Goal: Task Accomplishment & Management: Complete application form

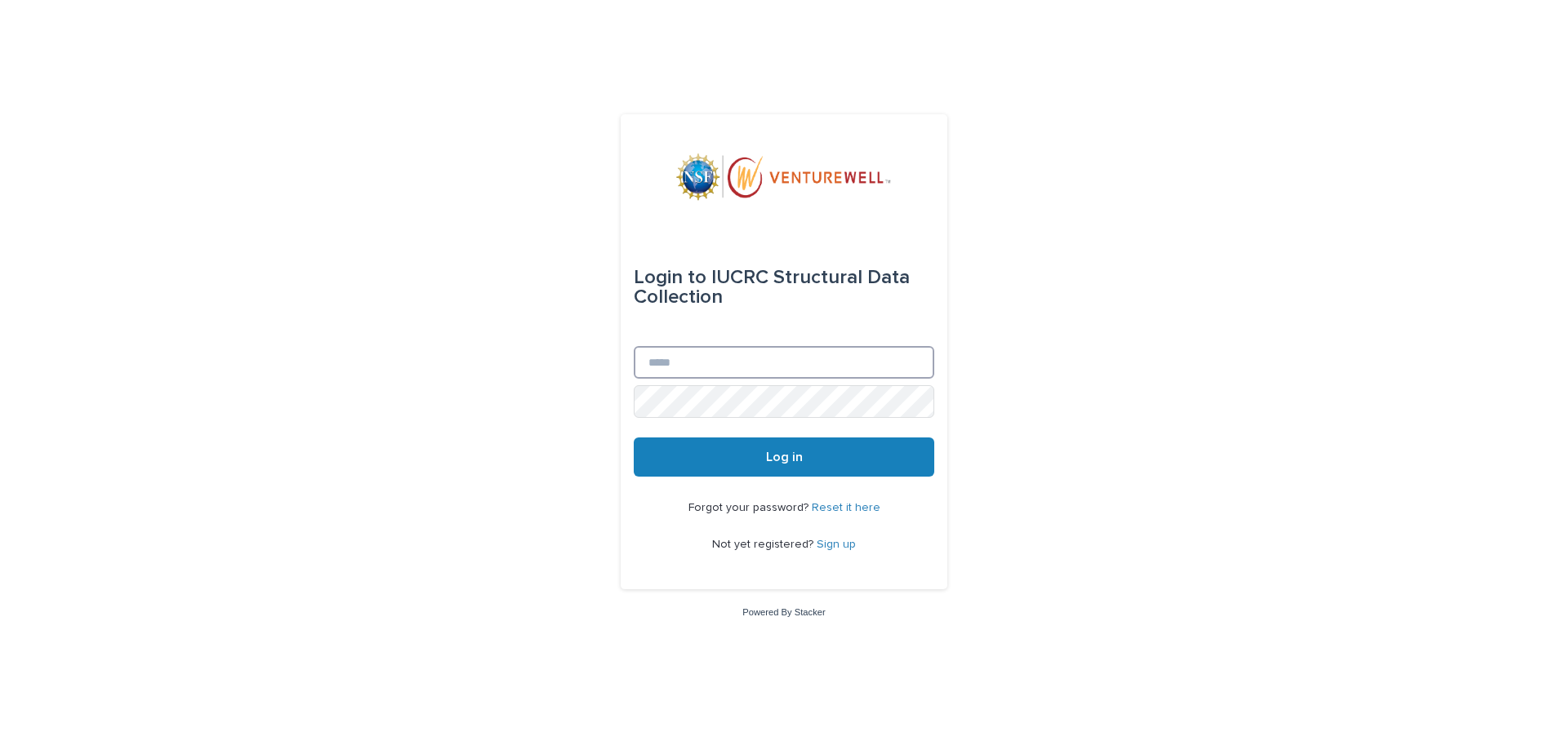
click at [695, 360] on input "Email" at bounding box center [784, 362] width 301 height 32
type input "**********"
click at [737, 424] on form "**********" at bounding box center [784, 353] width 301 height 248
drag, startPoint x: 666, startPoint y: 364, endPoint x: 570, endPoint y: 366, distance: 96.0
click at [570, 366] on div "**********" at bounding box center [784, 375] width 1568 height 750
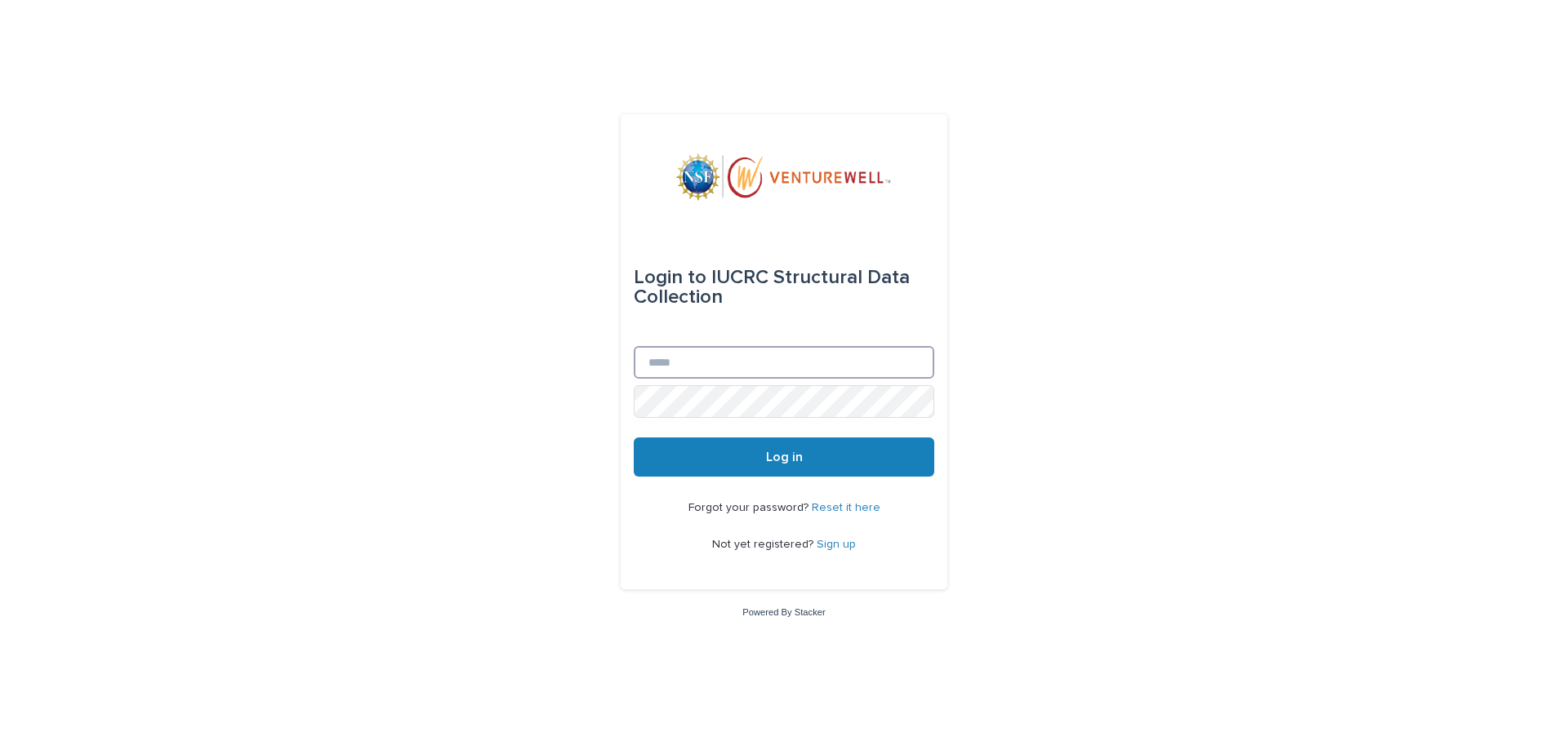
click at [704, 363] on input "Email" at bounding box center [784, 362] width 301 height 32
paste input "**********"
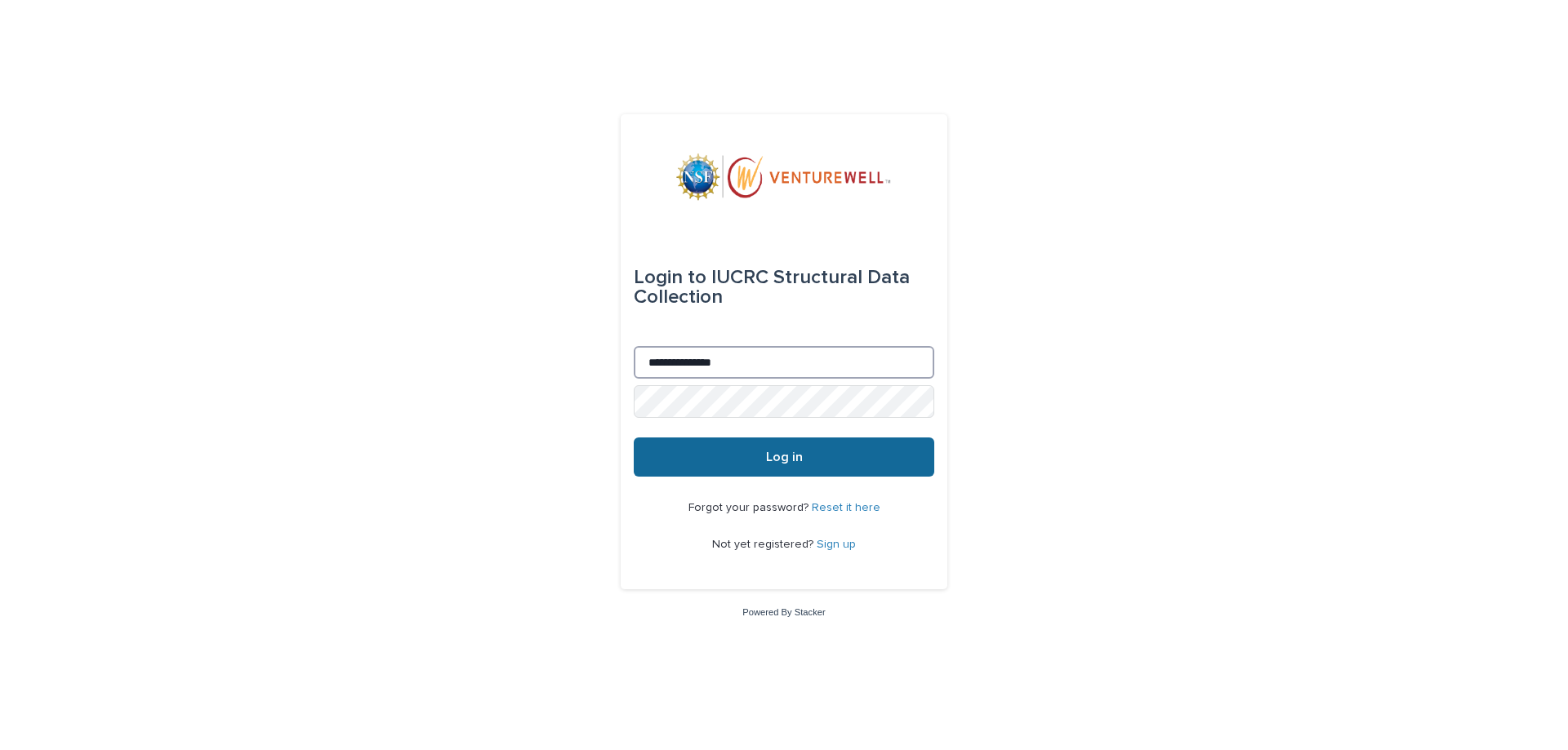
type input "**********"
click at [754, 449] on button "Log in" at bounding box center [784, 456] width 301 height 39
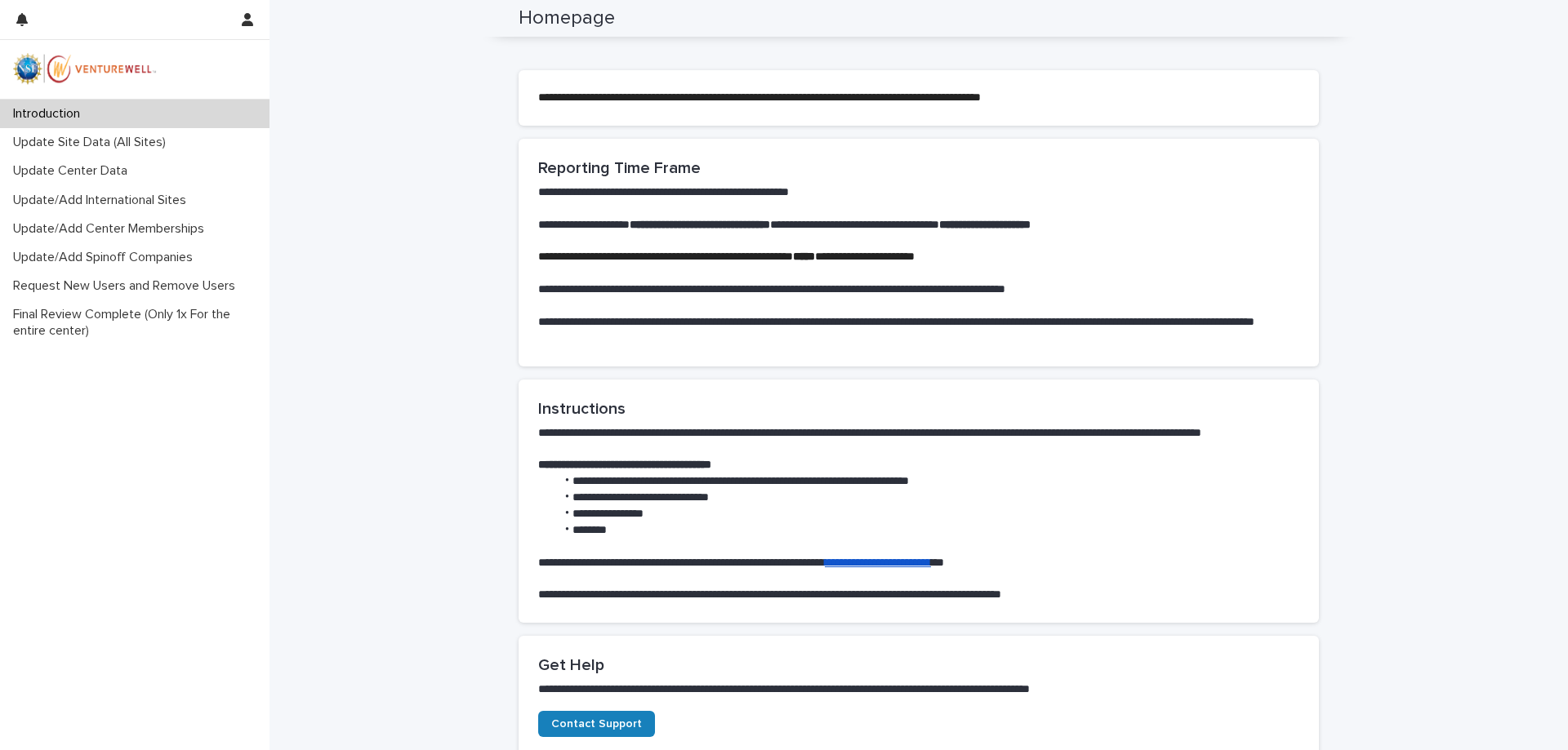
scroll to position [833, 0]
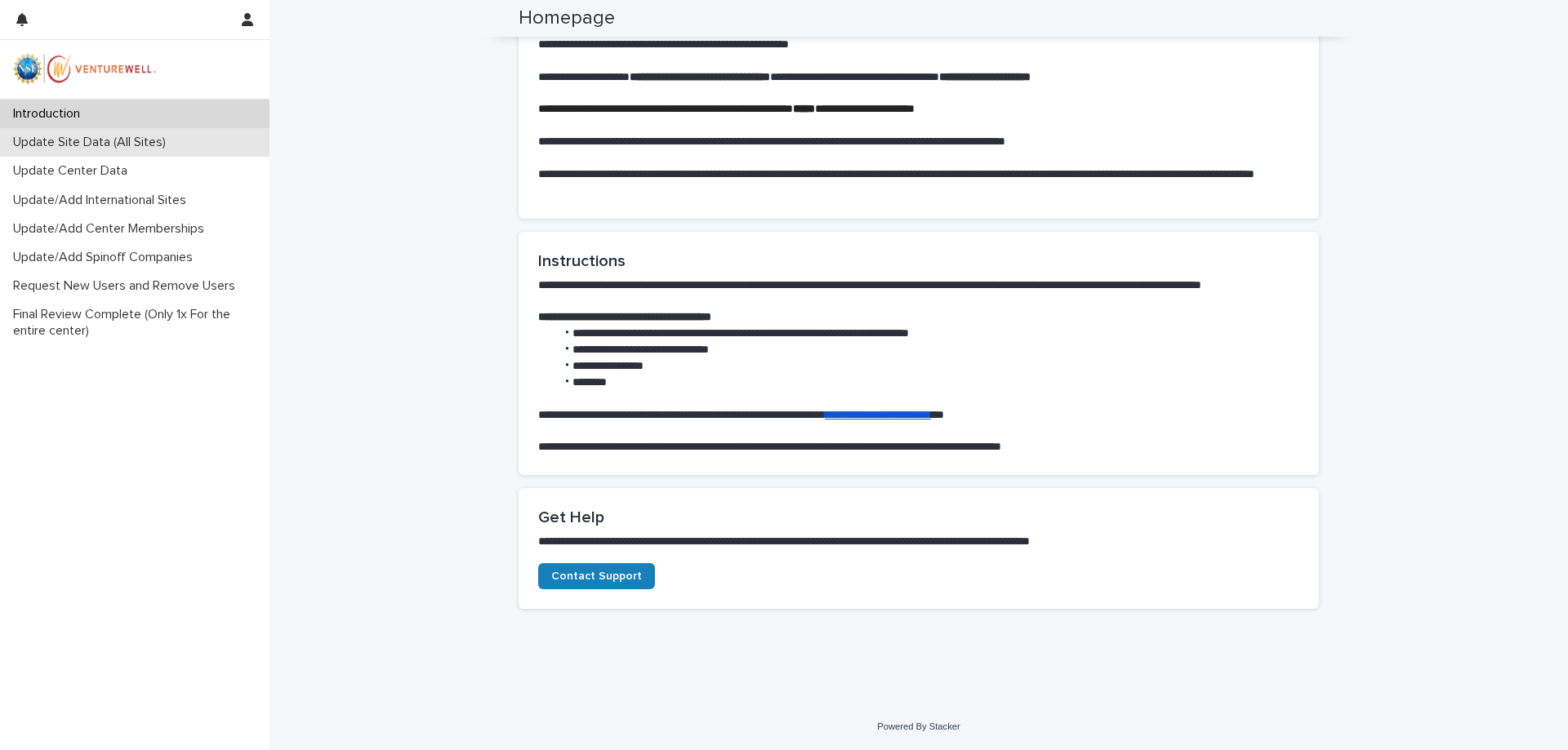
click at [138, 142] on p "Update Site Data (All Sites)" at bounding box center [93, 142] width 173 height 15
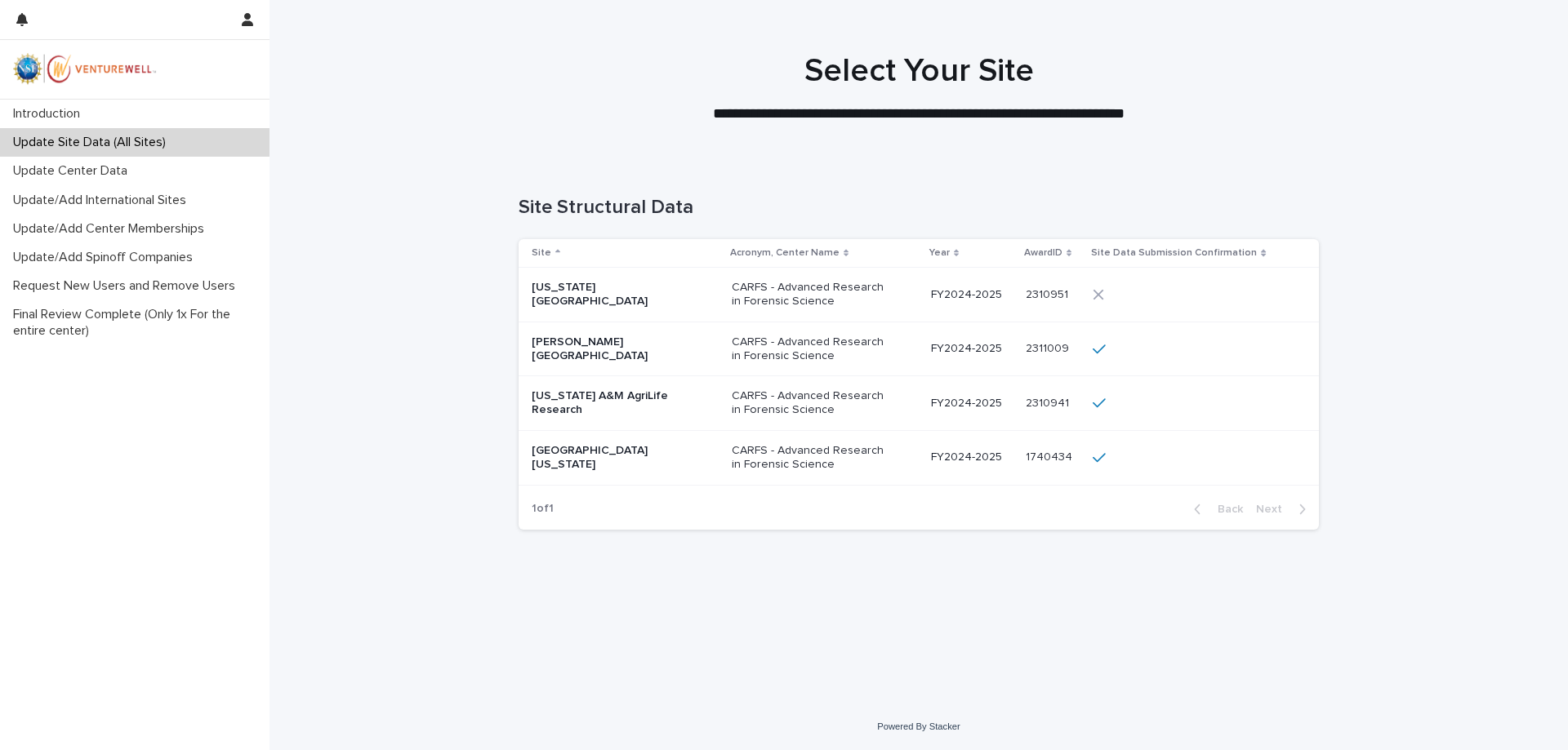
click at [831, 290] on p "CARFS - Advanced Research in Forensic Science" at bounding box center [813, 294] width 163 height 27
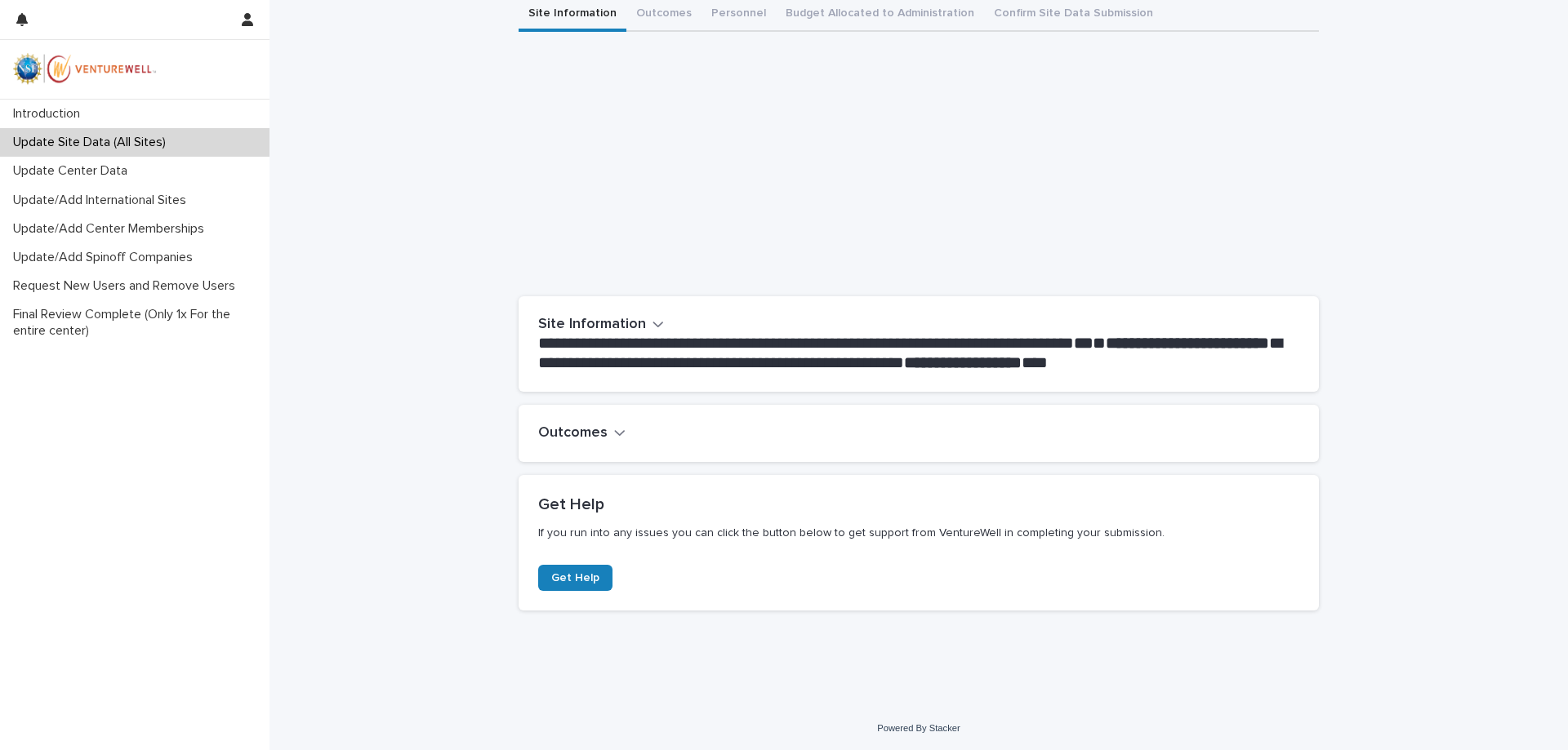
scroll to position [103, 0]
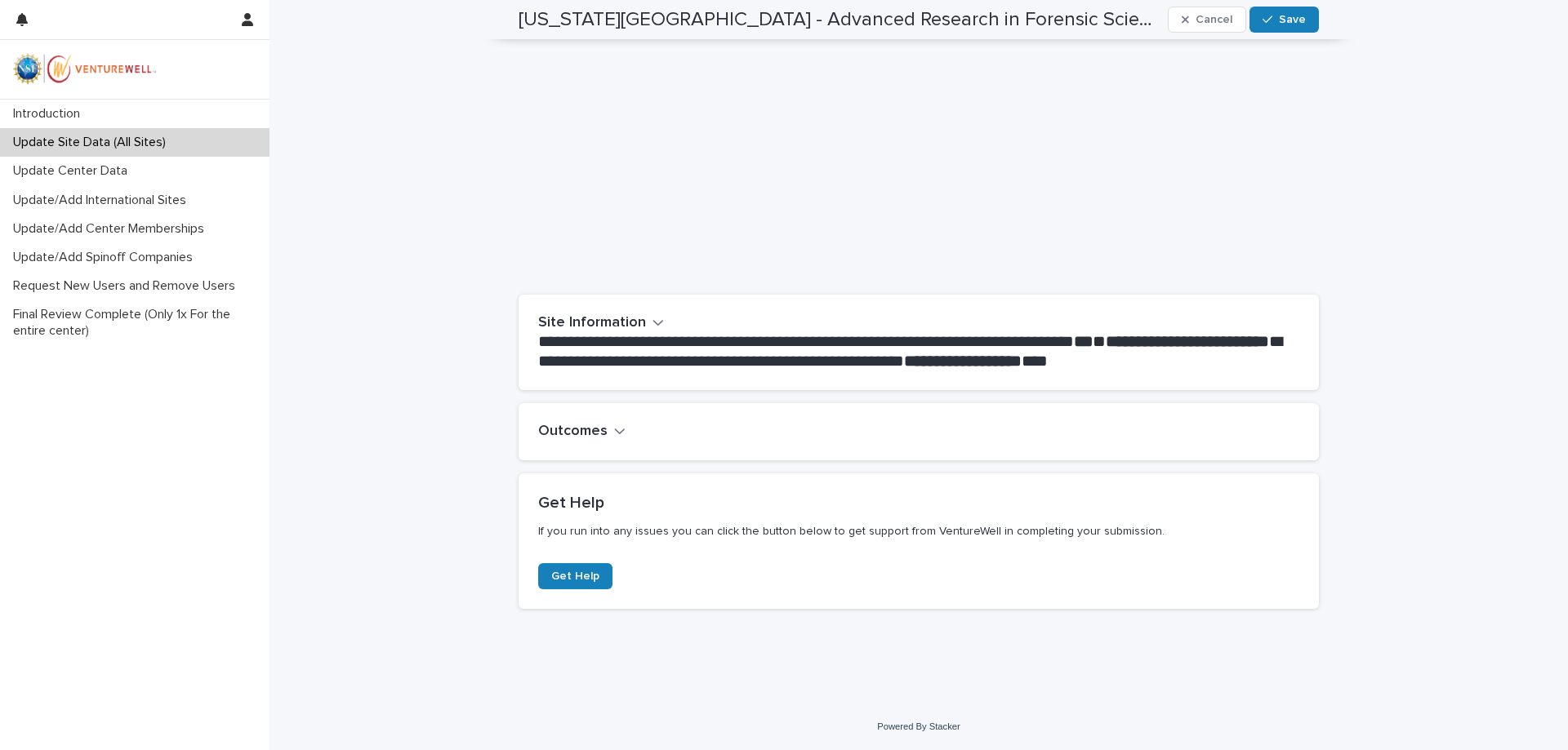
click at [638, 426] on div "Outcomes" at bounding box center [914, 431] width 754 height 18
click at [600, 430] on h2 "Outcomes" at bounding box center [572, 431] width 69 height 18
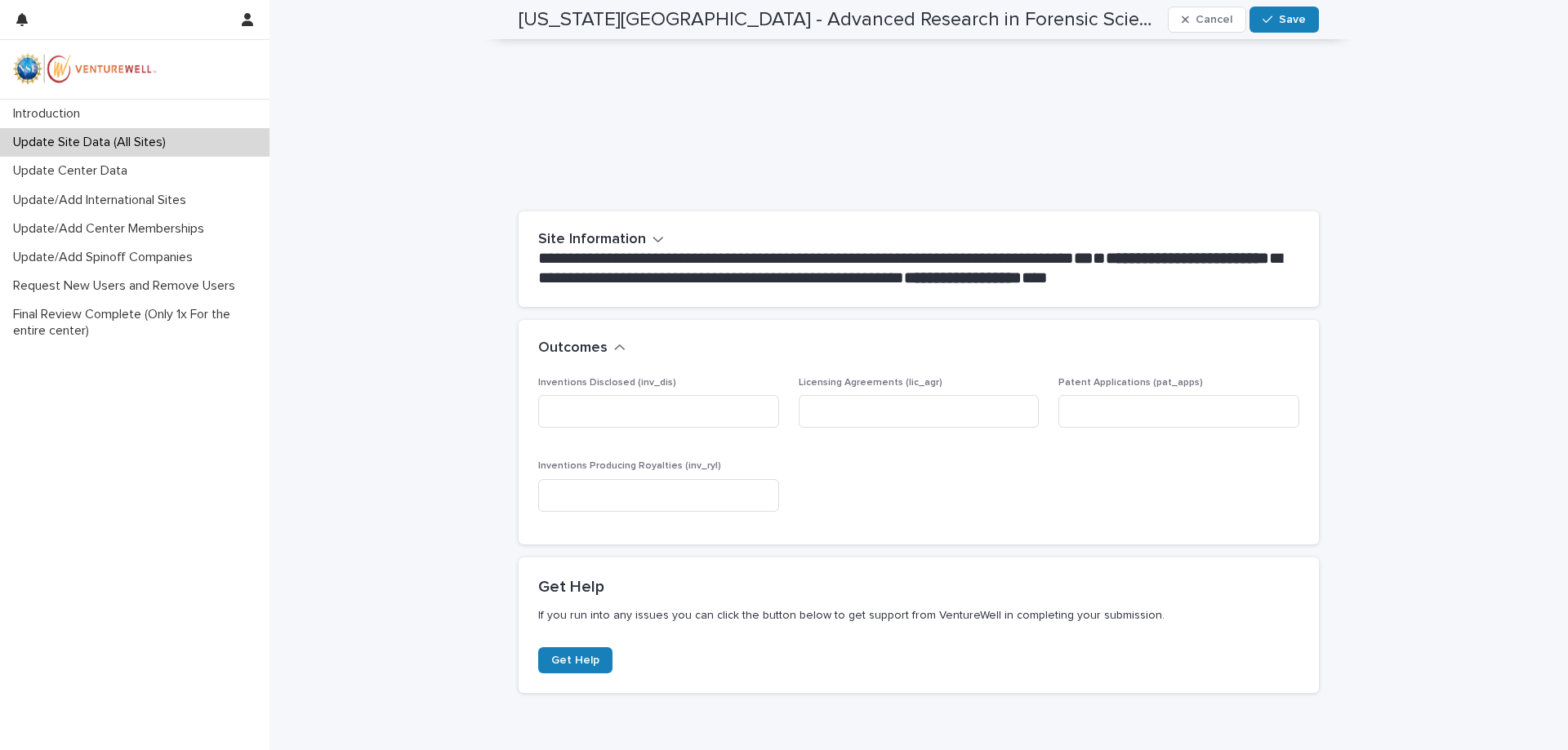
scroll to position [187, 0]
click at [624, 419] on input at bounding box center [658, 412] width 241 height 32
type input "*"
click at [809, 413] on input at bounding box center [919, 412] width 241 height 32
type input "*"
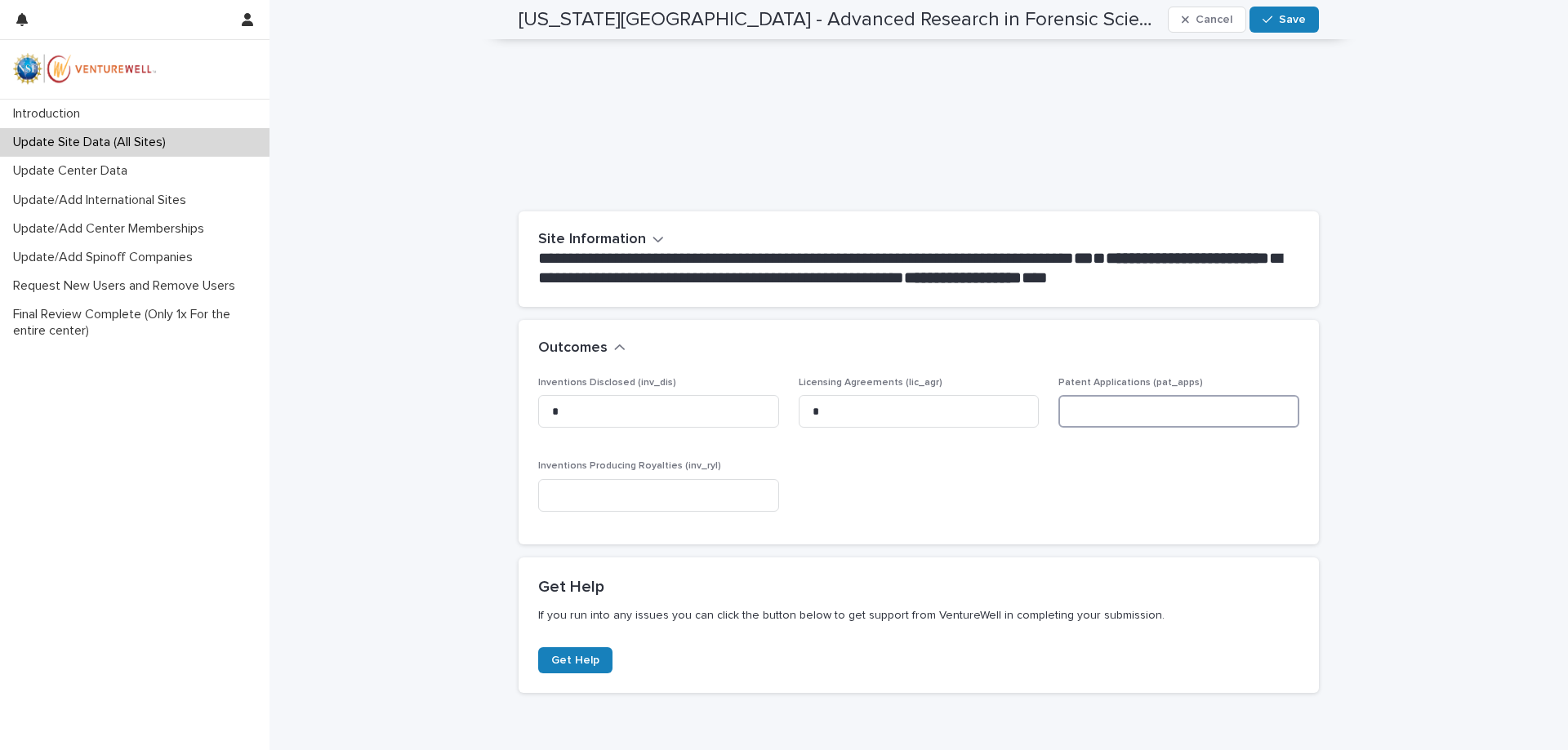
click at [1098, 415] on input at bounding box center [1179, 412] width 241 height 32
type input "*"
click at [706, 510] on div "Inventions Producing Royalties (inv_ryl)" at bounding box center [658, 492] width 241 height 64
click at [706, 502] on input at bounding box center [658, 495] width 241 height 32
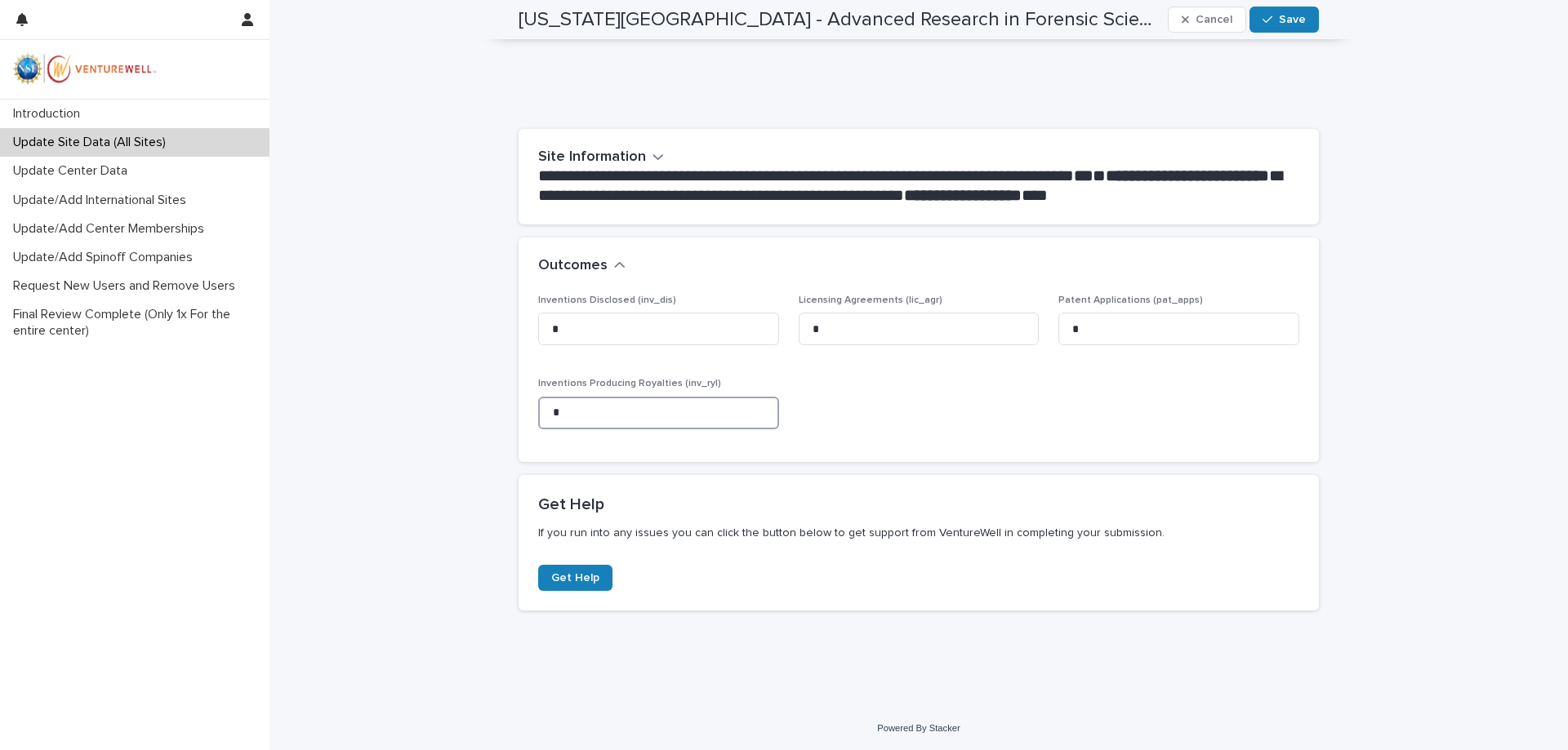
scroll to position [271, 0]
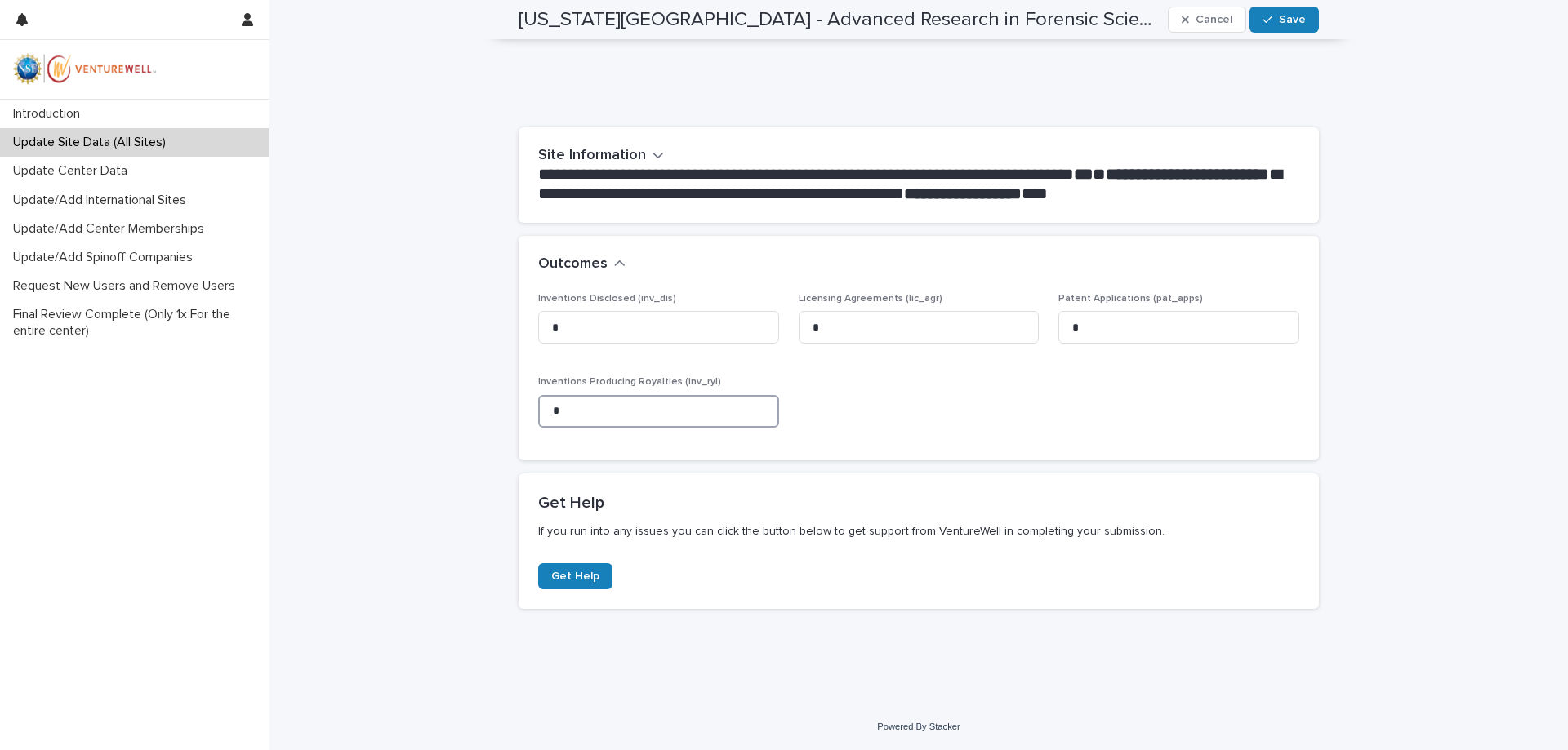
type input "*"
click at [601, 261] on button "Outcomes" at bounding box center [581, 264] width 87 height 18
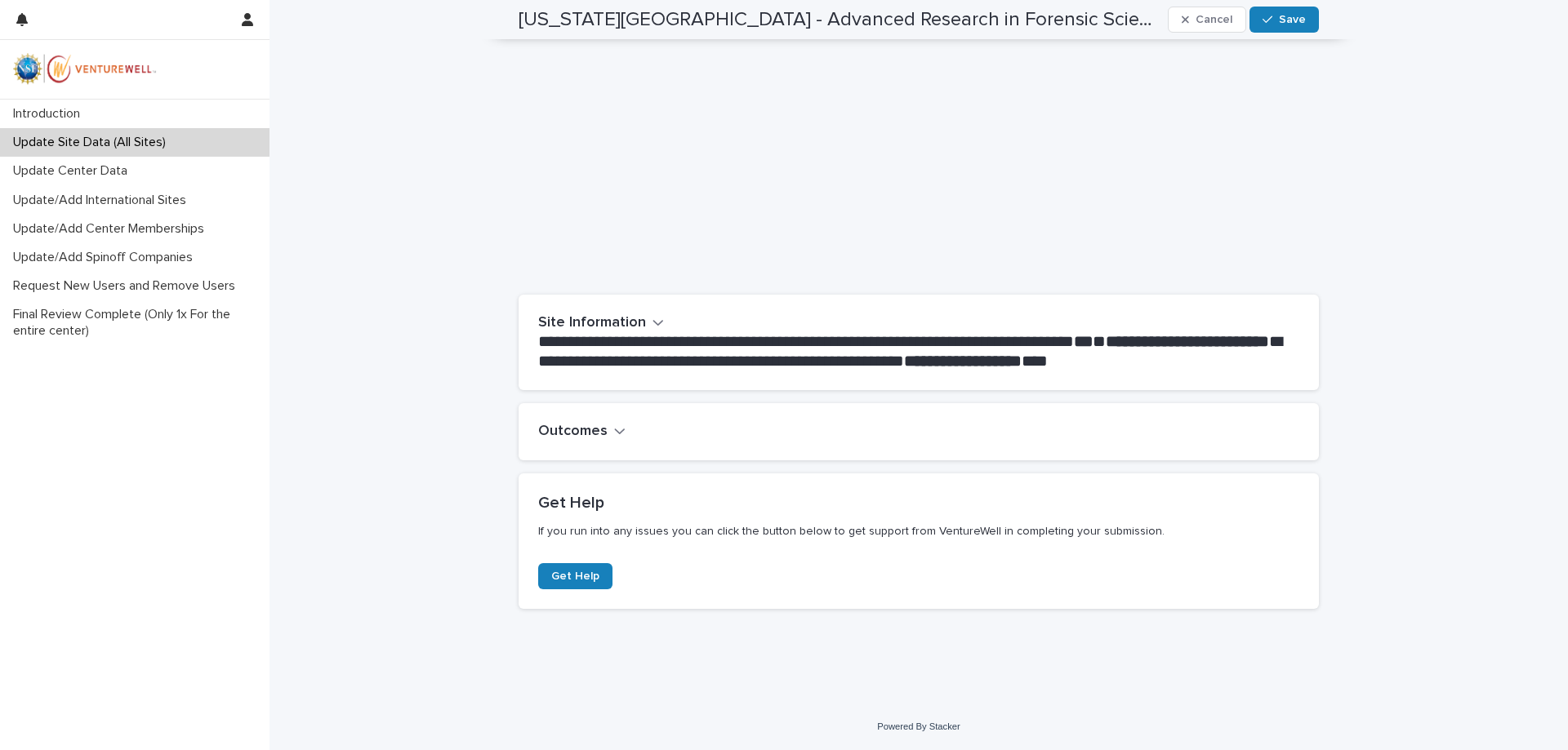
click at [631, 327] on h2 "Site Information" at bounding box center [592, 322] width 108 height 18
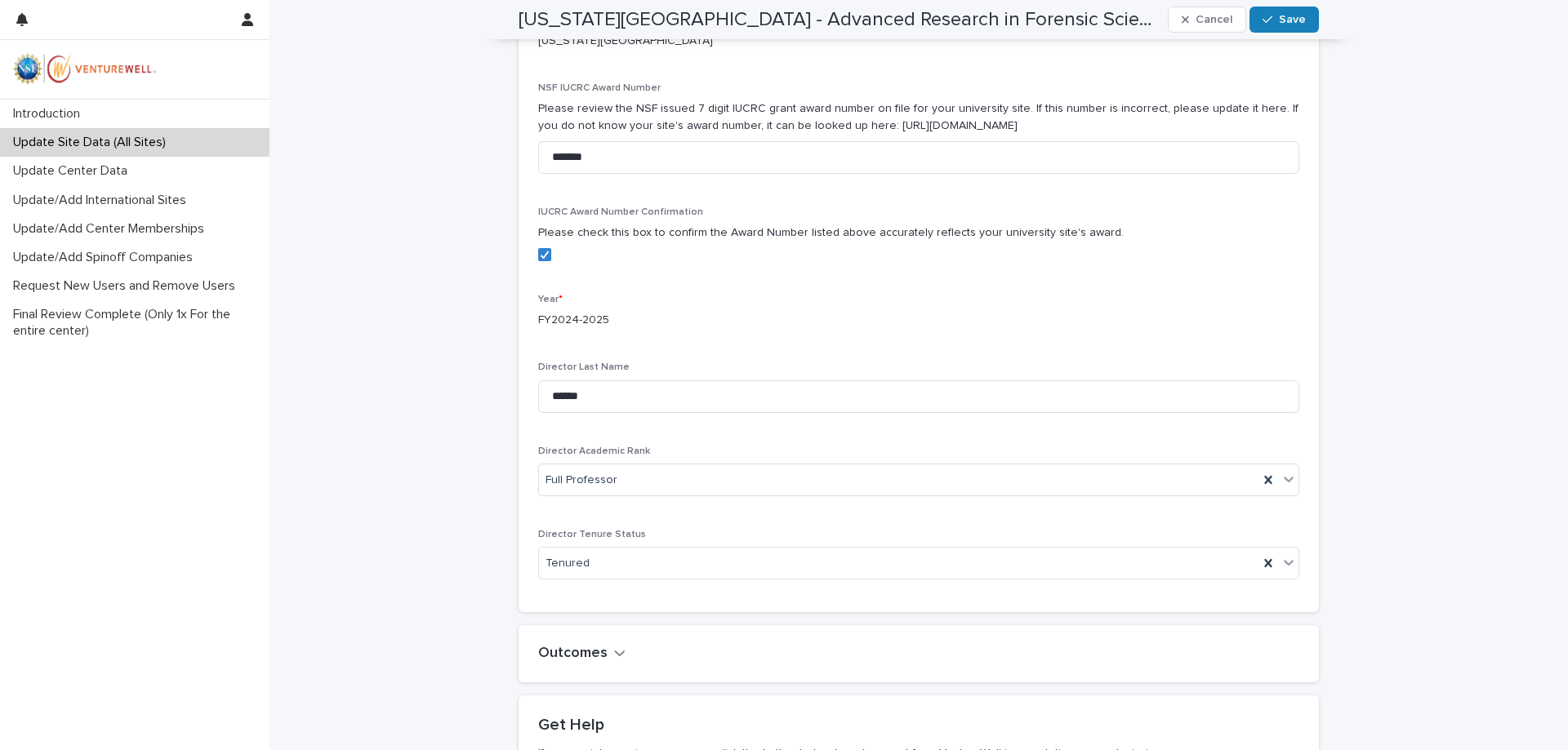
scroll to position [600, 0]
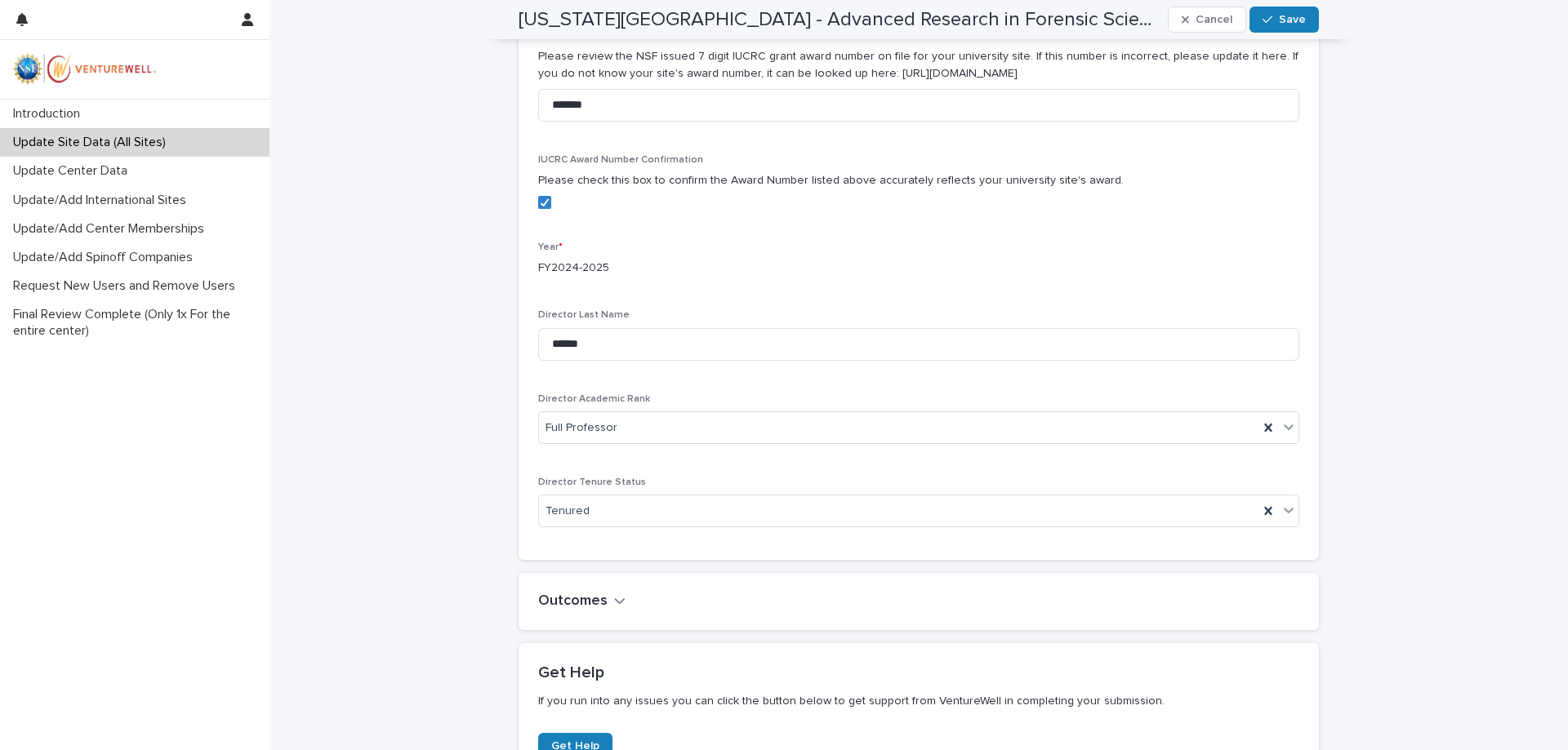
click at [609, 272] on p "FY2024-2025" at bounding box center [918, 268] width 761 height 17
click at [581, 265] on p "FY2024-2025" at bounding box center [918, 268] width 761 height 17
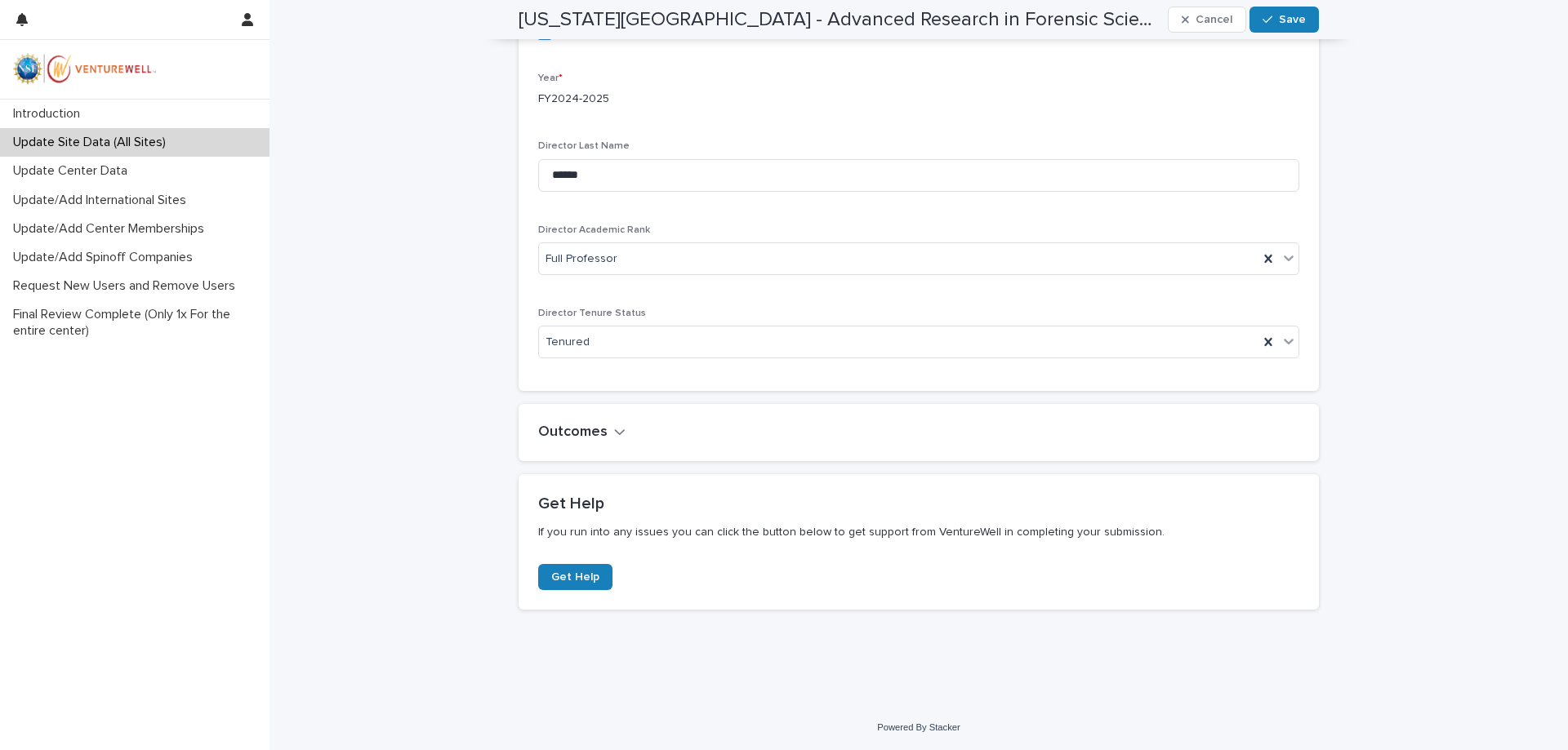
scroll to position [770, 0]
click at [1297, 15] on span "Save" at bounding box center [1292, 20] width 27 height 11
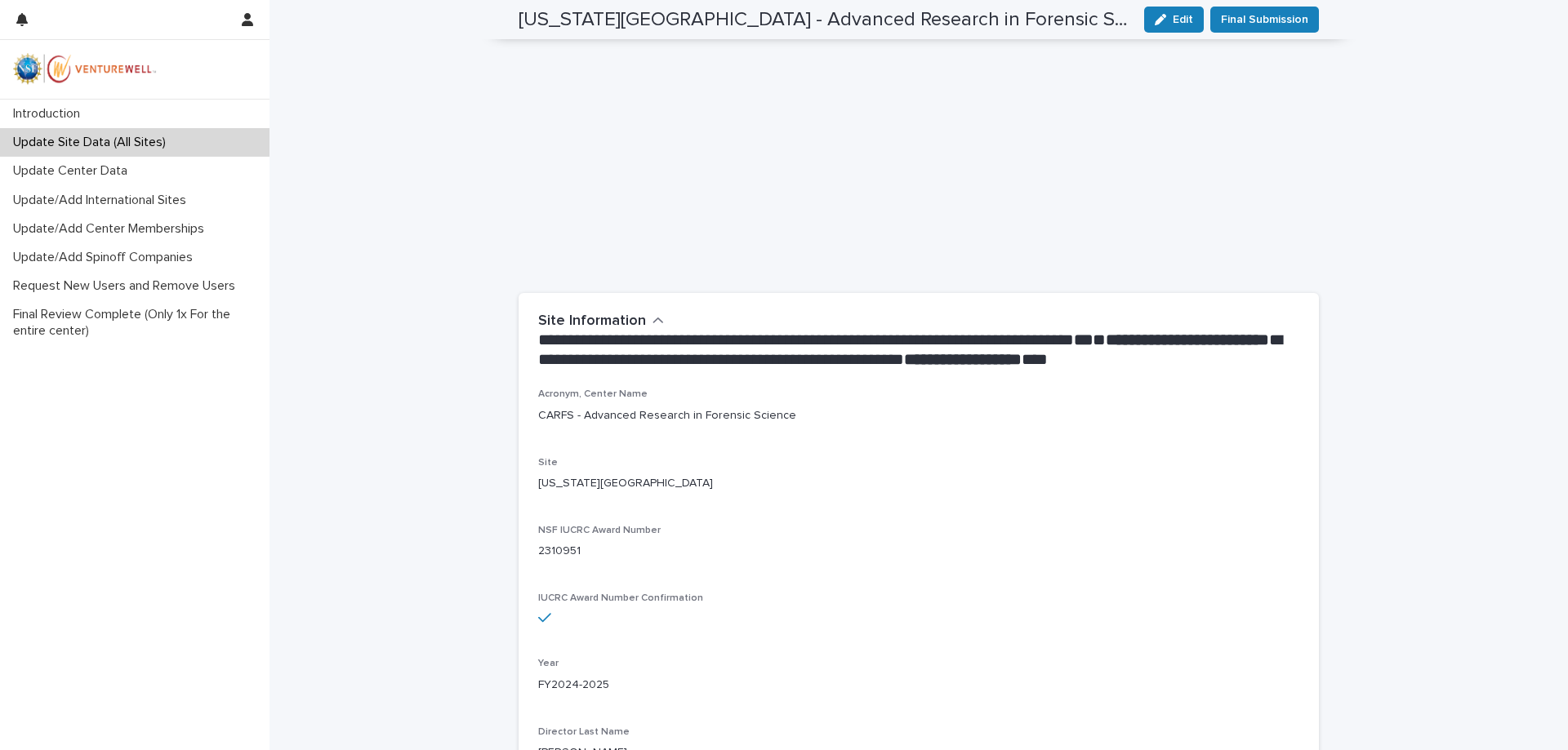
scroll to position [0, 0]
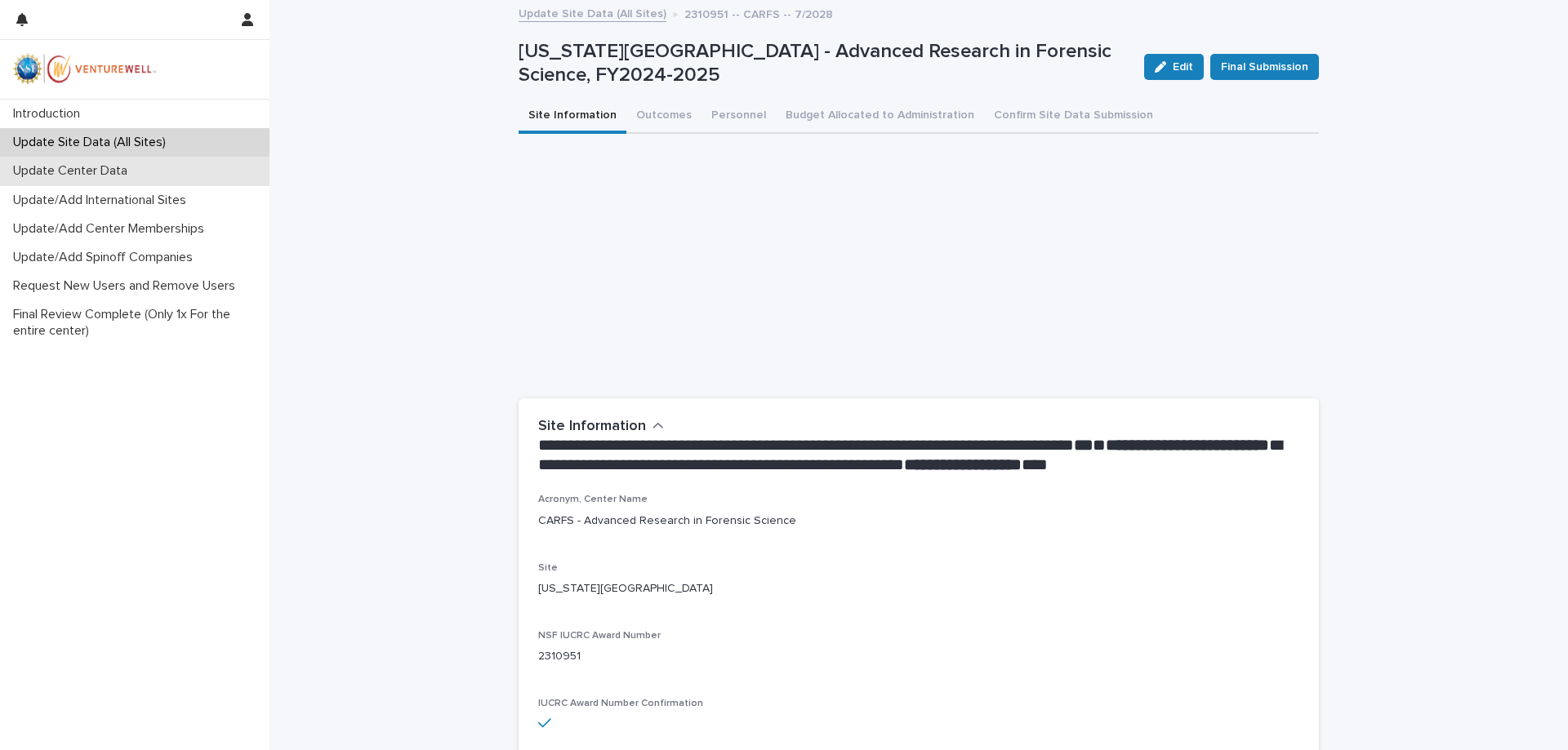
click at [109, 167] on p "Update Center Data" at bounding box center [73, 171] width 134 height 15
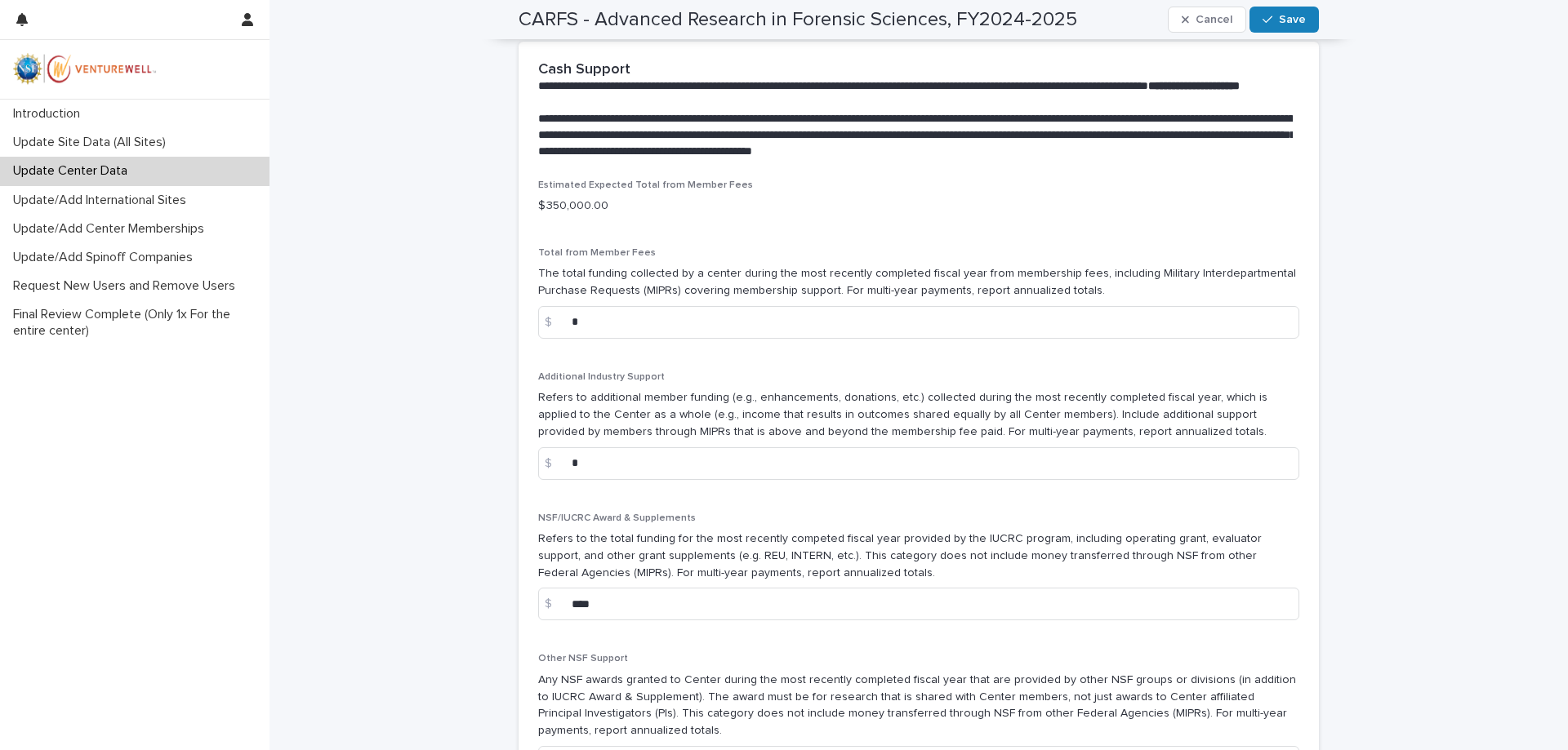
scroll to position [1224, 0]
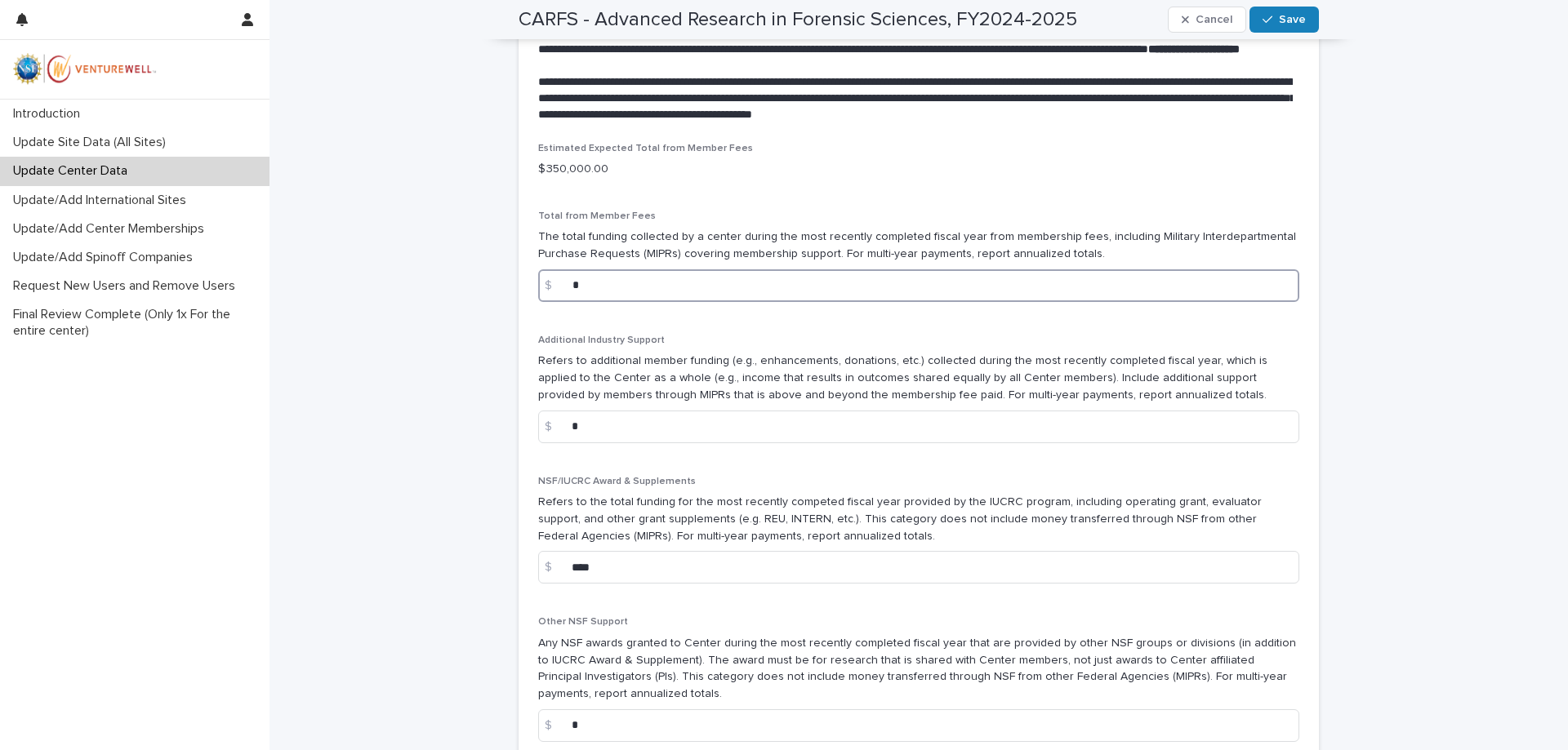
click at [619, 300] on input "*" at bounding box center [918, 285] width 761 height 32
click at [563, 302] on div "$" at bounding box center [554, 285] width 32 height 32
click at [575, 301] on input "*******" at bounding box center [918, 285] width 761 height 32
click at [585, 302] on input "******" at bounding box center [918, 285] width 761 height 32
type input "******"
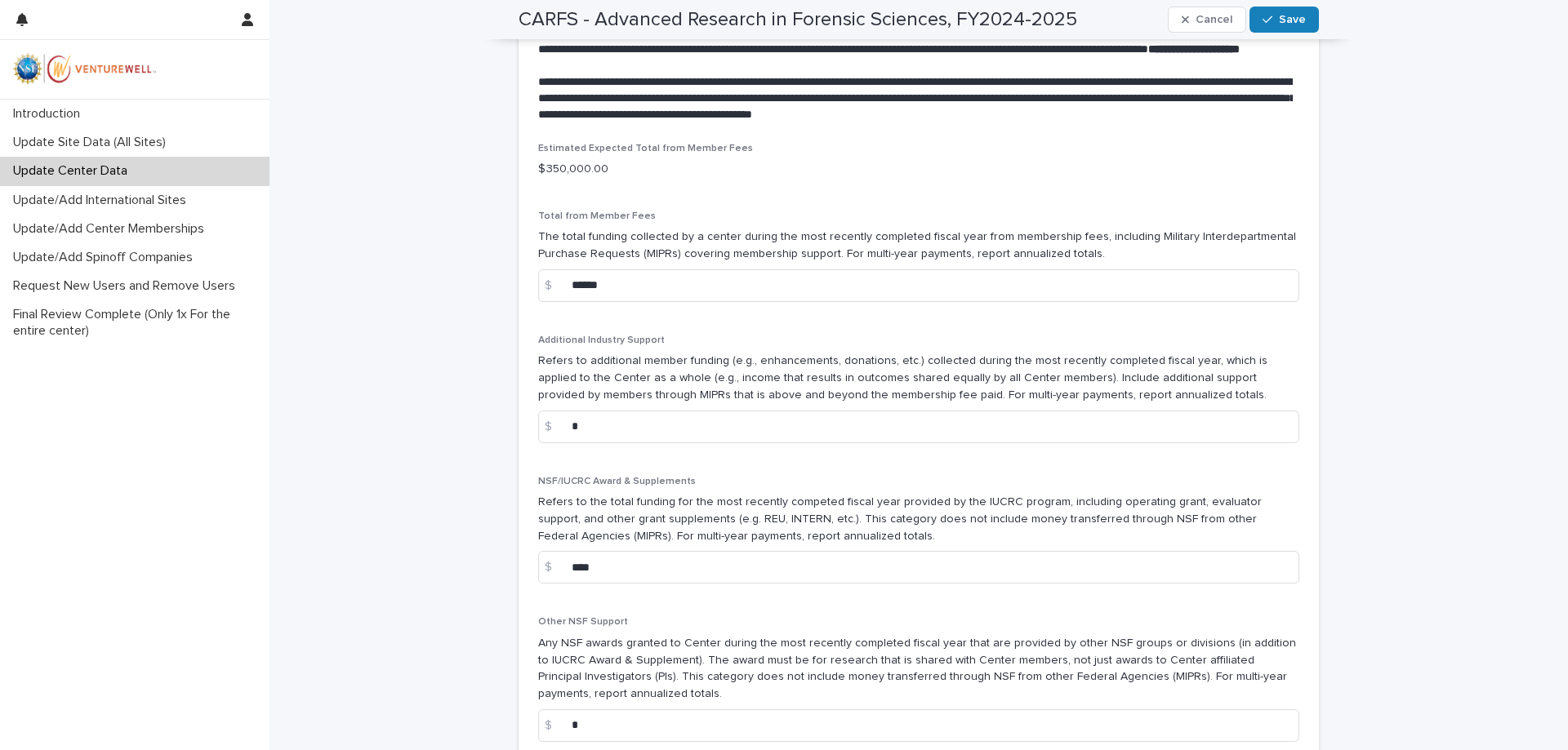
click at [692, 384] on p "Refers to additional member funding (e.g., enhancements, donations, etc.) colle…" at bounding box center [918, 377] width 761 height 50
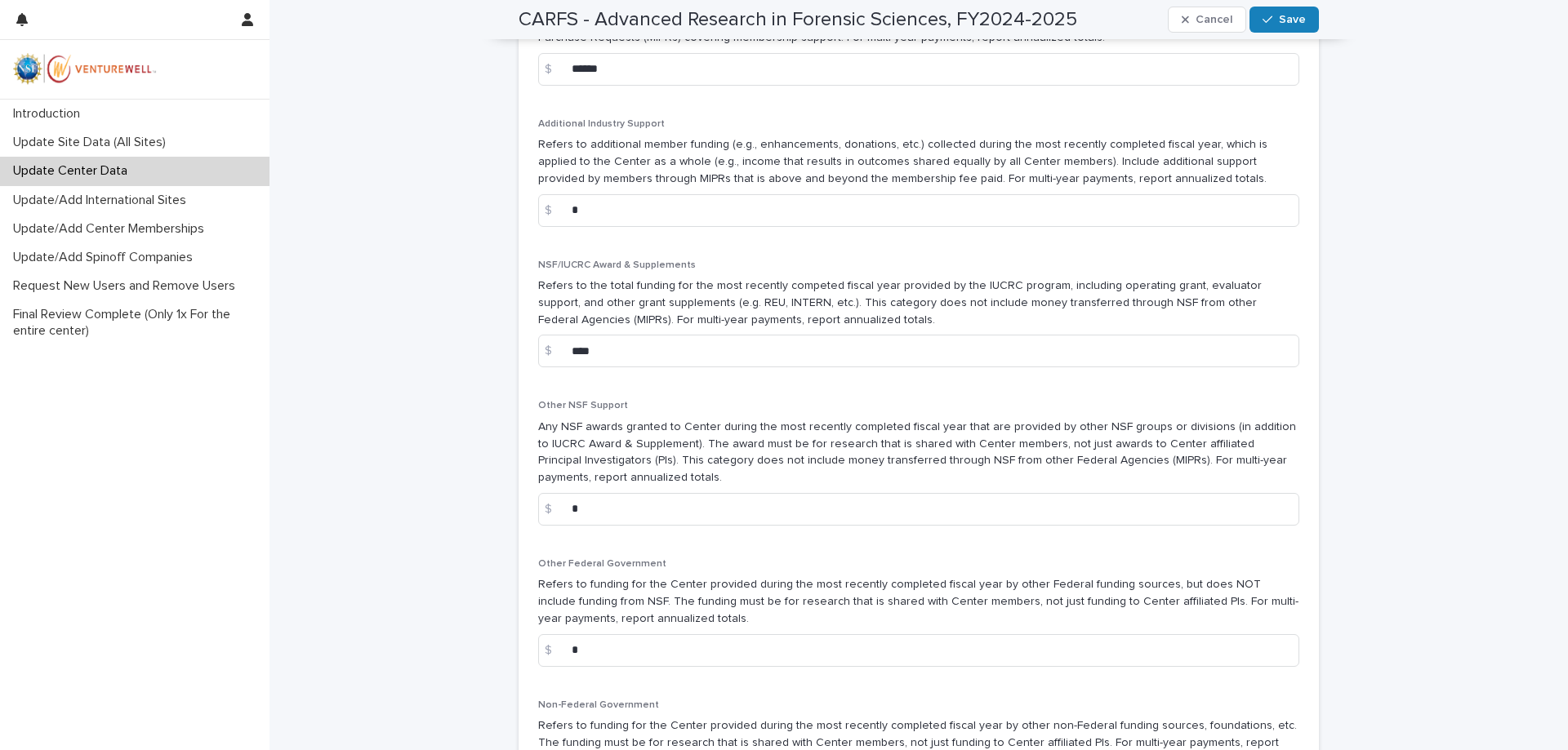
scroll to position [1470, 0]
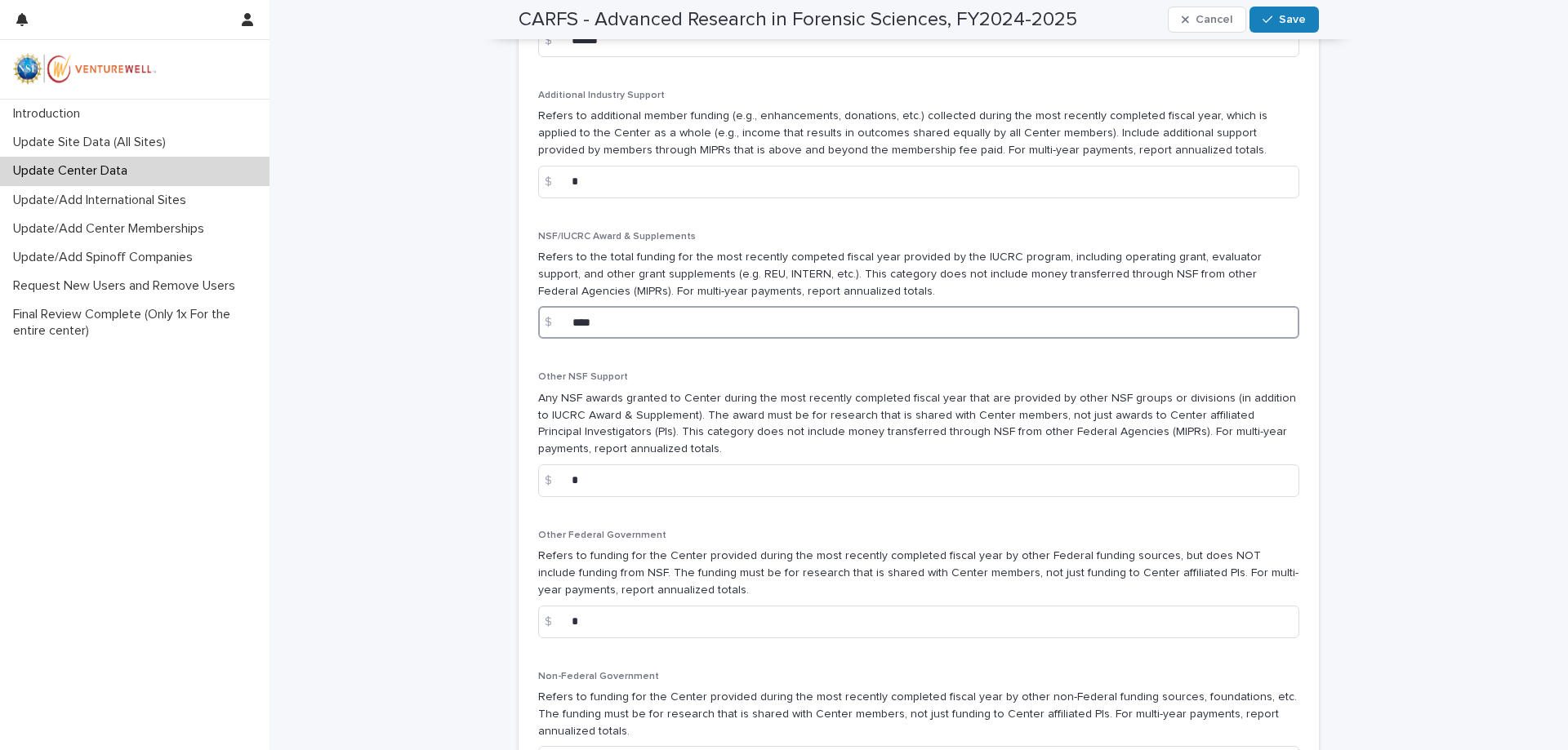
click at [615, 338] on input "****" at bounding box center [918, 322] width 761 height 32
drag, startPoint x: 615, startPoint y: 341, endPoint x: 534, endPoint y: 338, distance: 81.1
click at [538, 338] on div "$ ****" at bounding box center [918, 322] width 761 height 32
type input "*"
click at [699, 402] on div "Other NSF Support Any NSF awards granted to Center during the most recently com…" at bounding box center [918, 441] width 761 height 138
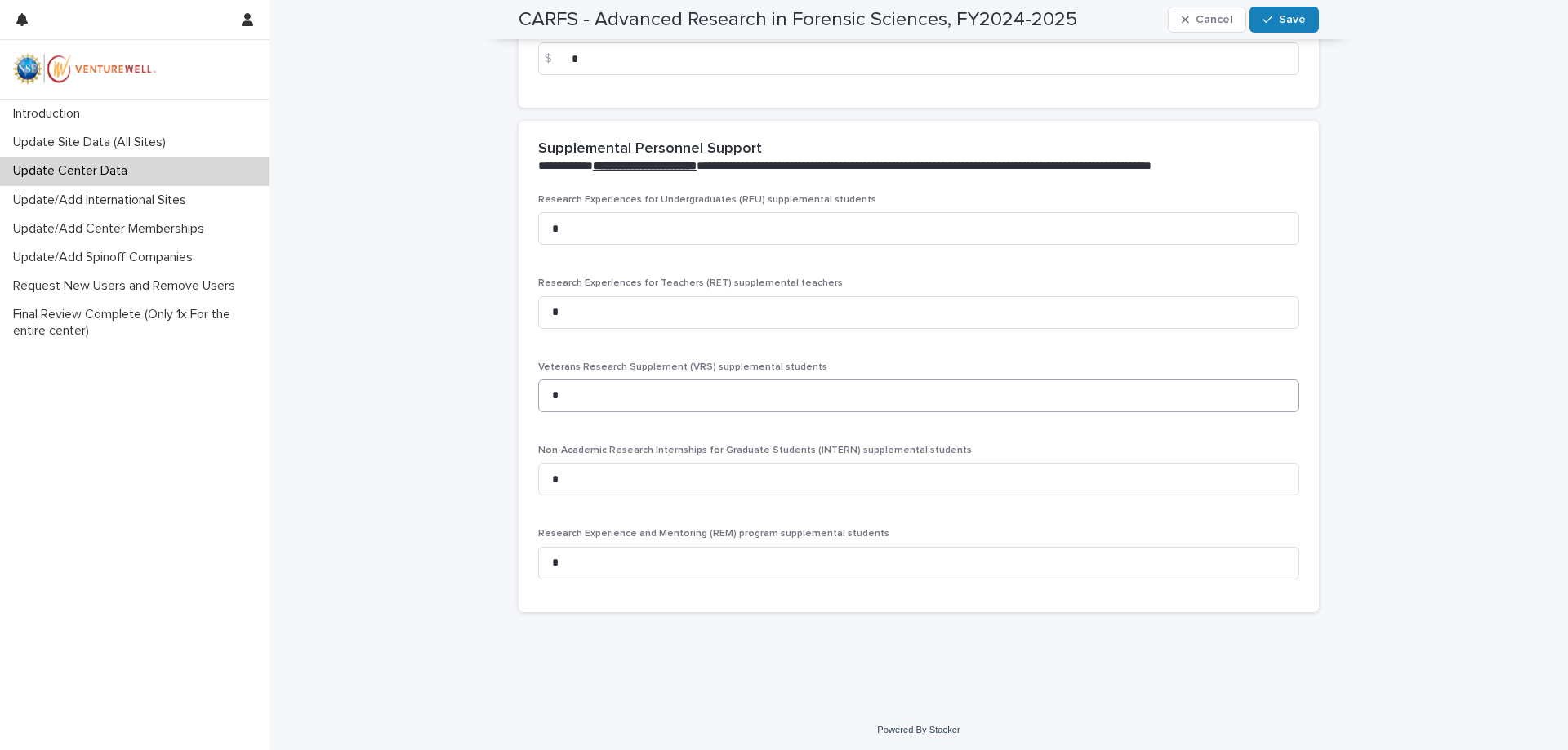
scroll to position [3235, 0]
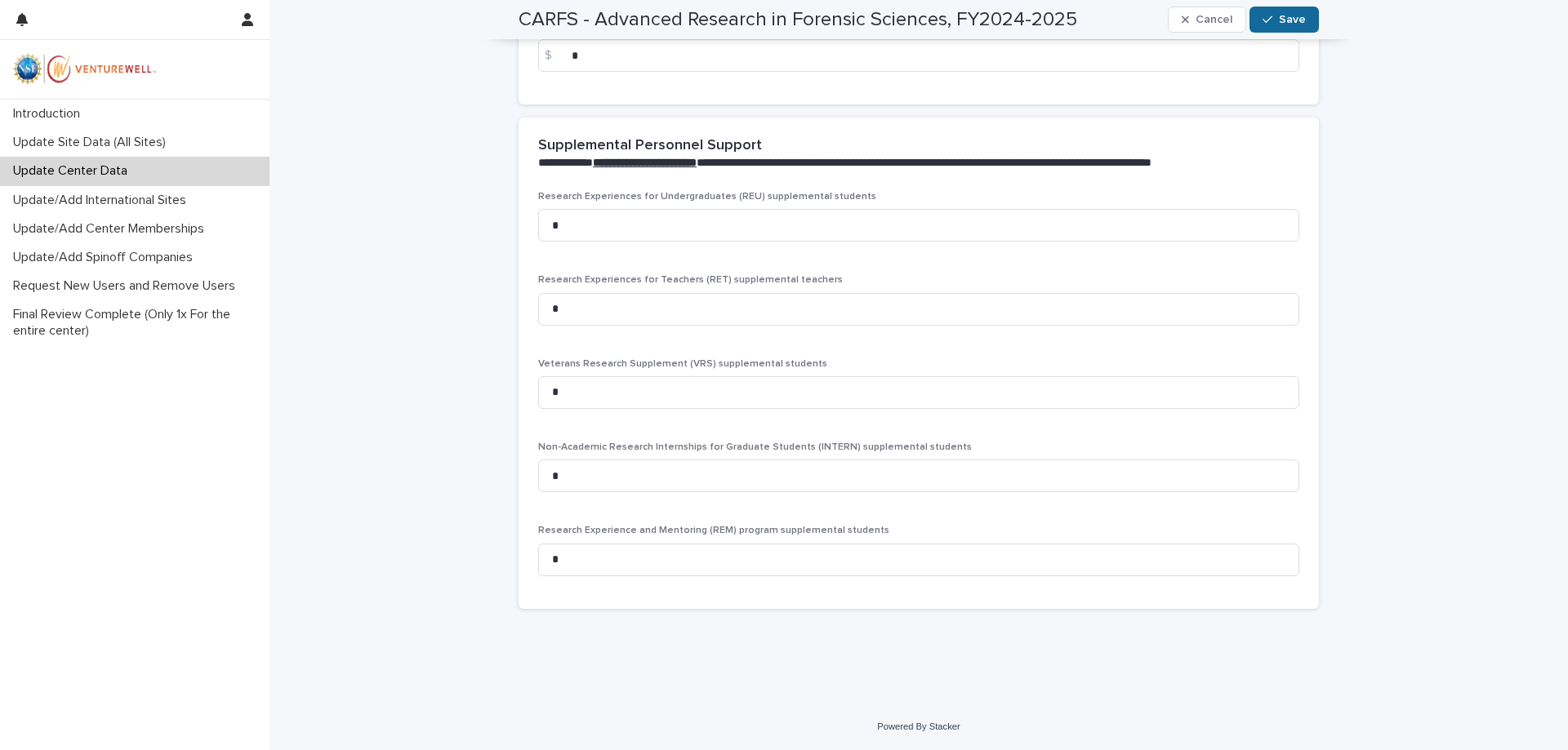
click at [1286, 27] on button "Save" at bounding box center [1283, 20] width 69 height 27
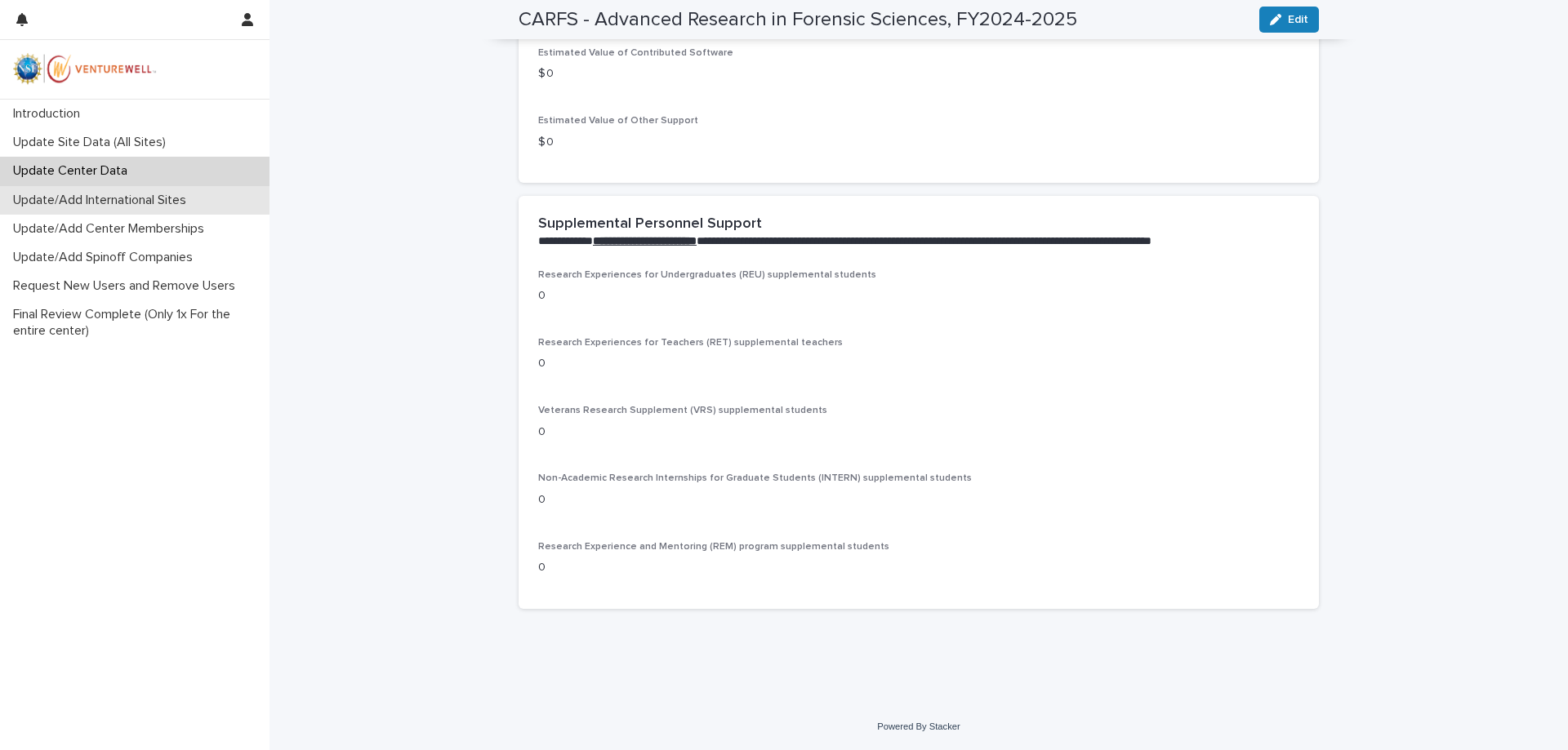
scroll to position [2436, 0]
click at [138, 208] on p "Update/Add International Sites" at bounding box center [102, 200] width 193 height 15
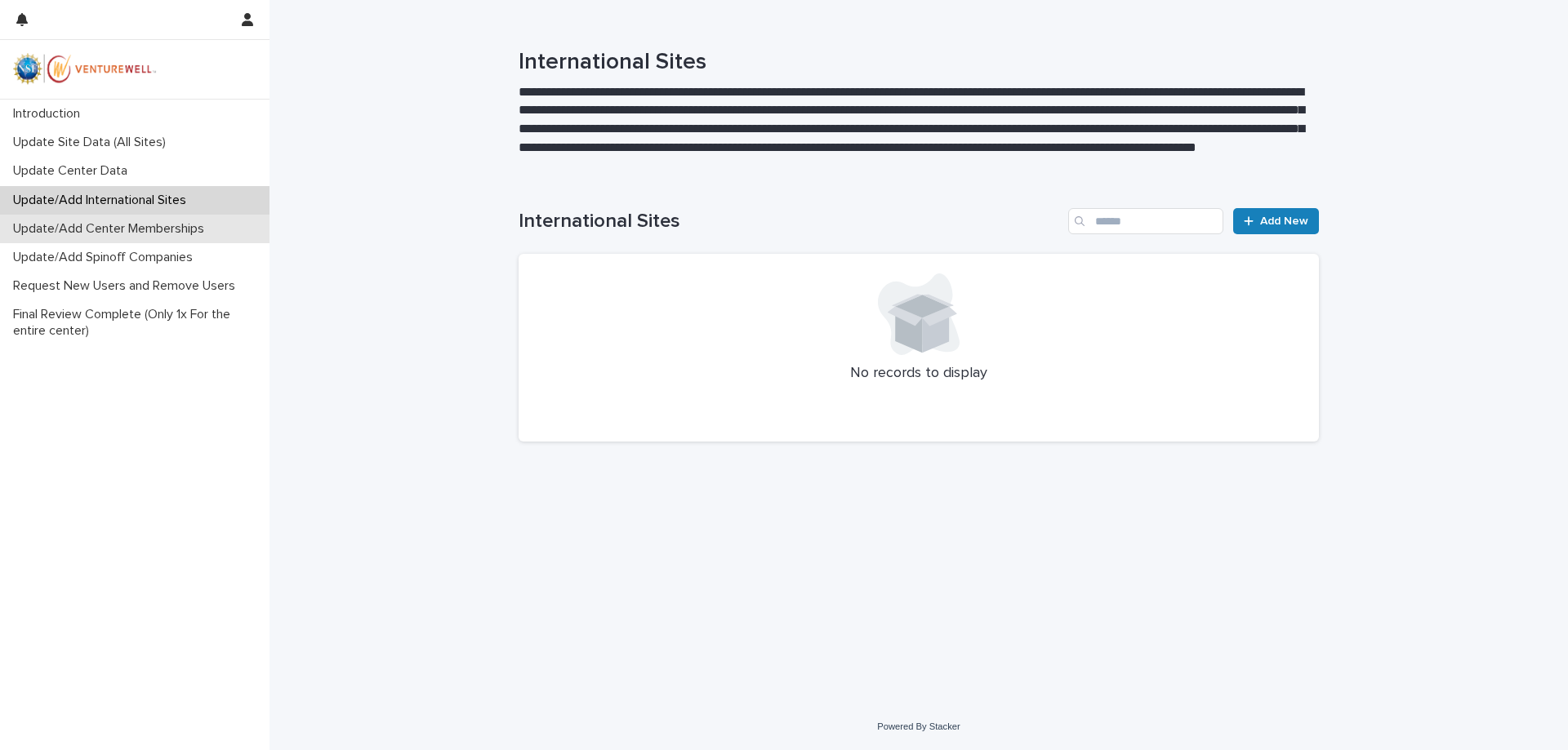
click at [62, 222] on p "Update/Add Center Memberships" at bounding box center [112, 229] width 211 height 15
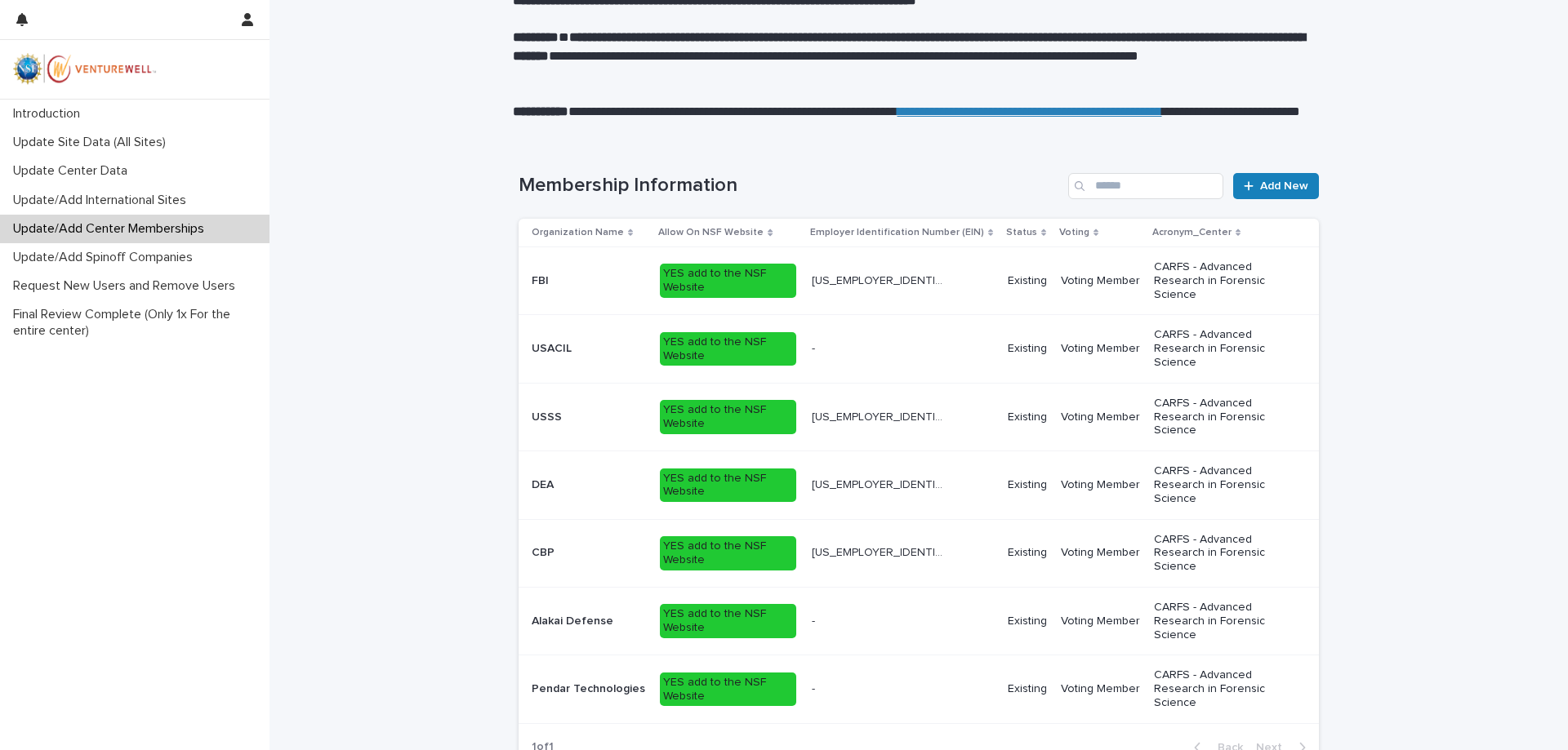
scroll to position [245, 0]
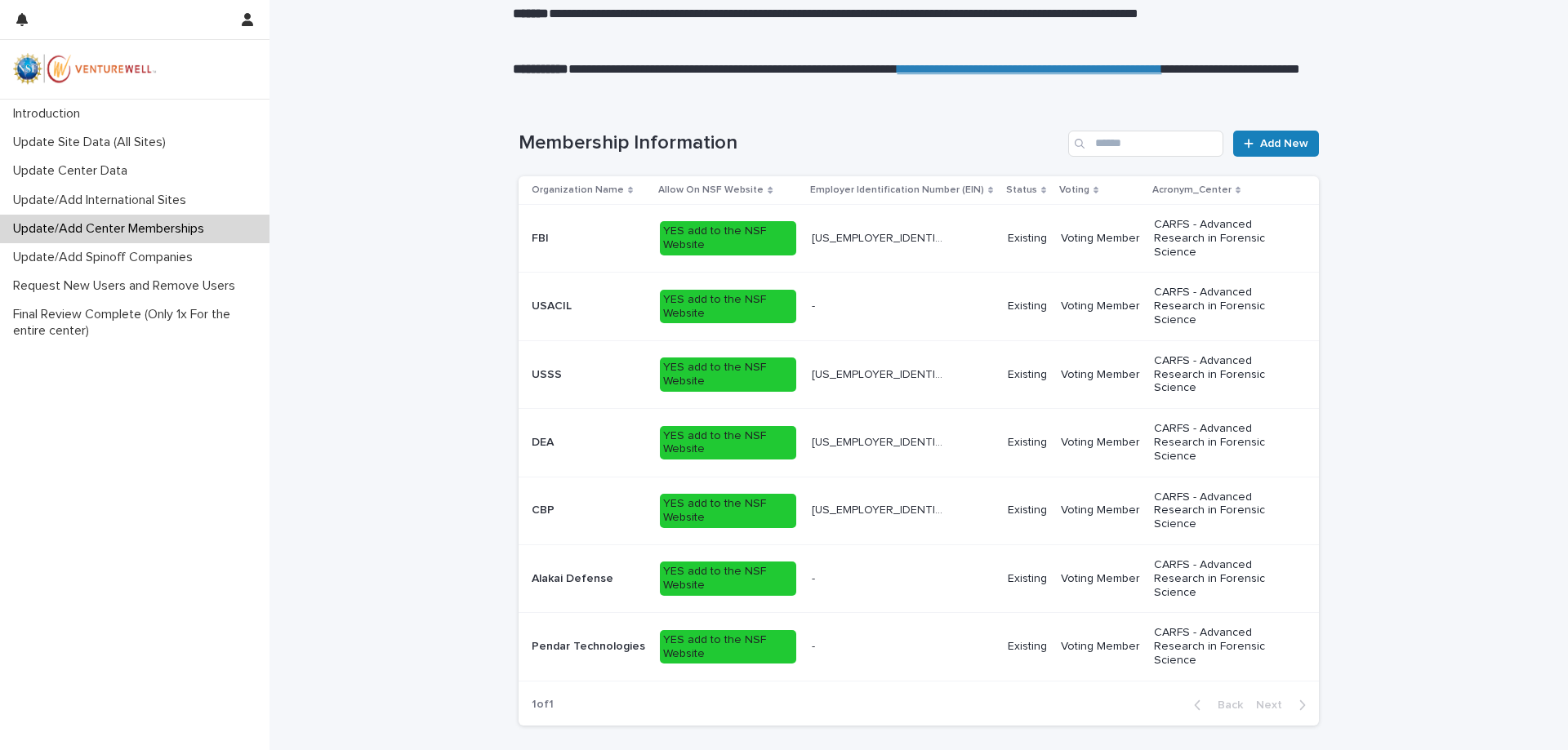
click at [556, 235] on p at bounding box center [588, 238] width 115 height 14
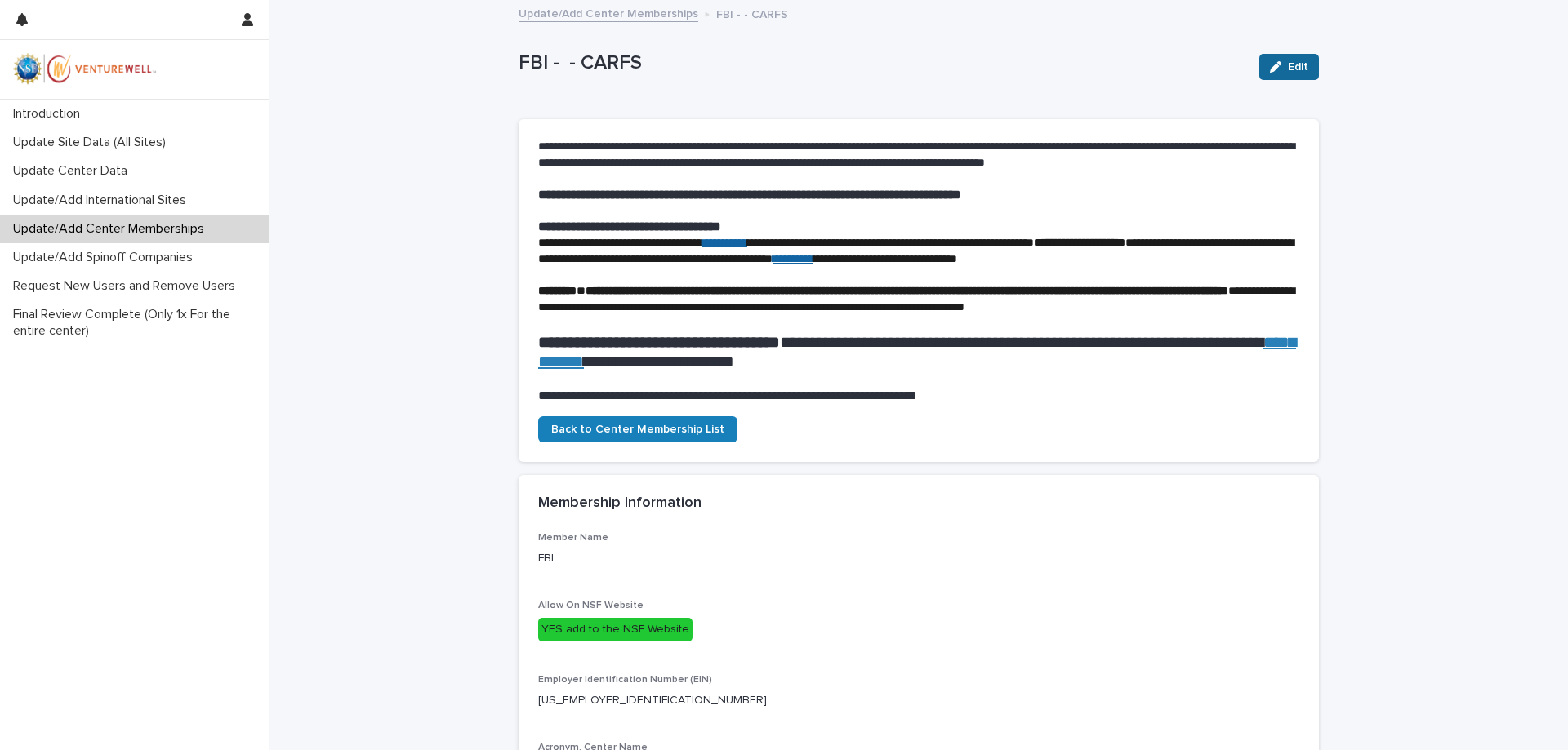
click at [1288, 68] on span "Edit" at bounding box center [1299, 67] width 21 height 11
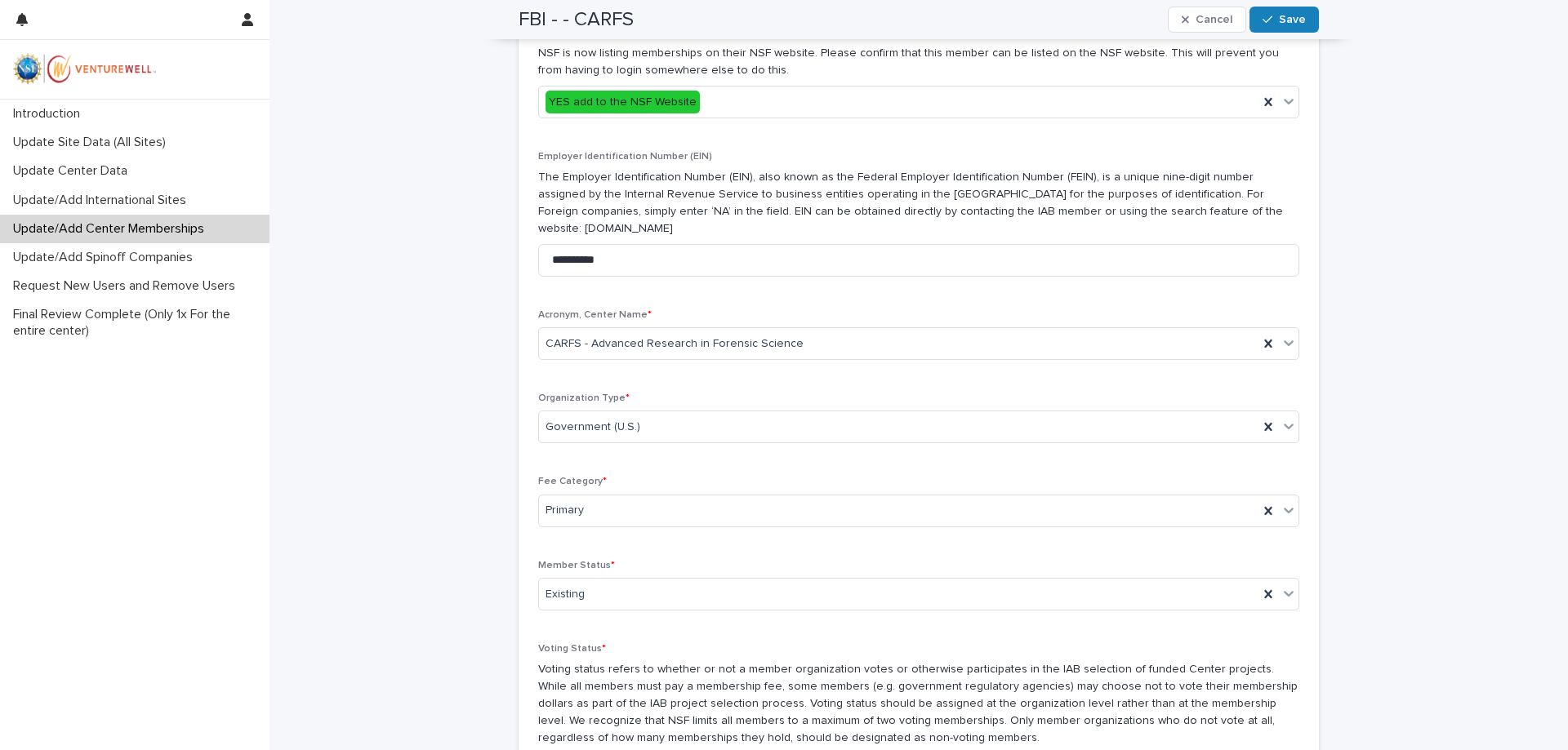
scroll to position [799, 0]
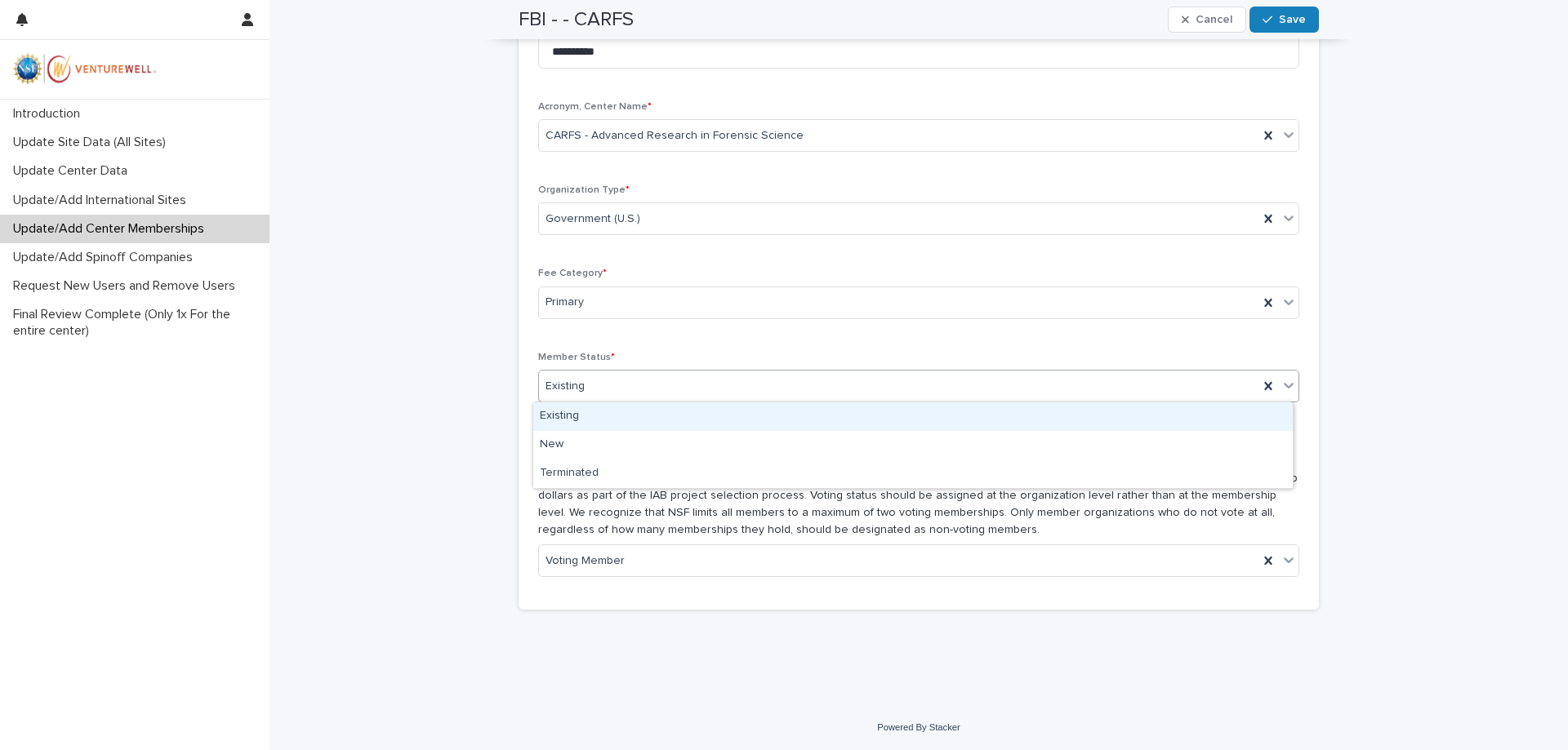
click at [705, 379] on div "Existing" at bounding box center [898, 386] width 719 height 27
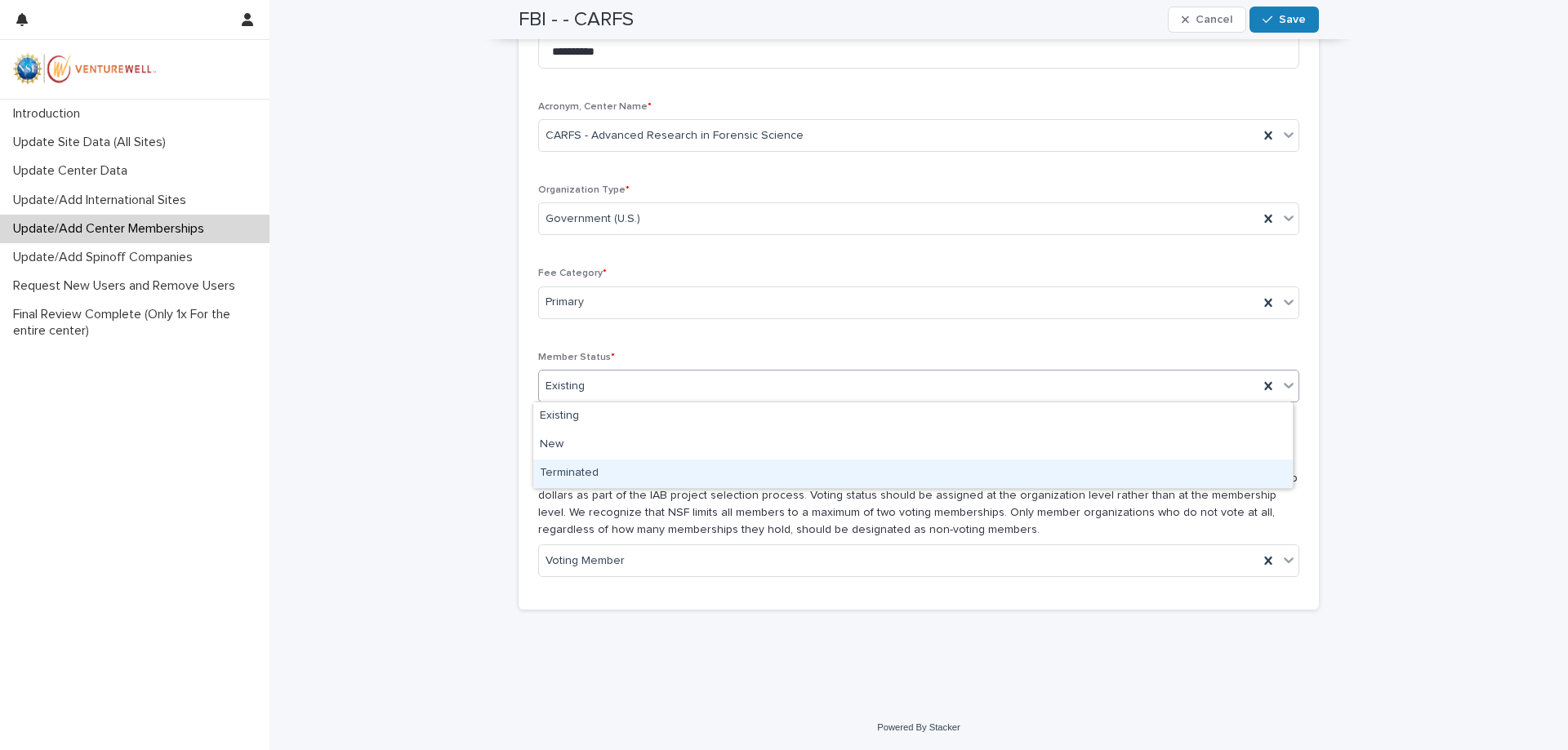
click at [572, 473] on div "Terminated" at bounding box center [913, 474] width 760 height 28
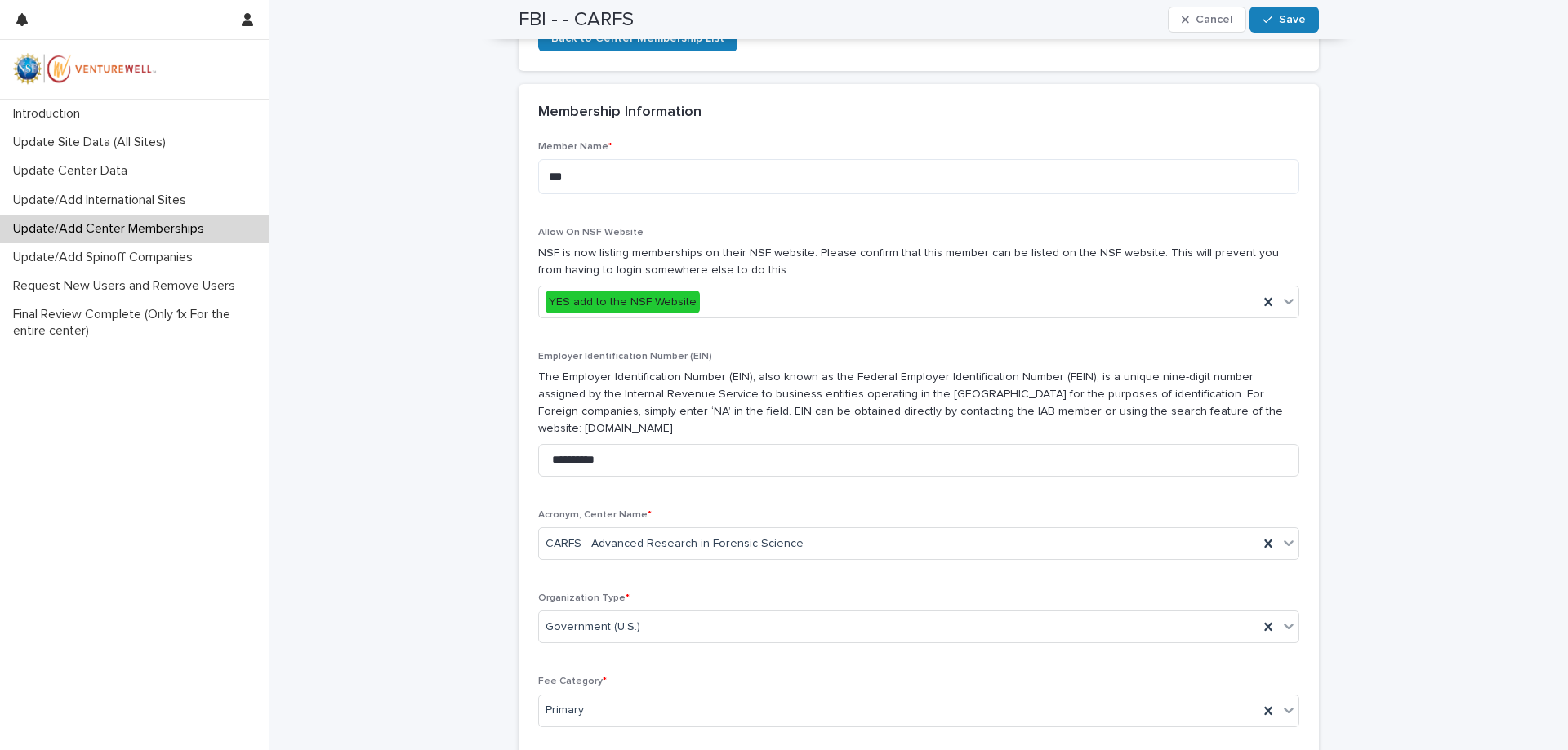
scroll to position [146, 0]
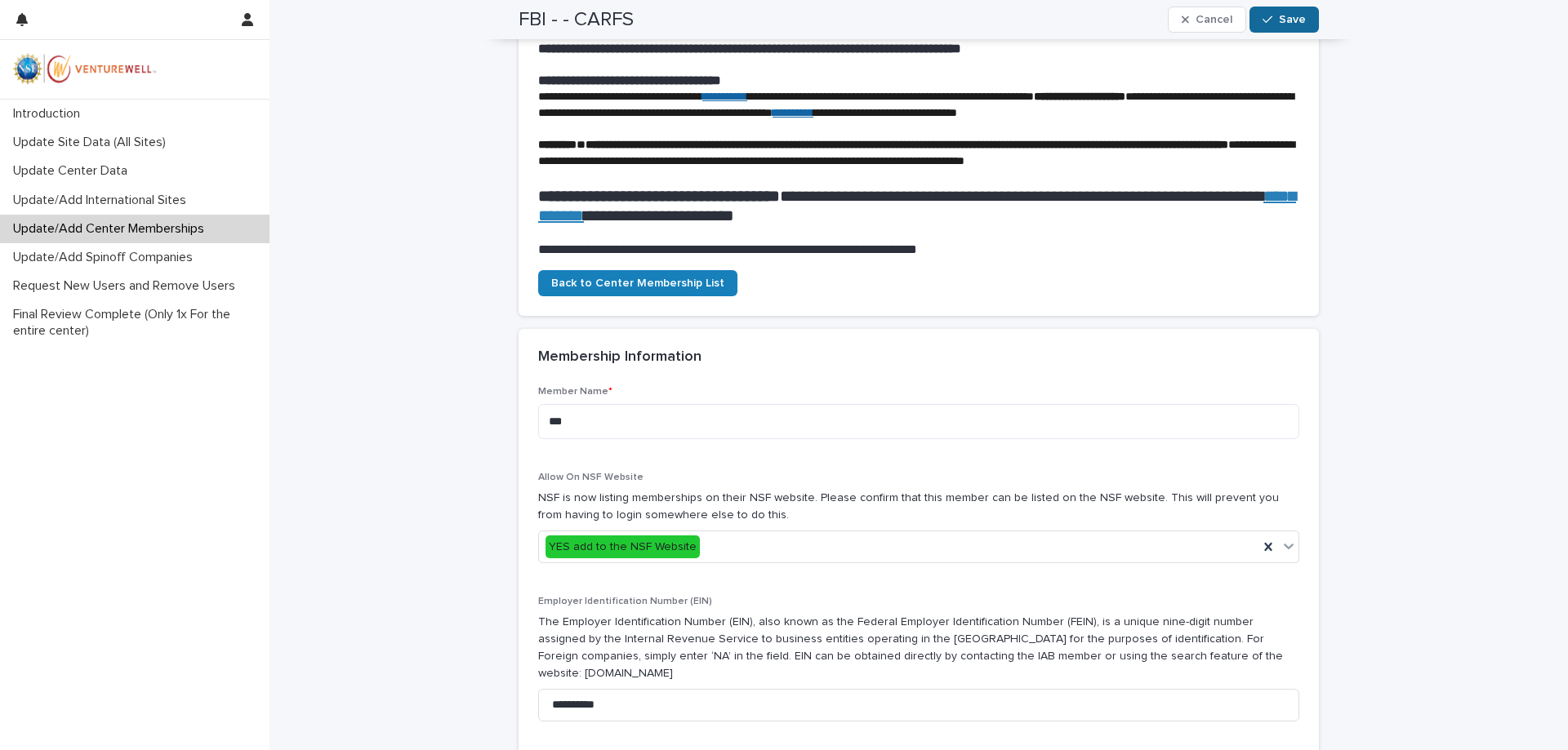
click at [1287, 30] on button "Save" at bounding box center [1283, 20] width 69 height 27
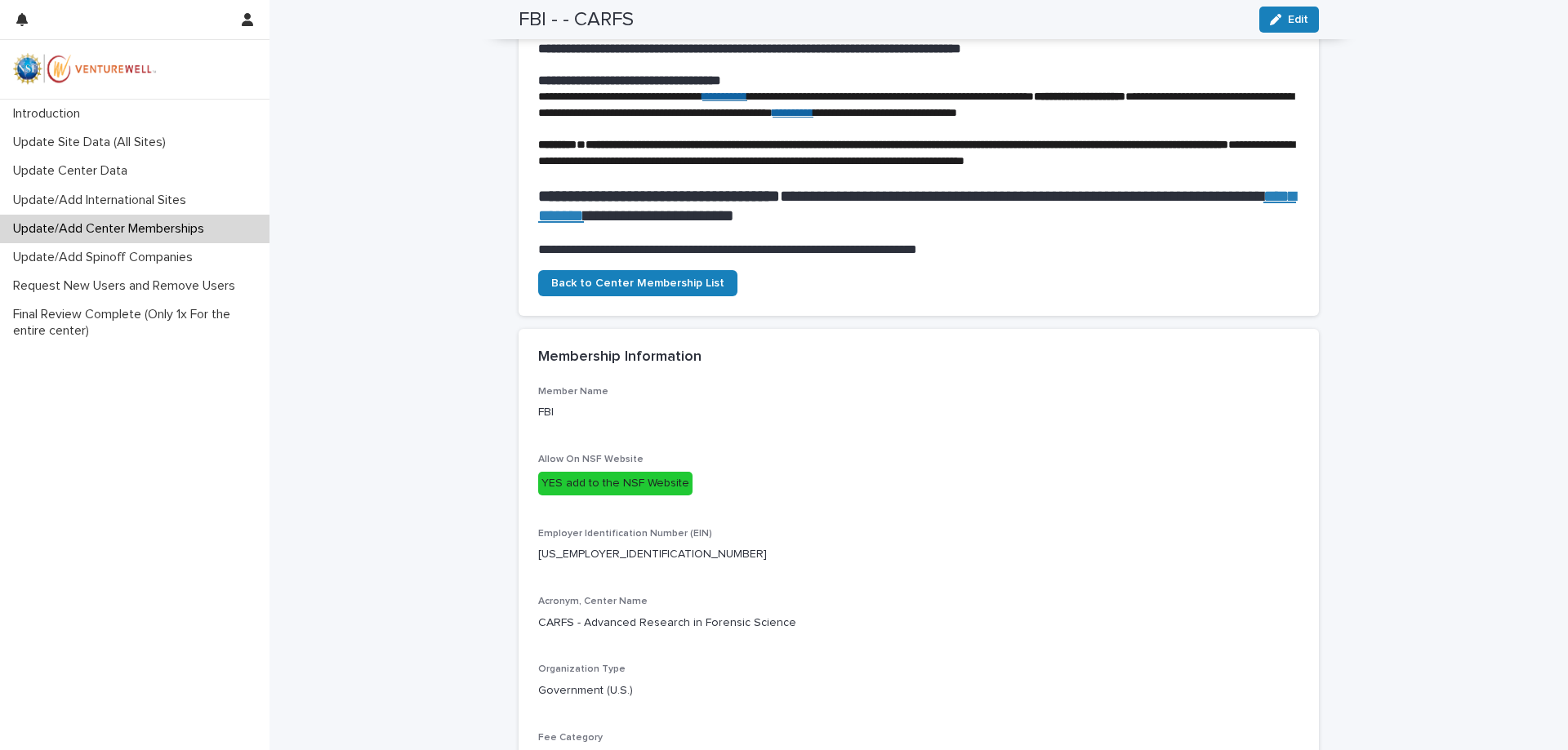
scroll to position [0, 0]
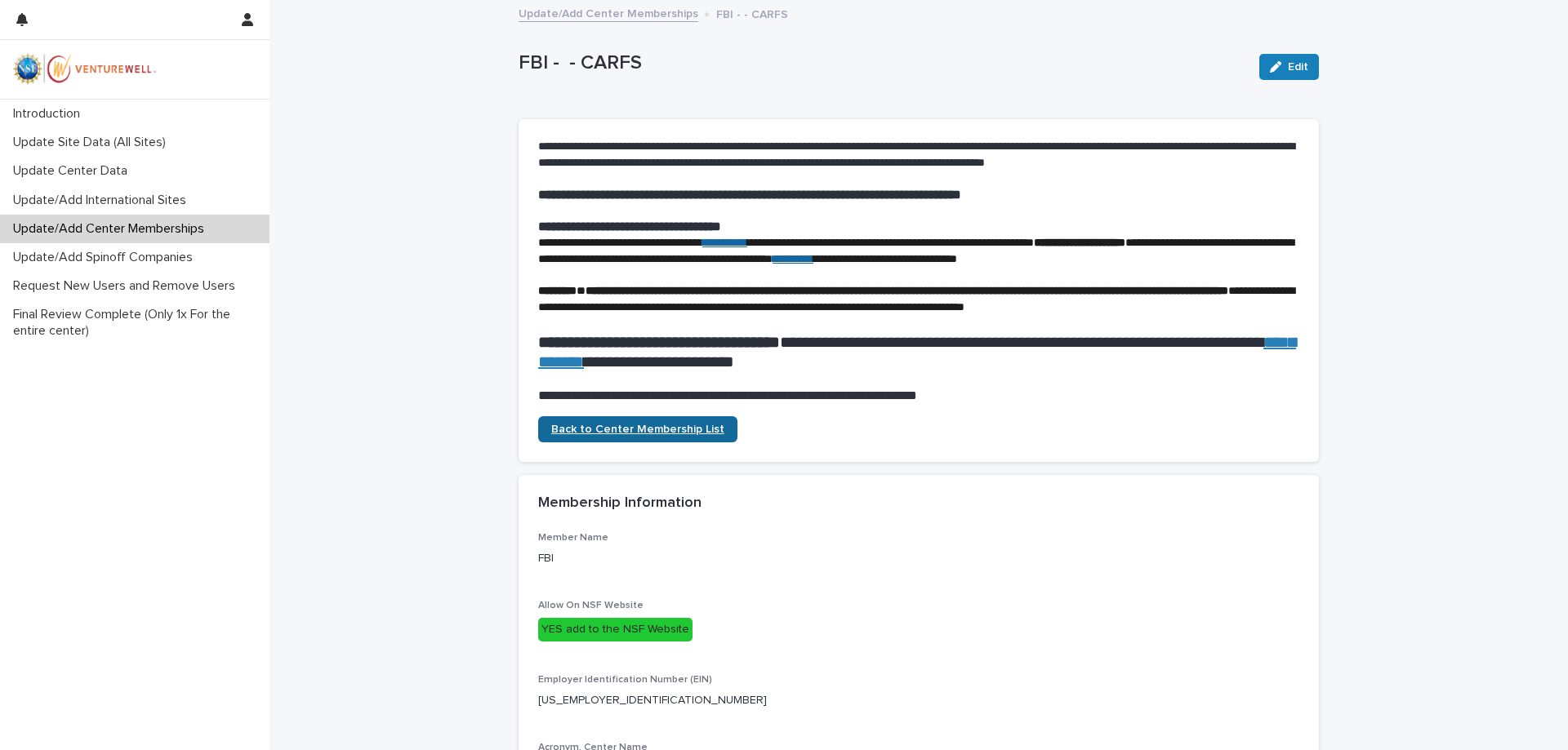
click at [643, 443] on link "Back to Center Membership List" at bounding box center [637, 430] width 199 height 27
click at [603, 16] on link "Update/Add Center Memberships" at bounding box center [608, 12] width 179 height 19
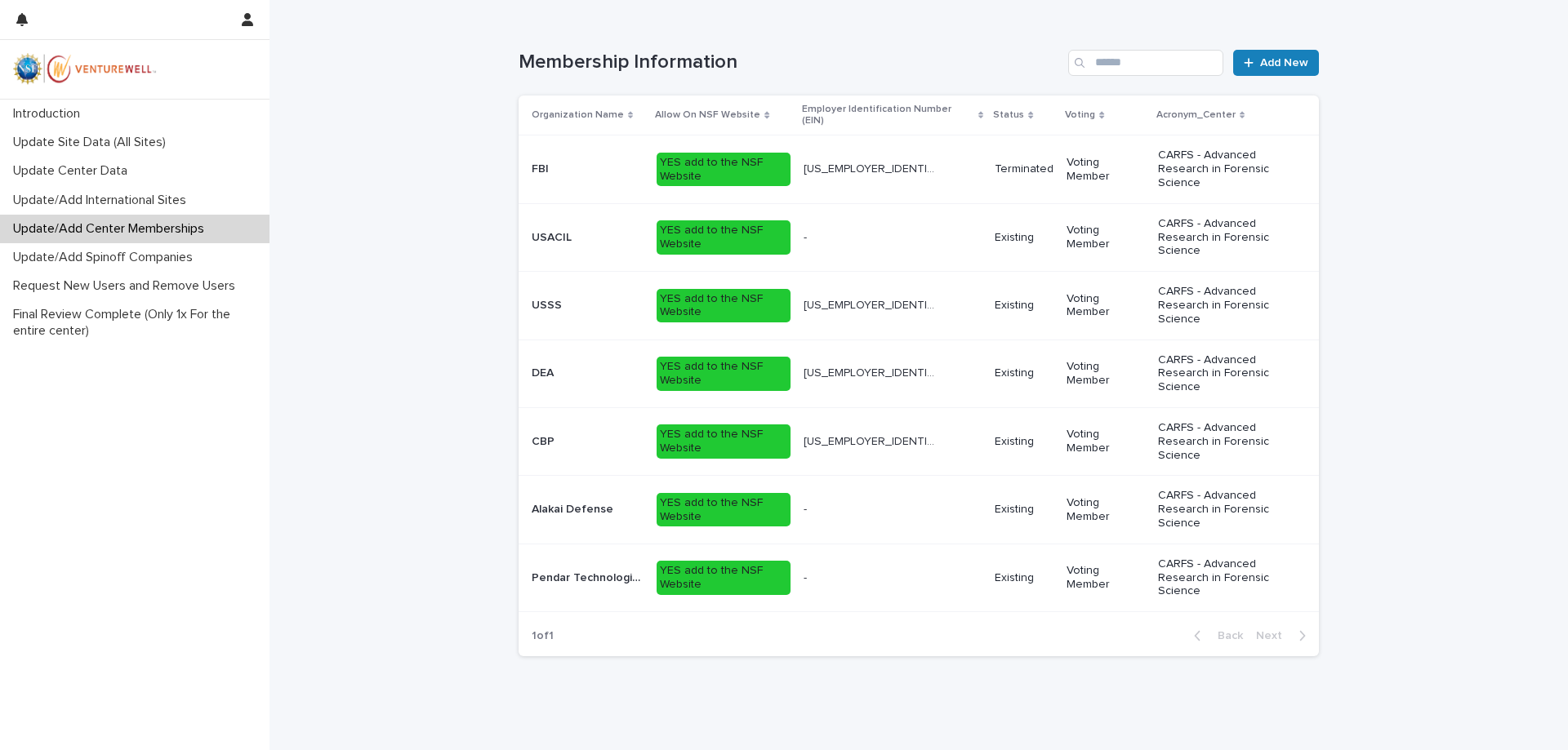
scroll to position [326, 0]
click at [1265, 60] on span "Add New" at bounding box center [1283, 62] width 48 height 11
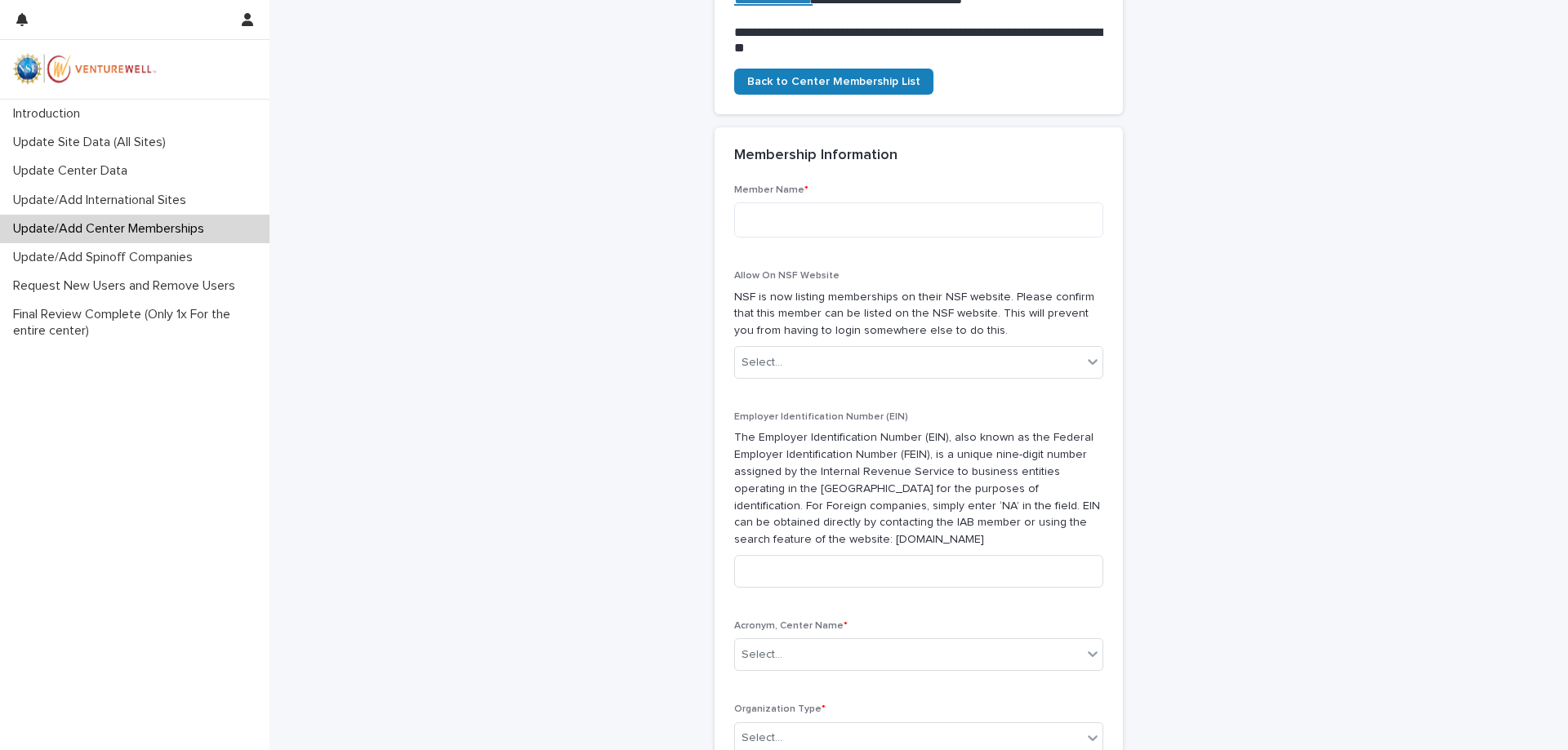
scroll to position [461, 0]
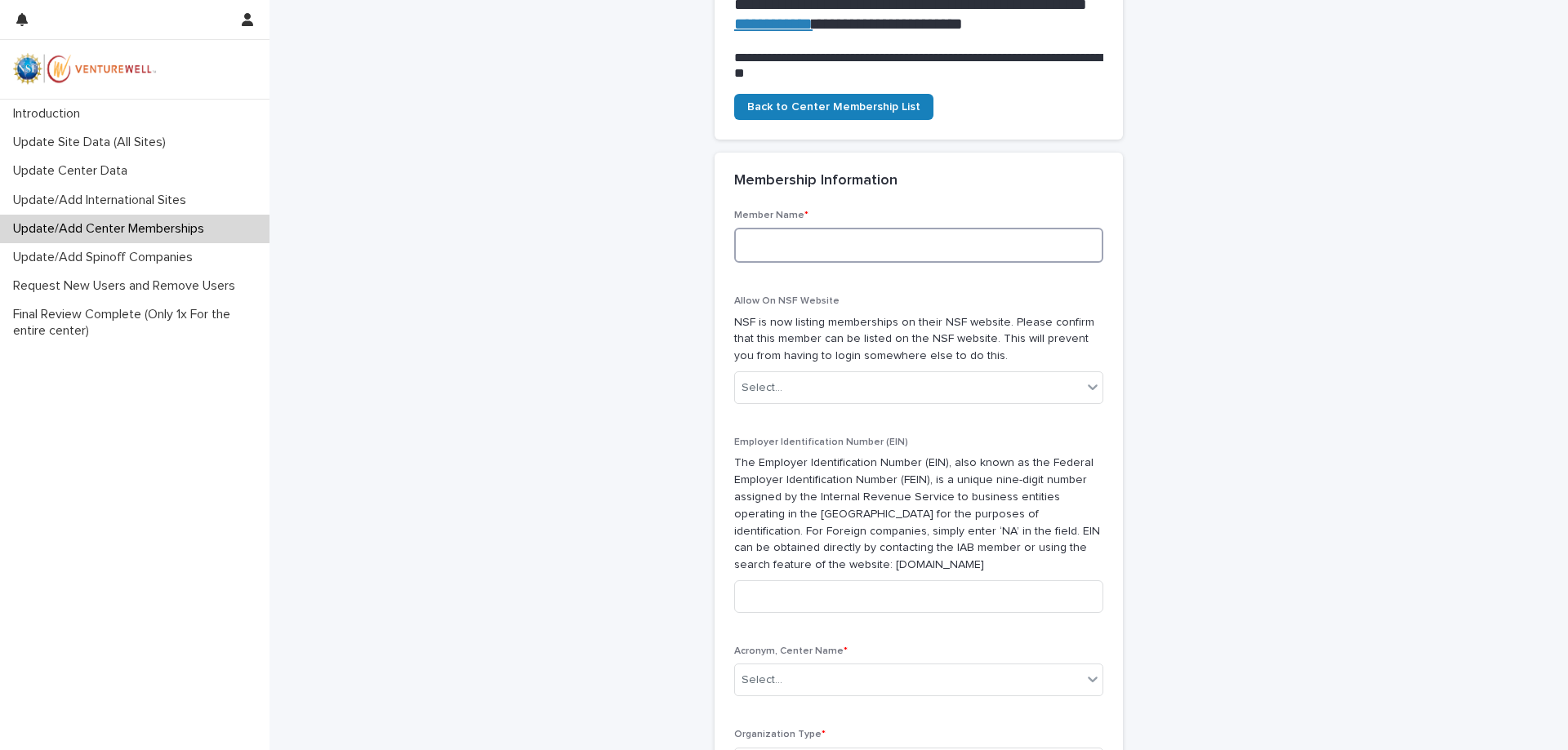
click at [772, 257] on textarea at bounding box center [918, 245] width 369 height 35
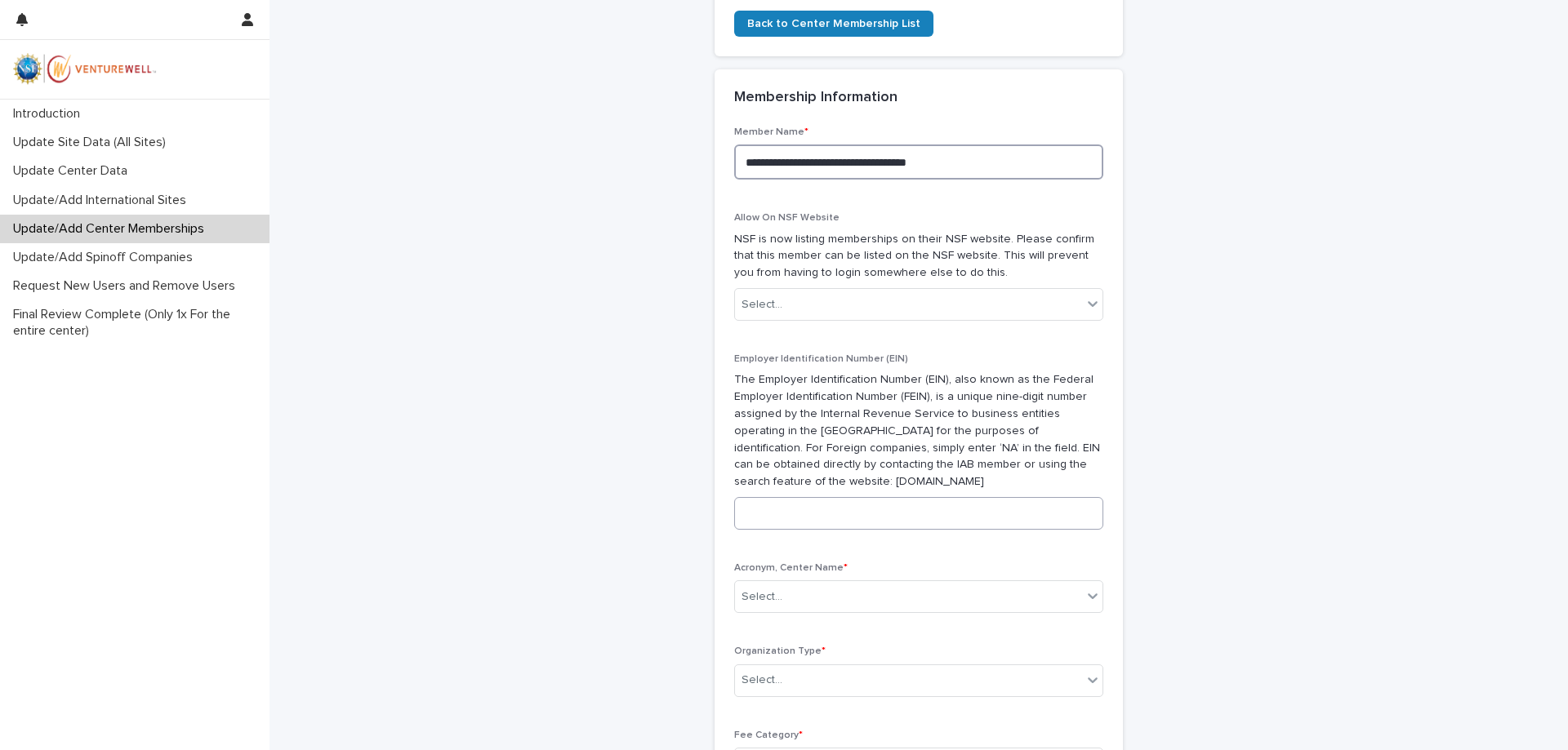
scroll to position [706, 0]
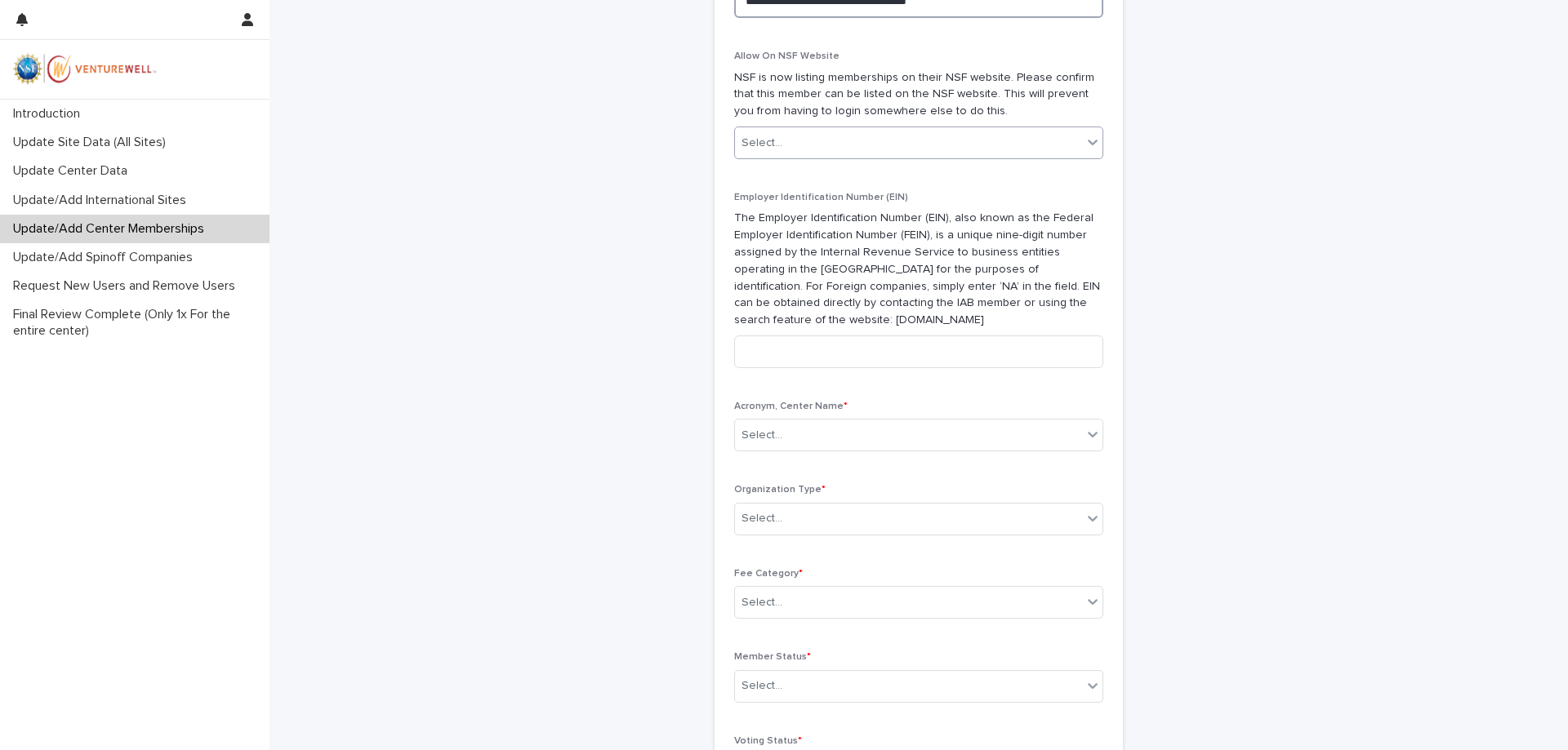
type textarea "**********"
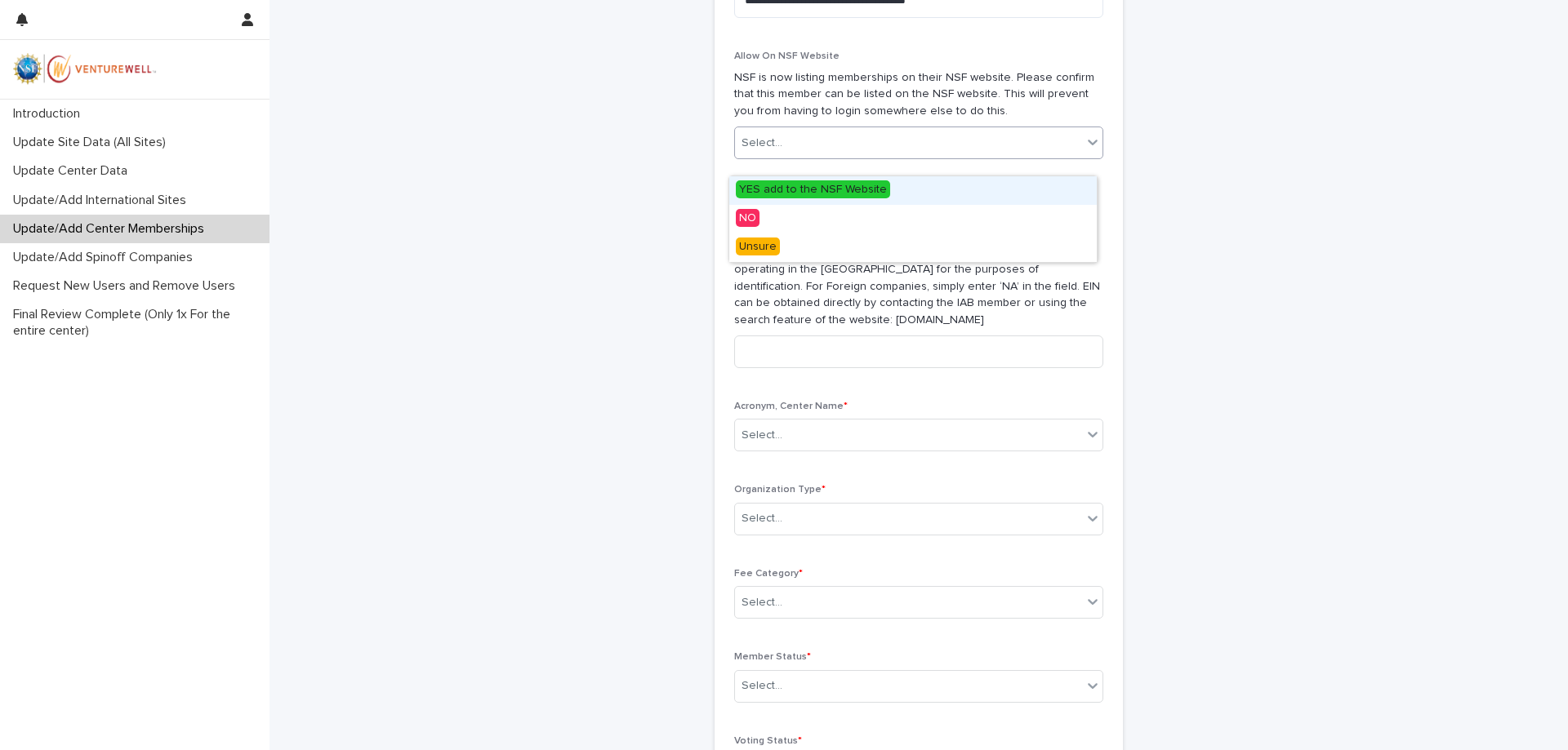
click at [822, 156] on div "Select..." at bounding box center [909, 143] width 347 height 27
click at [840, 191] on span "YES add to the NSF Website" at bounding box center [813, 189] width 155 height 18
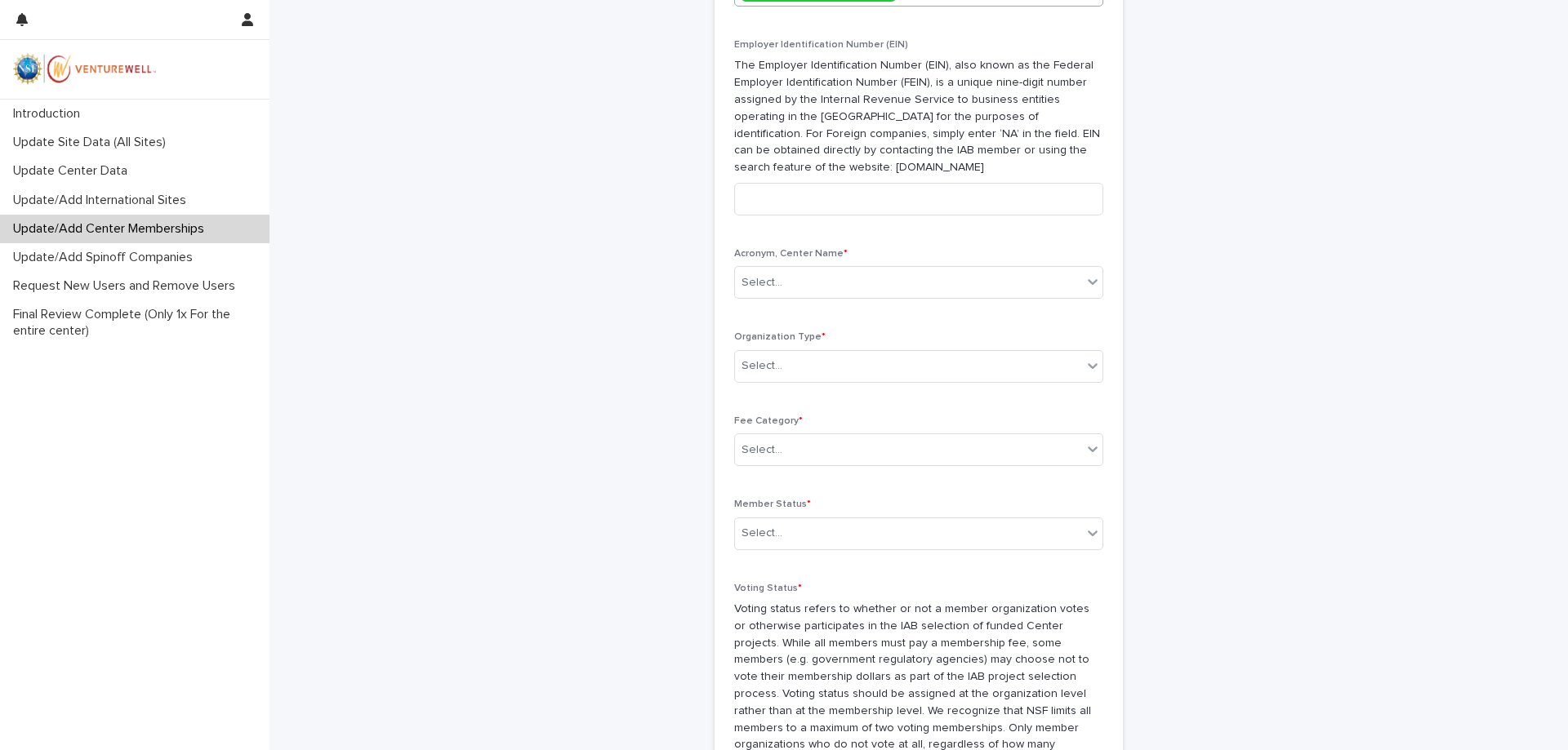
scroll to position [869, 0]
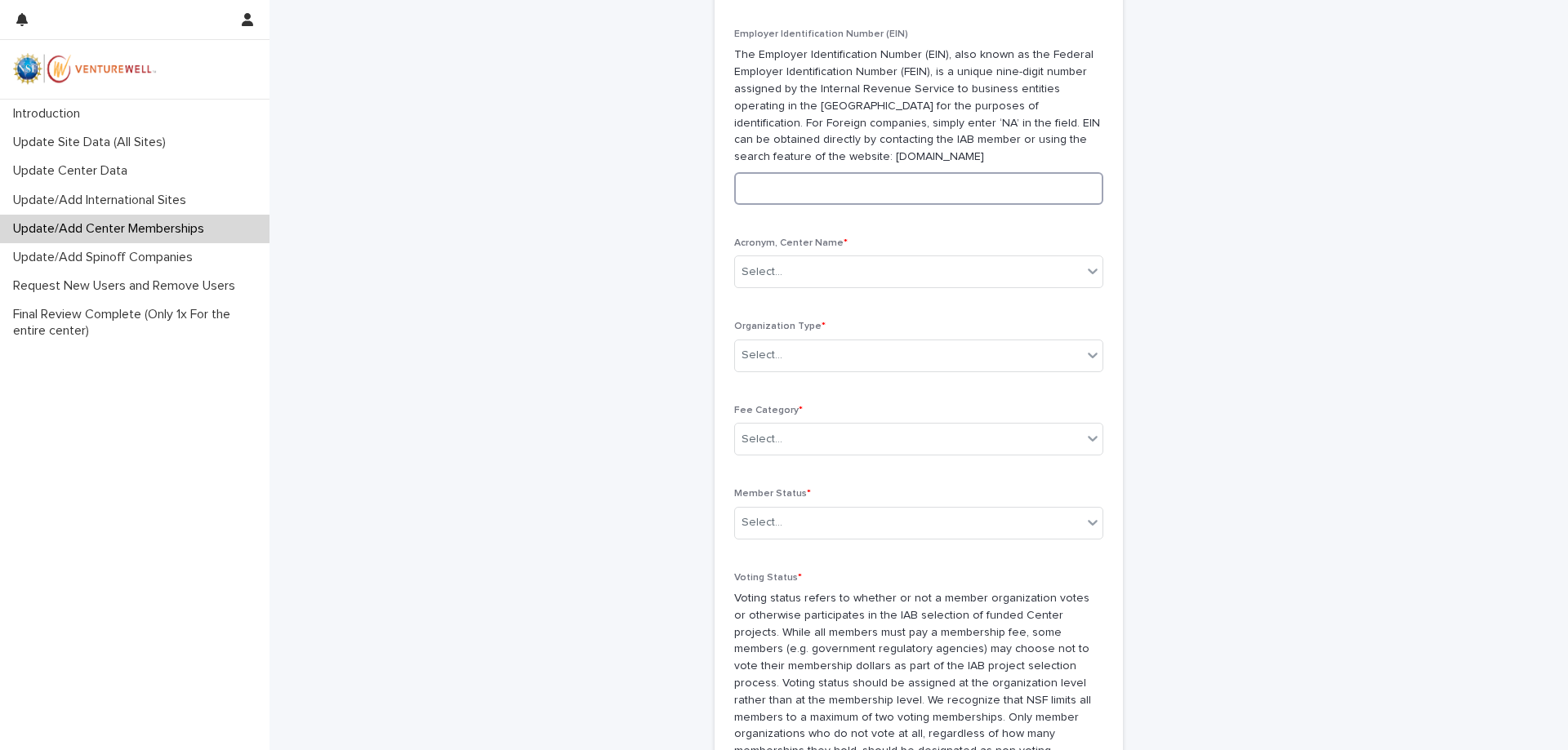
click at [787, 205] on input at bounding box center [918, 189] width 369 height 32
paste input "**********"
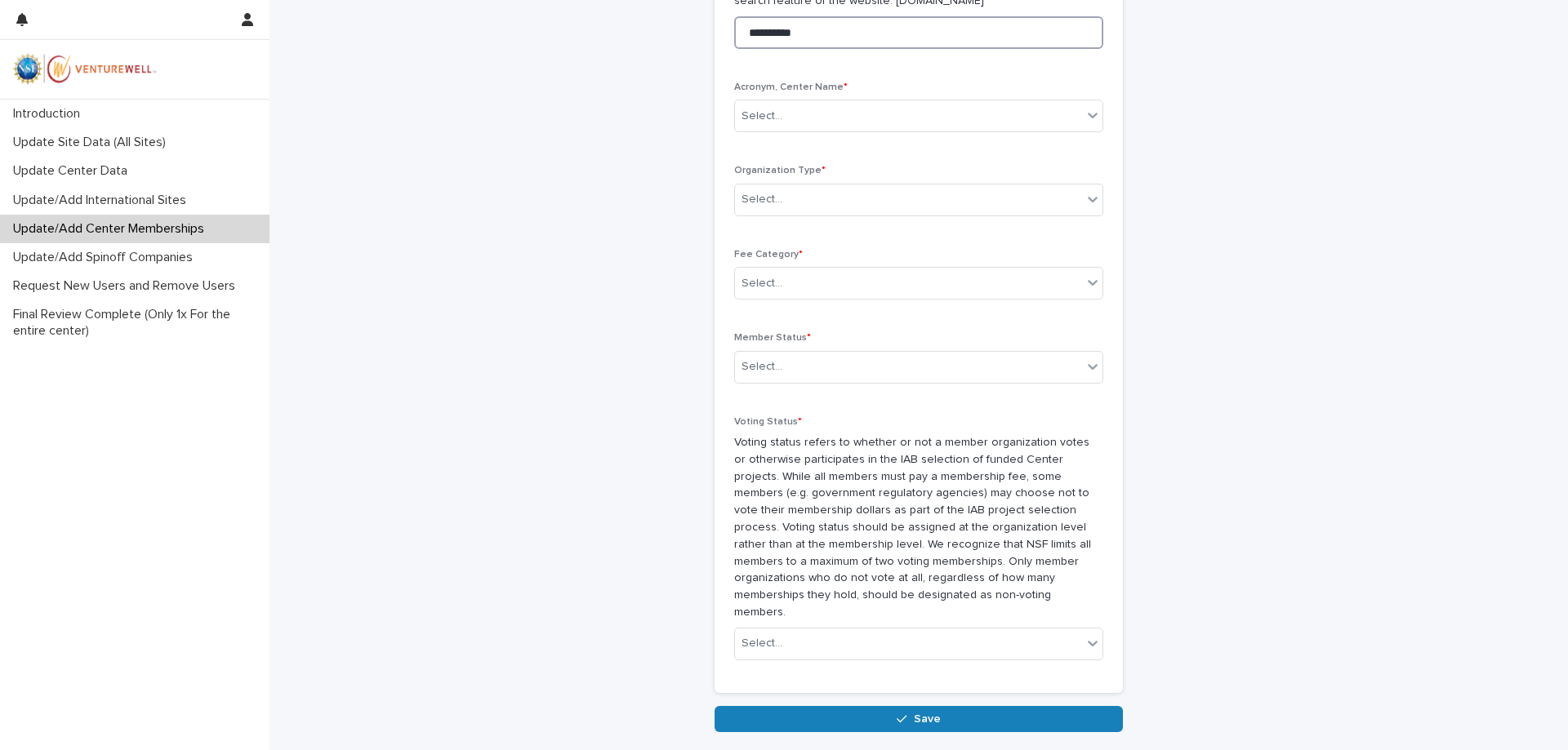
scroll to position [1033, 0]
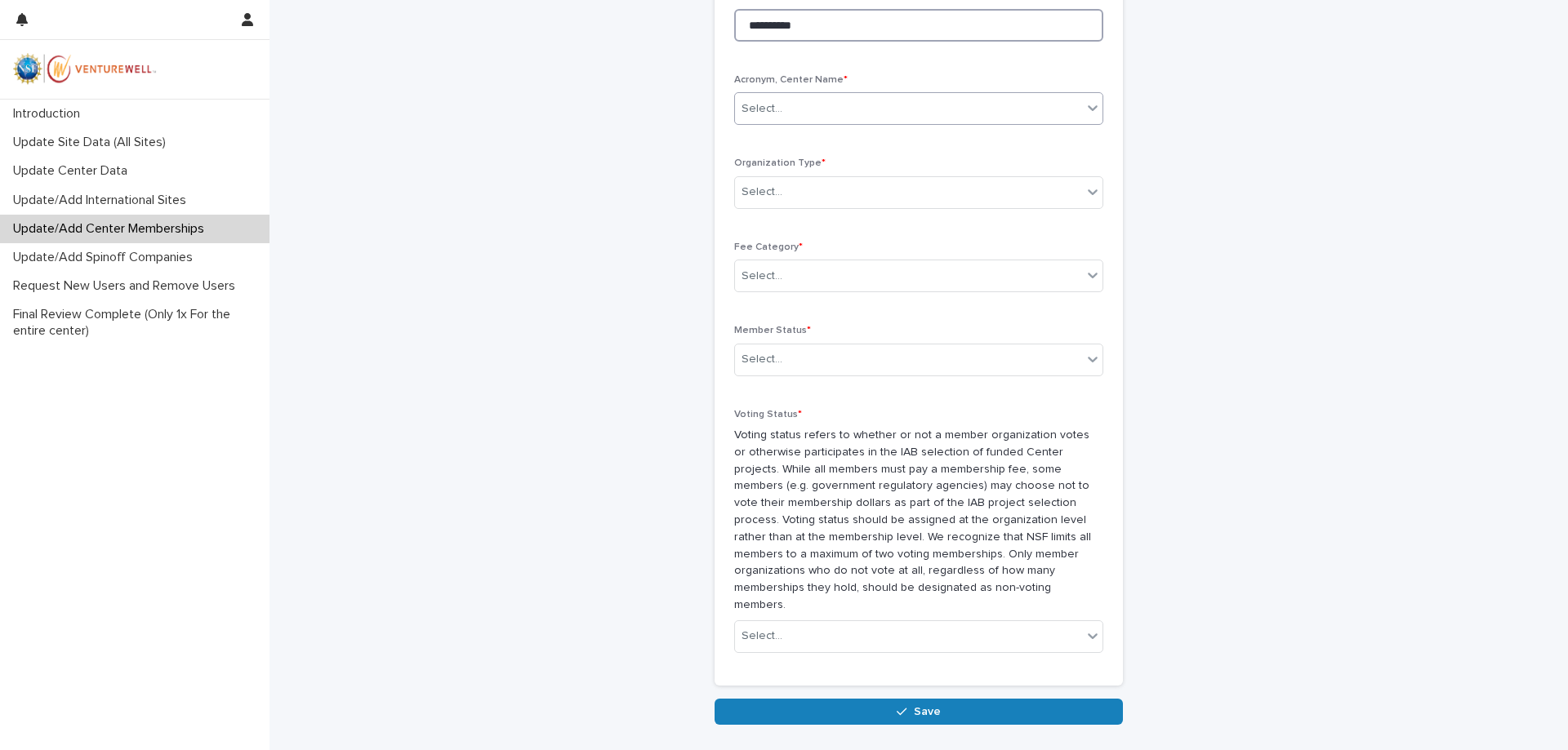
type input "**********"
click at [844, 120] on div "Select..." at bounding box center [909, 109] width 347 height 27
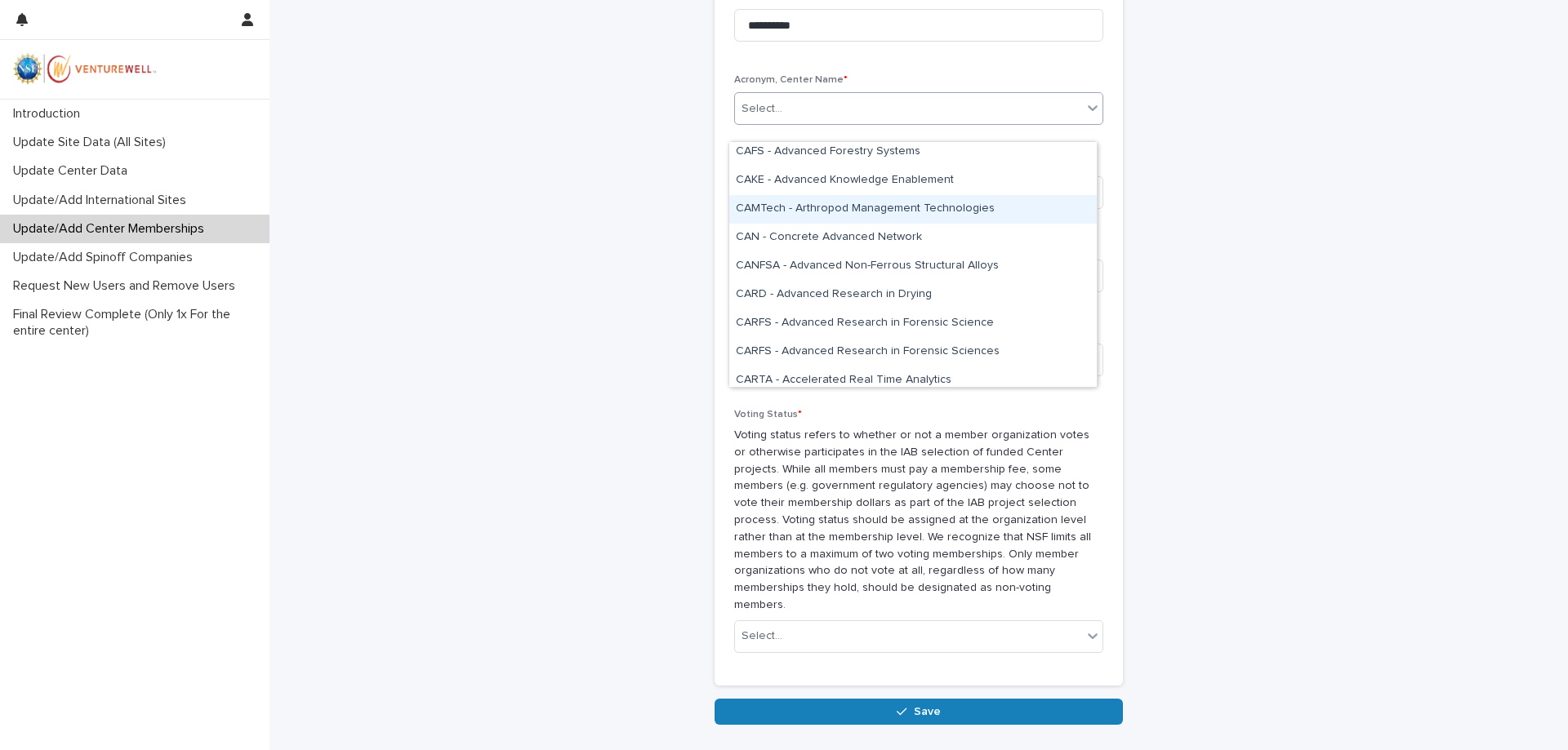
scroll to position [408, 0]
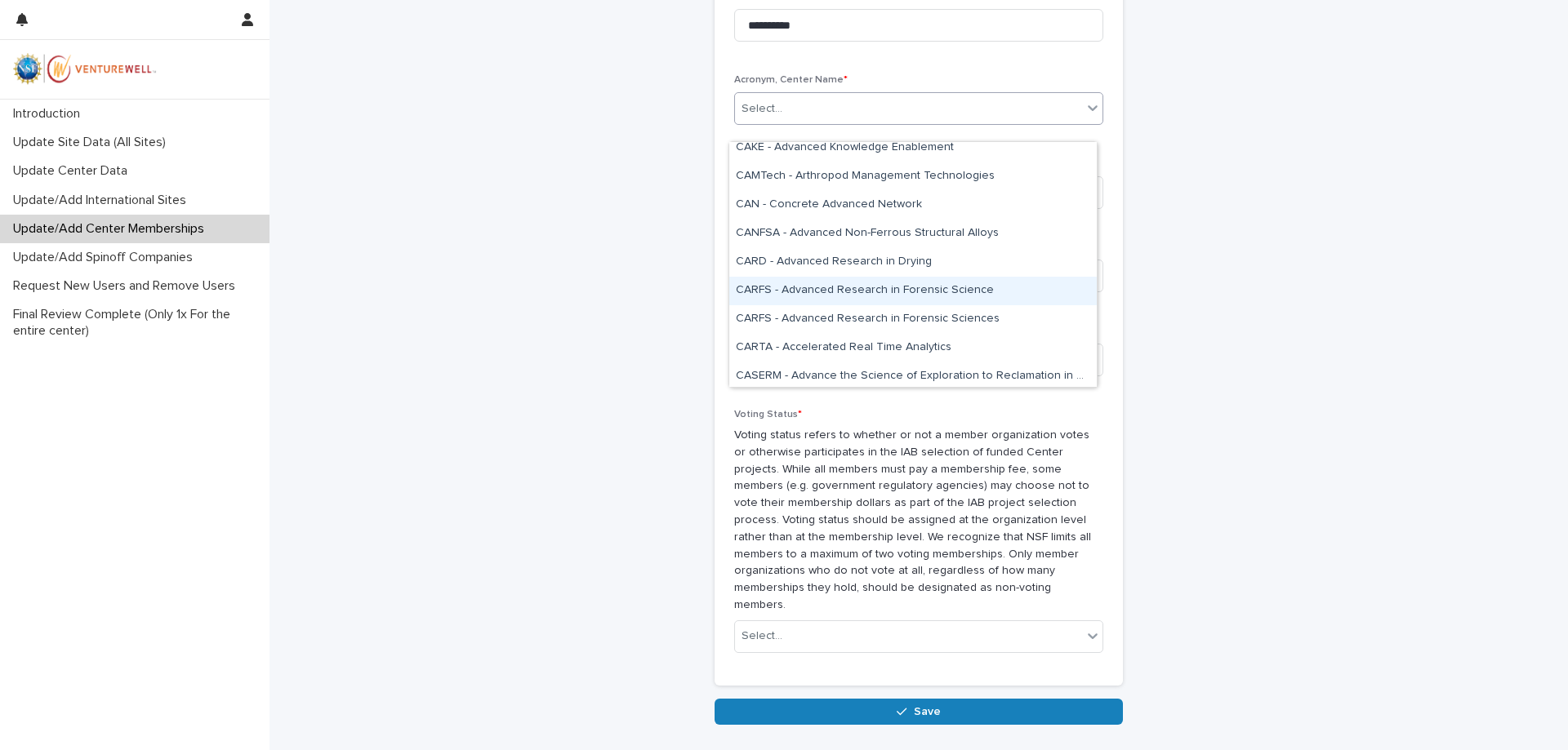
click at [793, 290] on div "CARFS - Advanced Research in Forensic Science" at bounding box center [913, 291] width 367 height 28
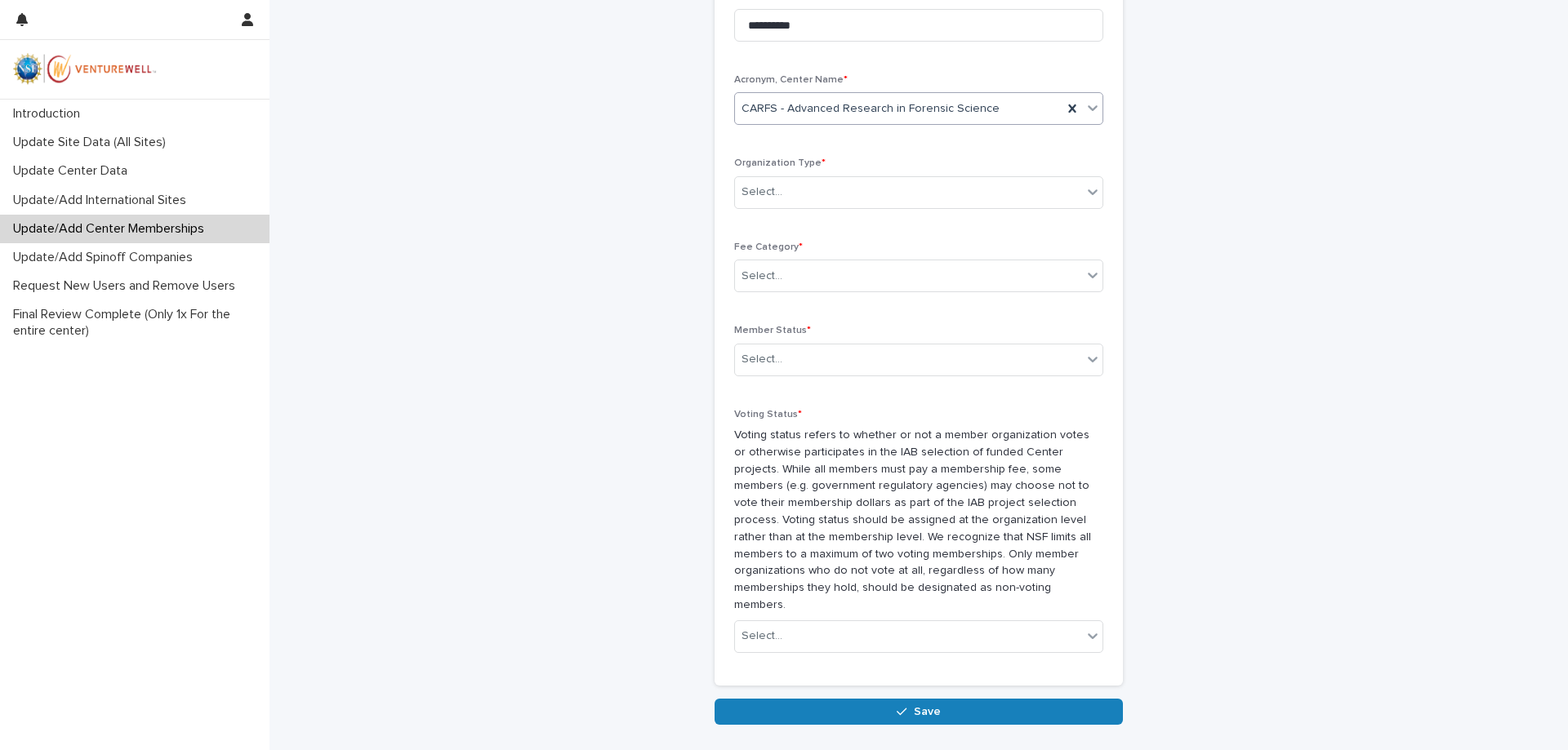
scroll to position [1114, 0]
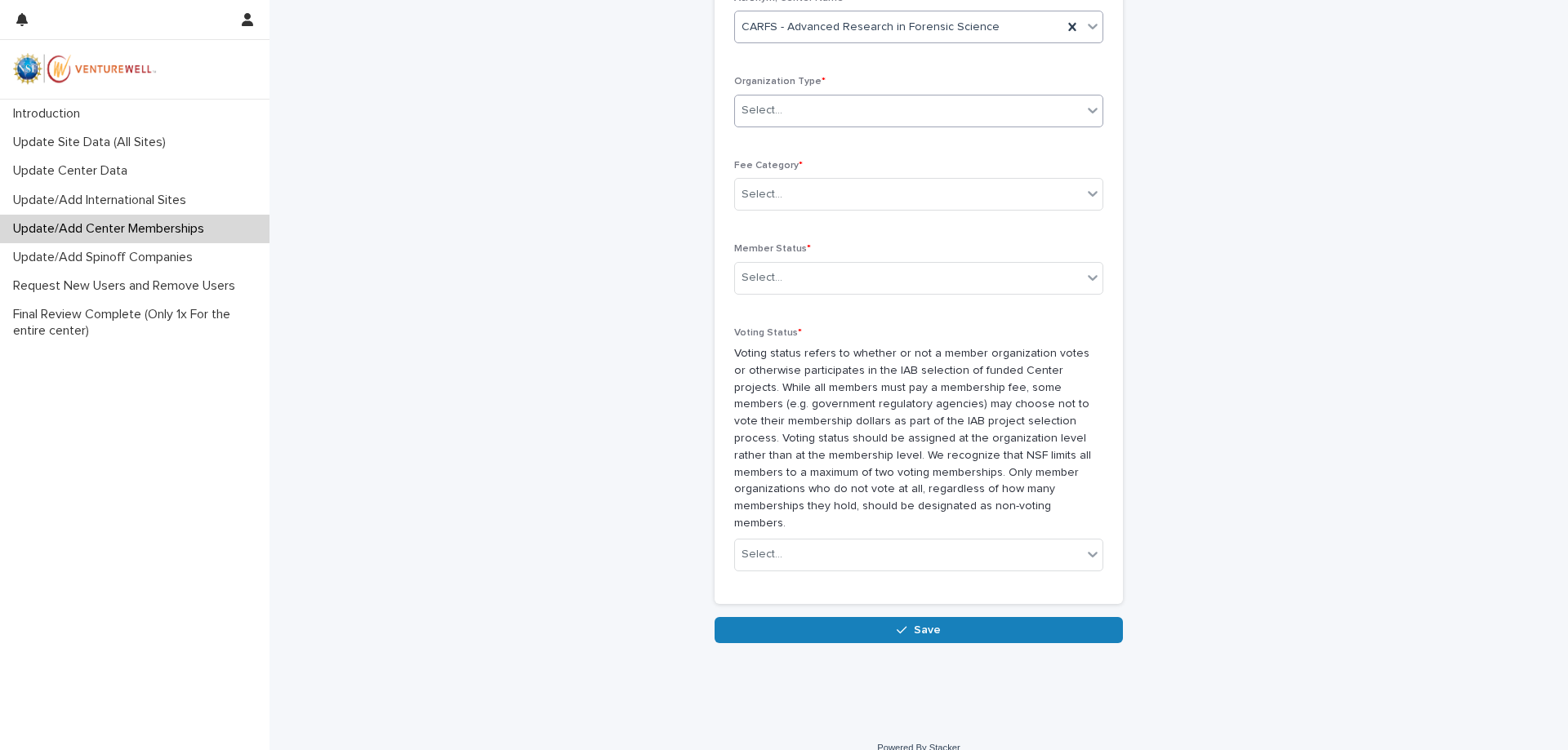
click at [802, 124] on div "Select..." at bounding box center [909, 110] width 347 height 27
click at [832, 124] on div "Select..." at bounding box center [909, 110] width 347 height 27
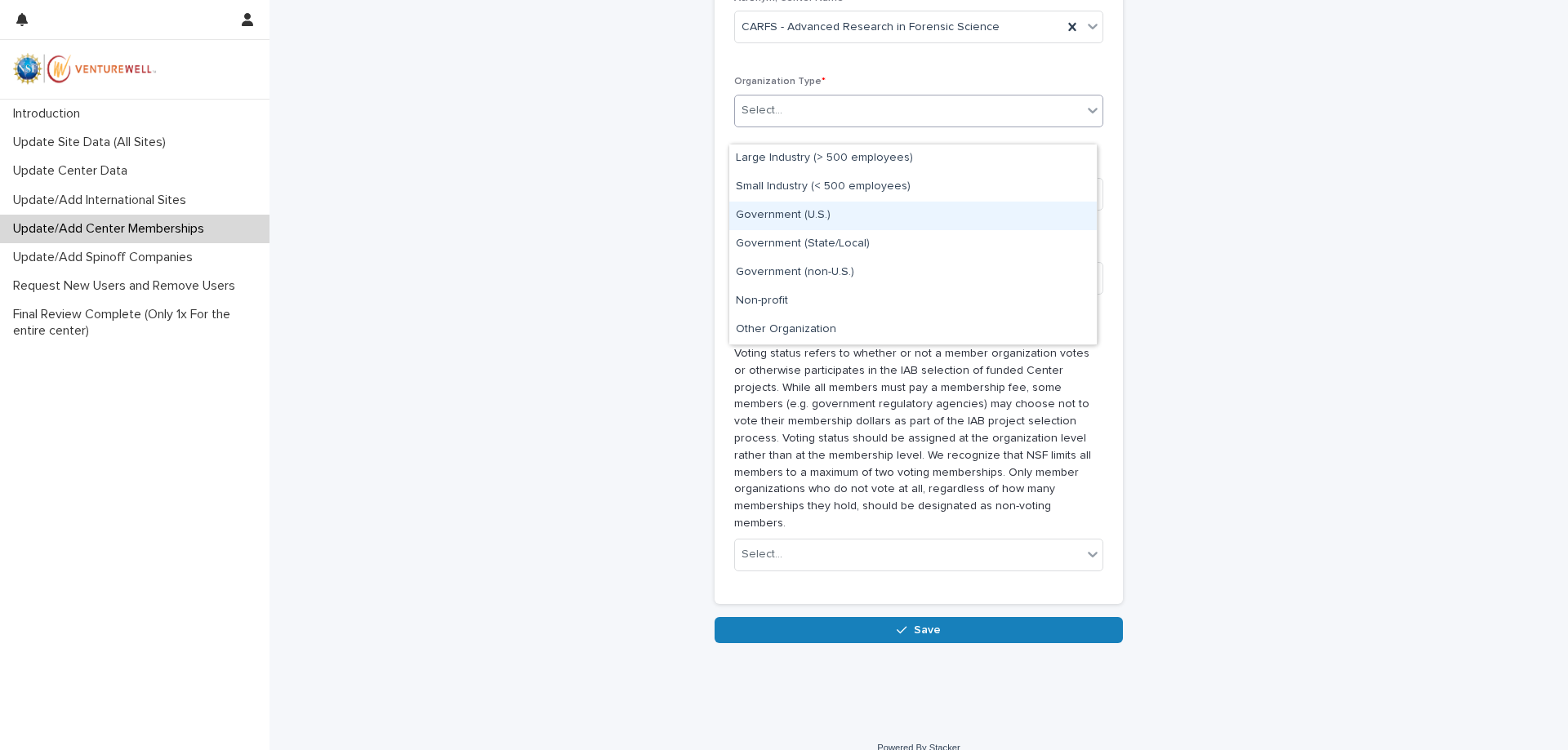
click at [860, 220] on div "Government (U.S.)" at bounding box center [913, 216] width 367 height 28
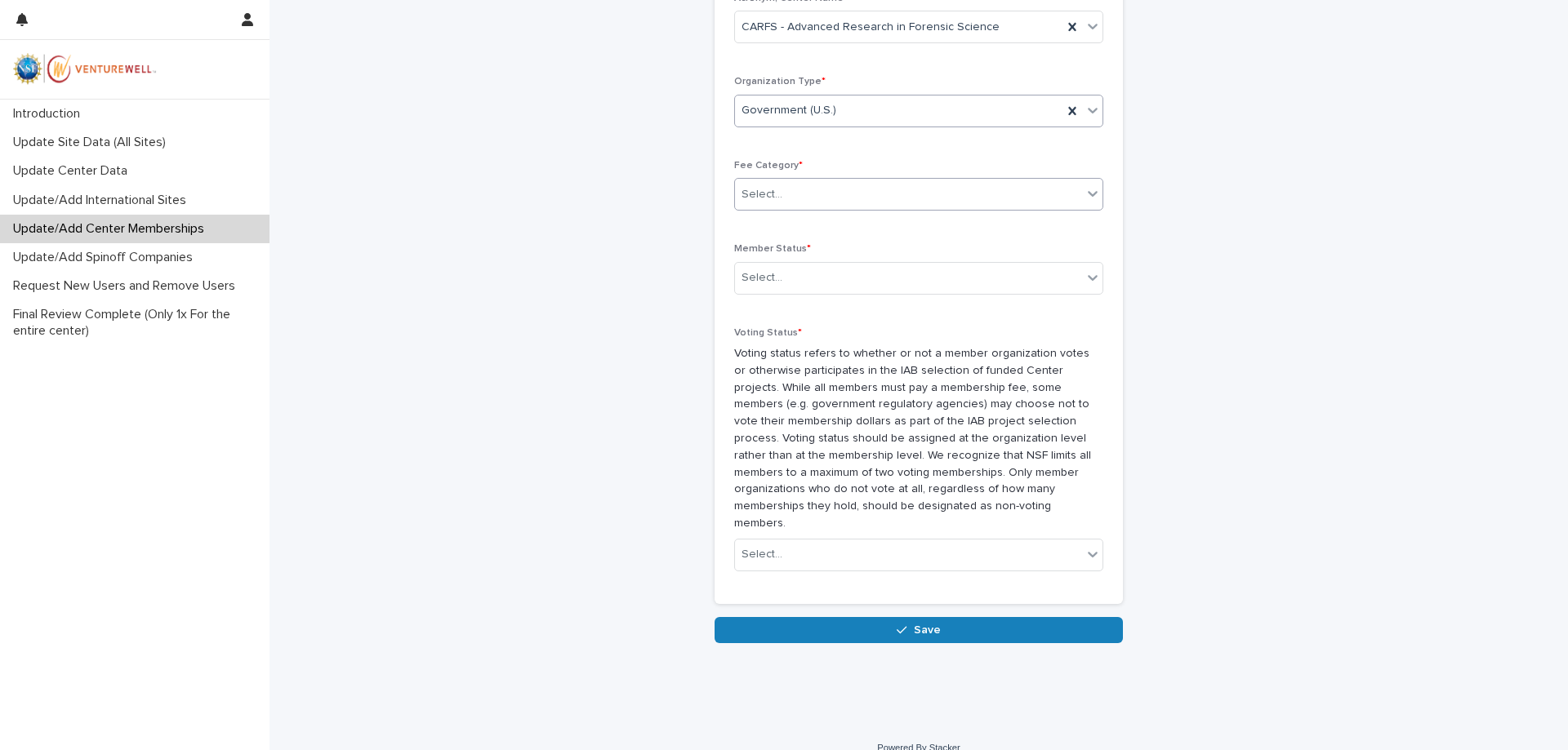
click at [844, 209] on div "Select..." at bounding box center [909, 194] width 347 height 27
click at [814, 247] on div "Primary" at bounding box center [913, 242] width 367 height 28
click at [823, 290] on div "Select..." at bounding box center [909, 278] width 347 height 27
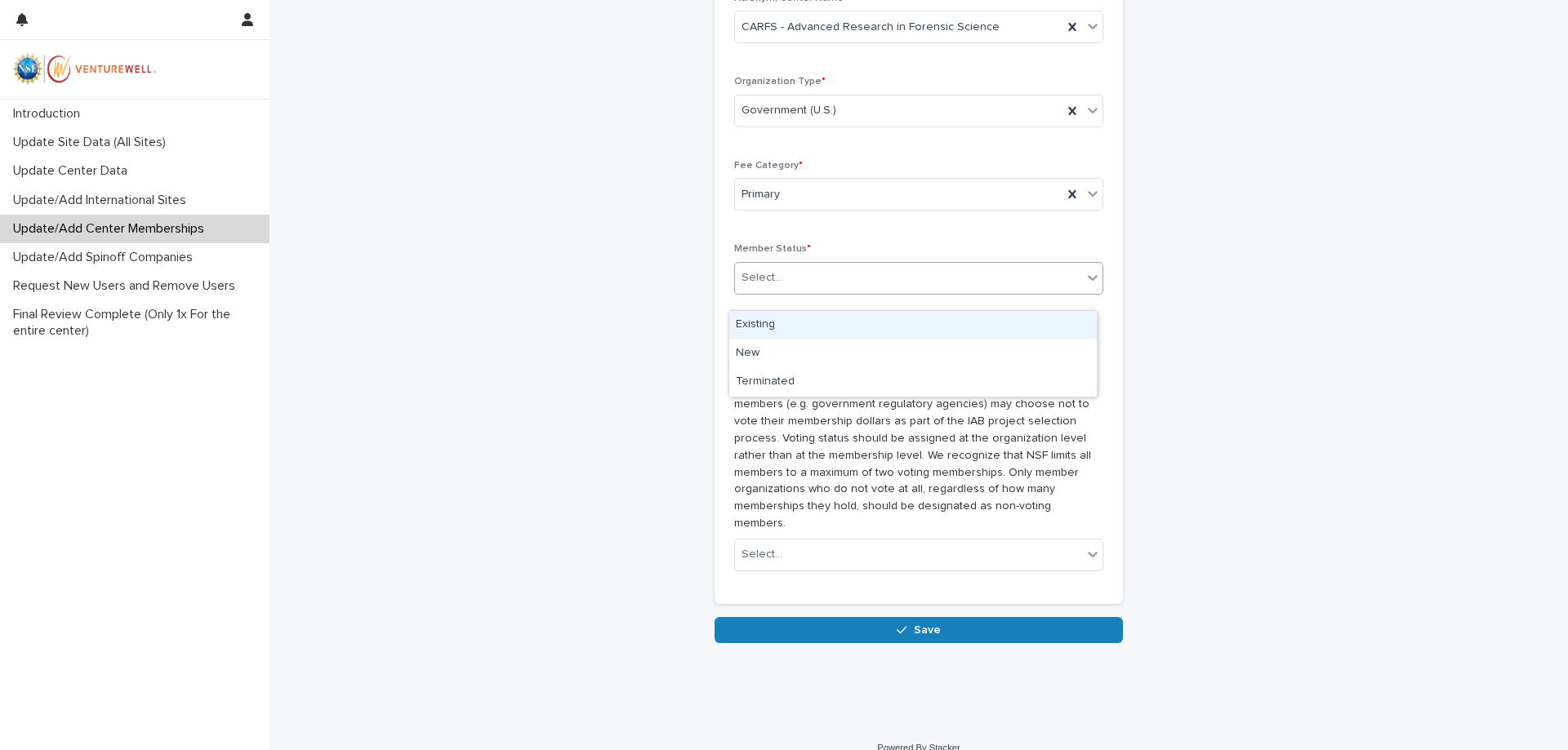
click at [820, 320] on div "Existing" at bounding box center [913, 325] width 367 height 28
click at [816, 291] on div "Existing" at bounding box center [898, 278] width 327 height 27
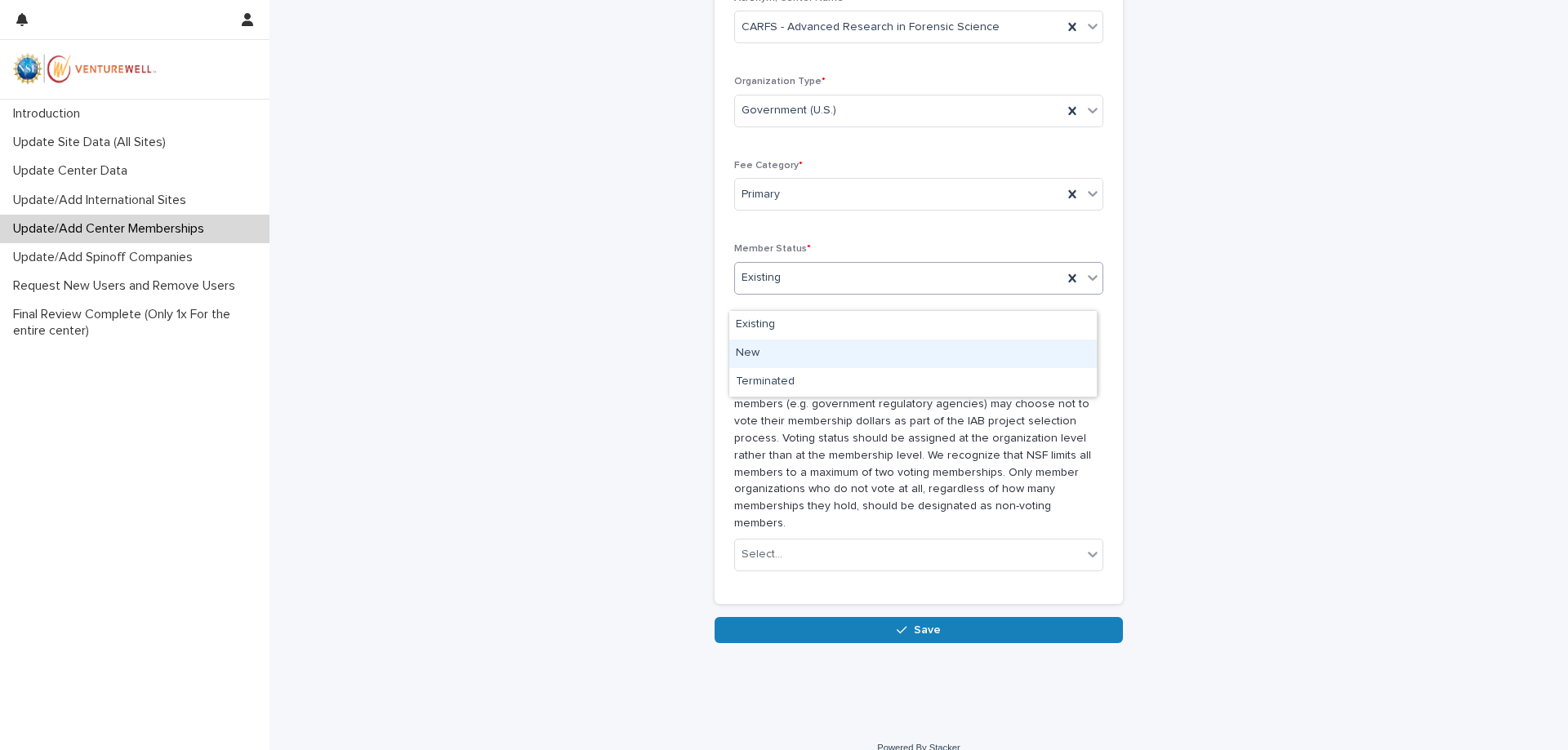
click at [797, 355] on div "New" at bounding box center [913, 354] width 367 height 28
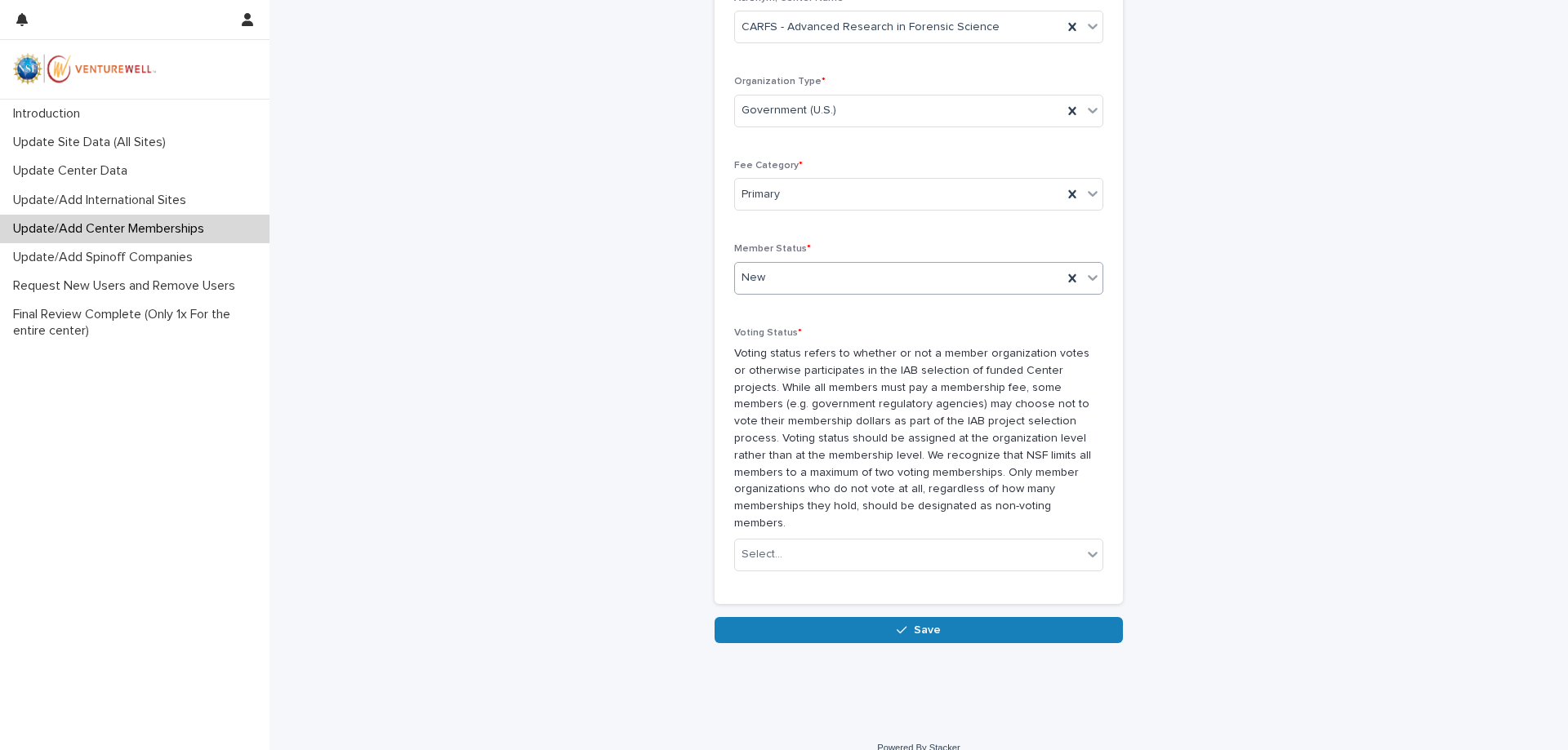
scroll to position [1135, 0]
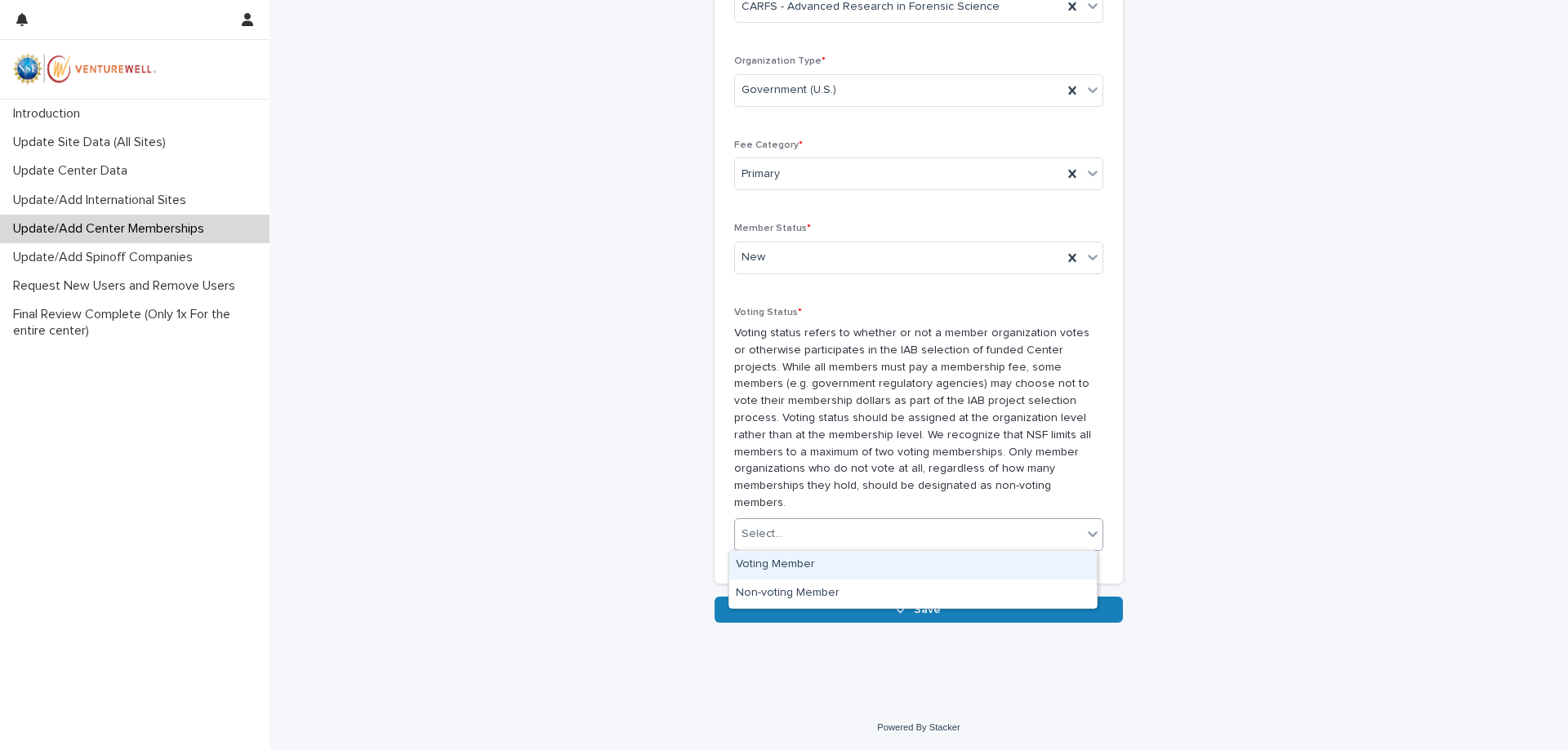
click at [871, 540] on div "Select..." at bounding box center [909, 534] width 347 height 27
click at [848, 564] on div "Voting Member" at bounding box center [913, 565] width 367 height 28
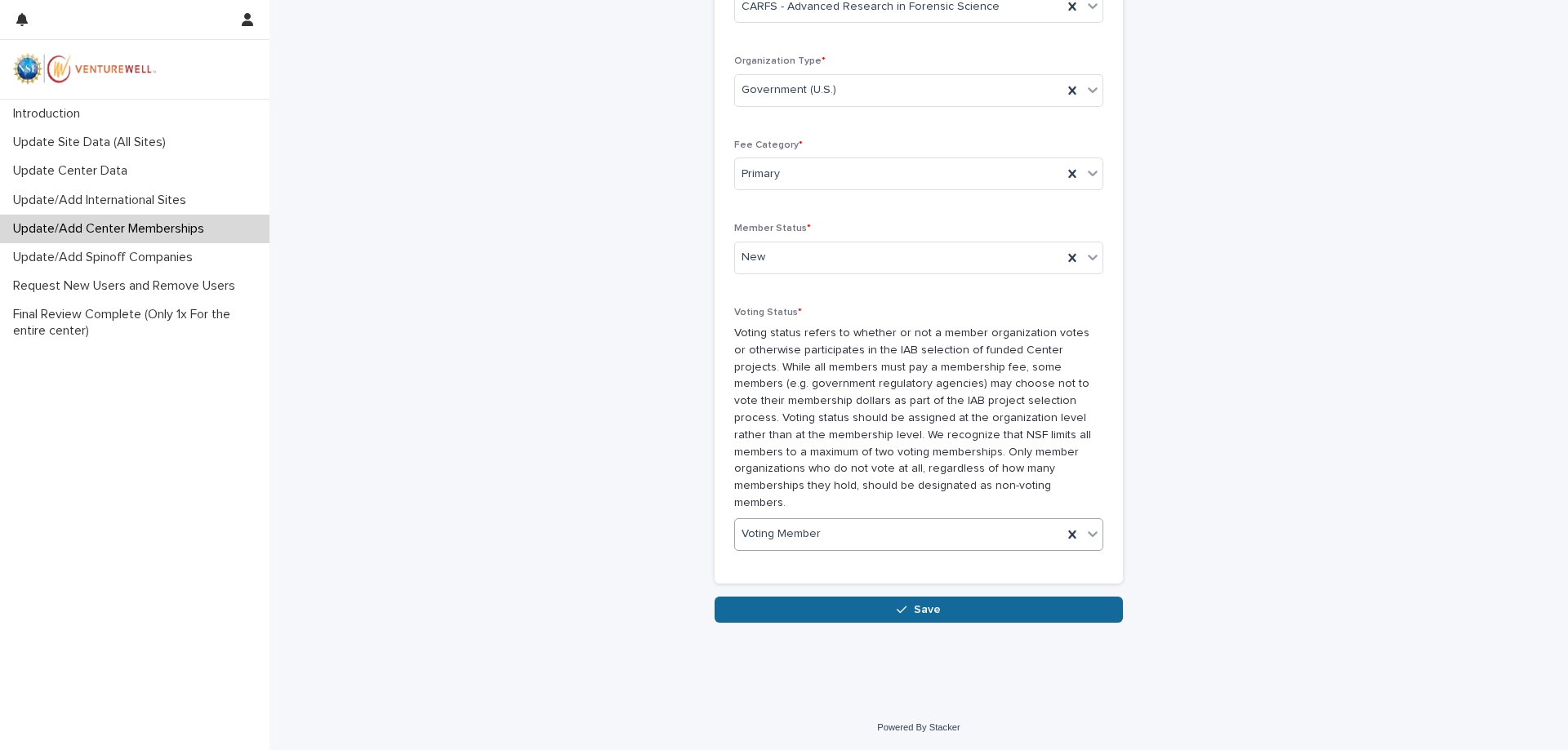
click at [905, 613] on div "button" at bounding box center [904, 610] width 16 height 11
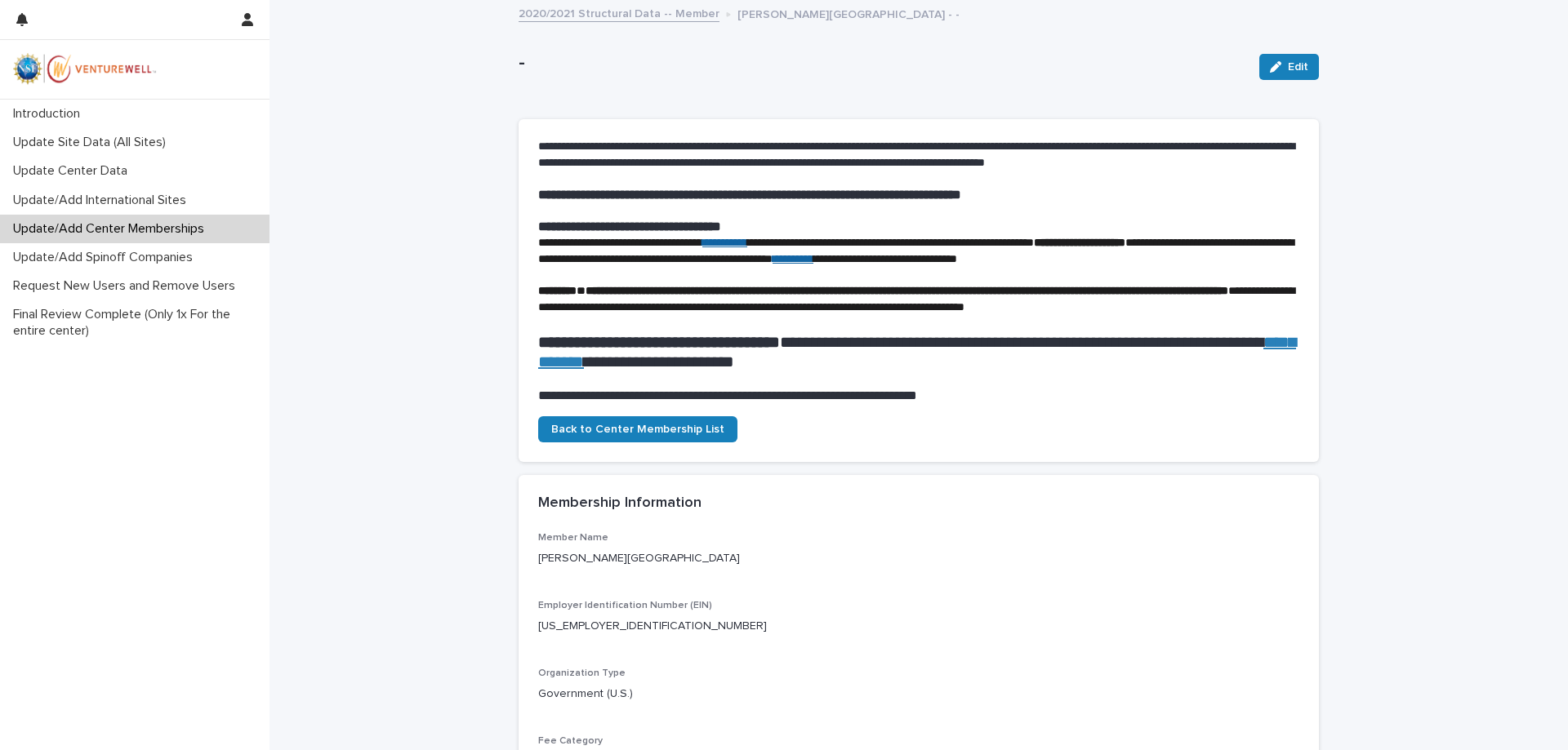
click at [137, 231] on p "Update/Add Center Memberships" at bounding box center [112, 229] width 211 height 15
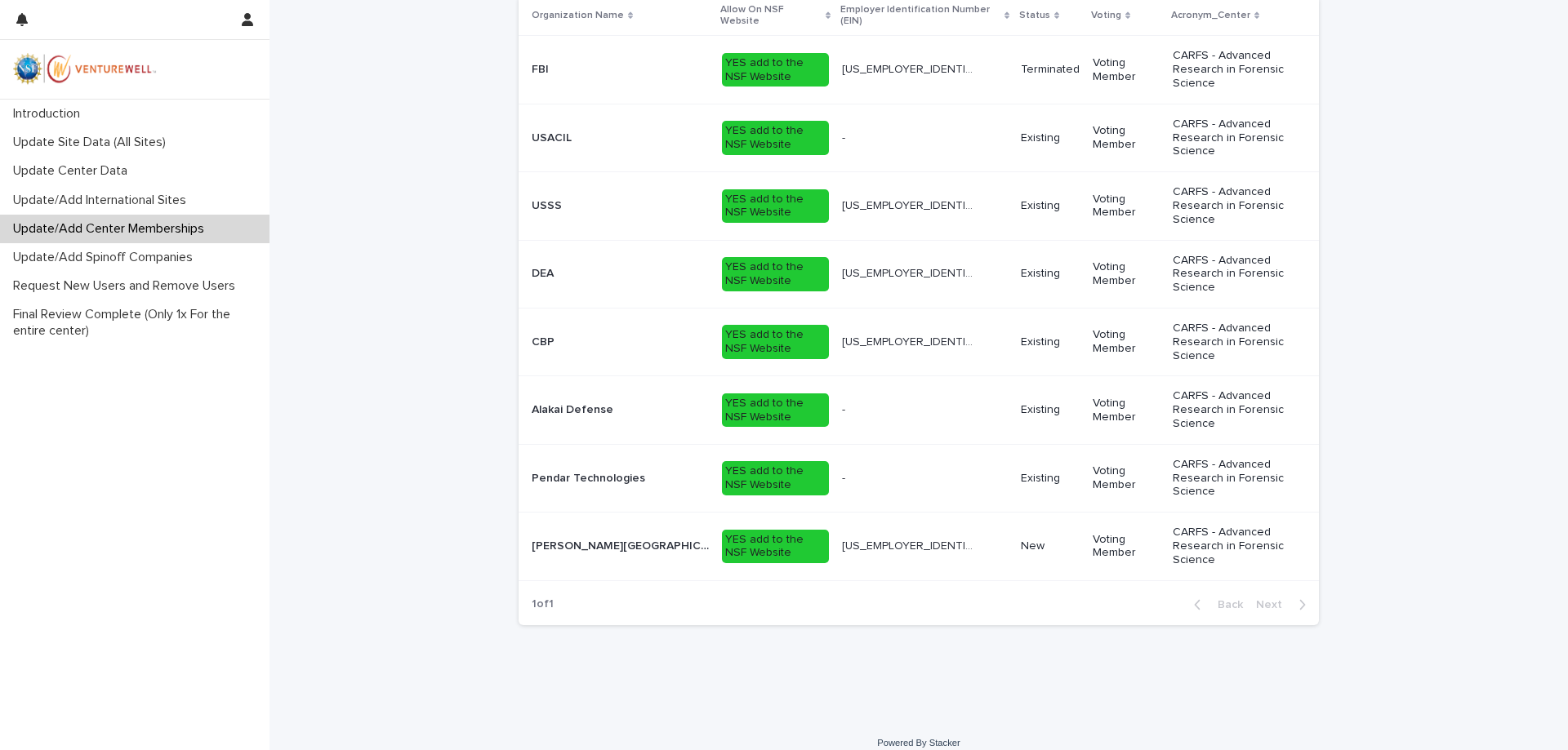
scroll to position [441, 0]
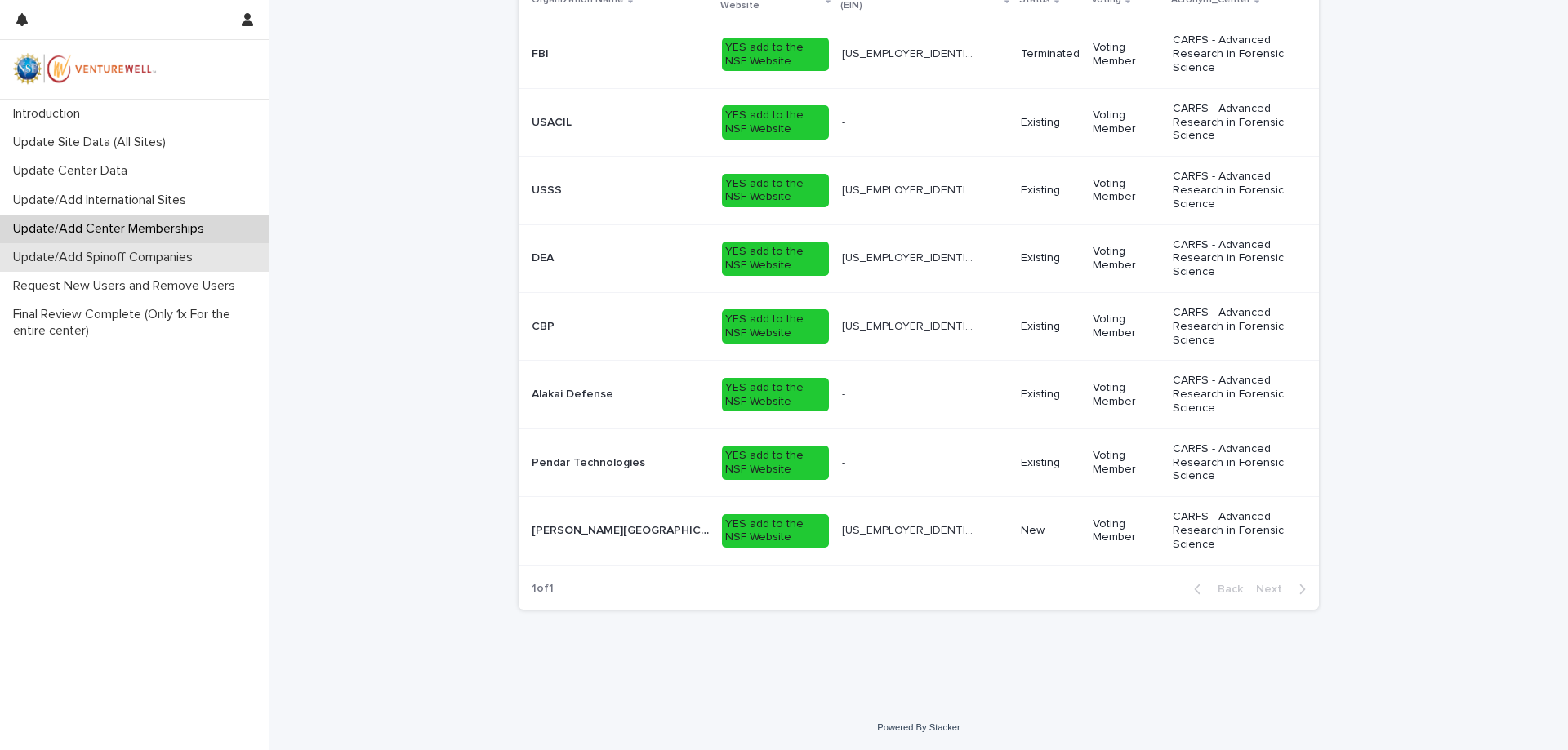
click at [156, 257] on p "Update/Add Spinoff Companies" at bounding box center [106, 257] width 199 height 15
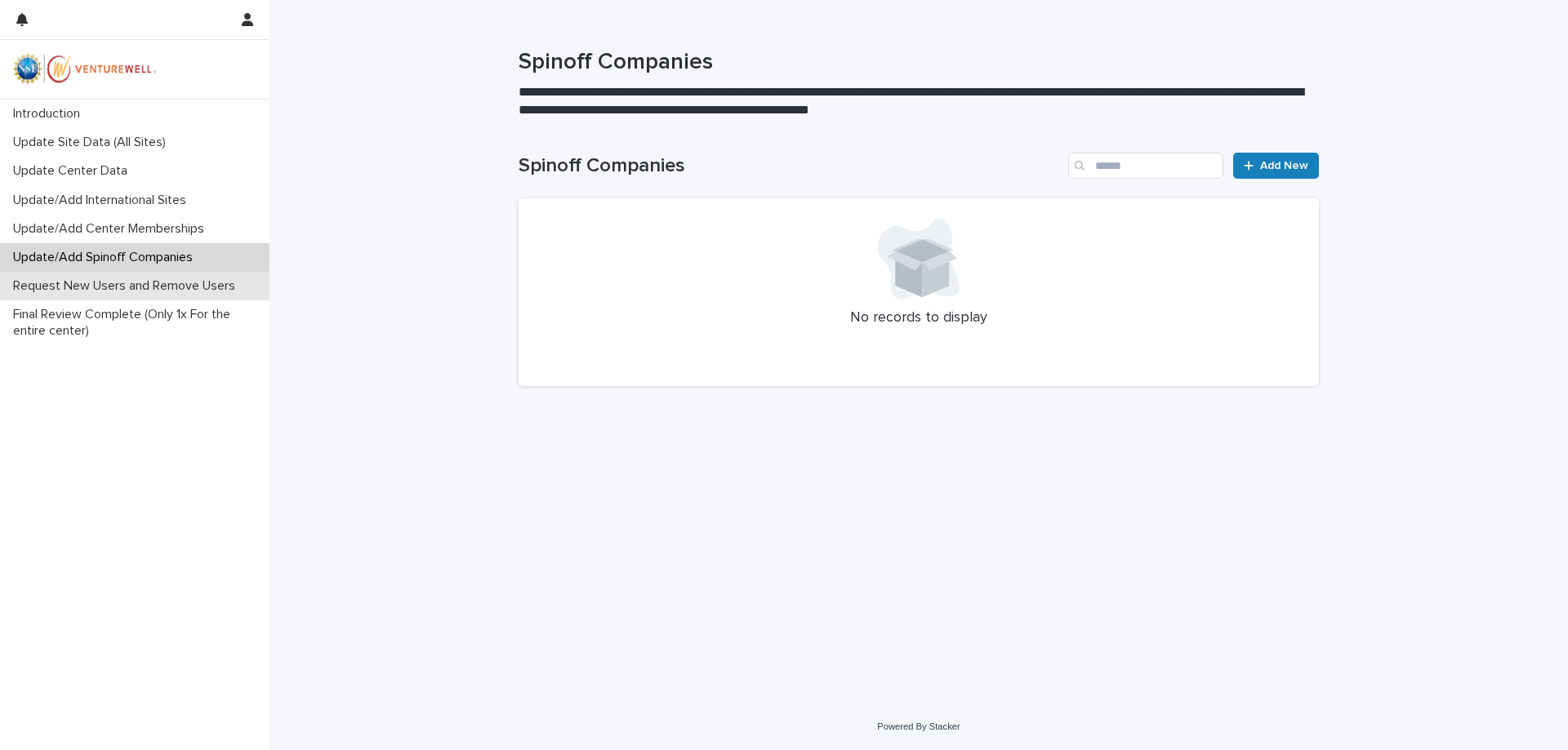
click at [145, 284] on p "Request New Users and Remove Users" at bounding box center [127, 286] width 242 height 15
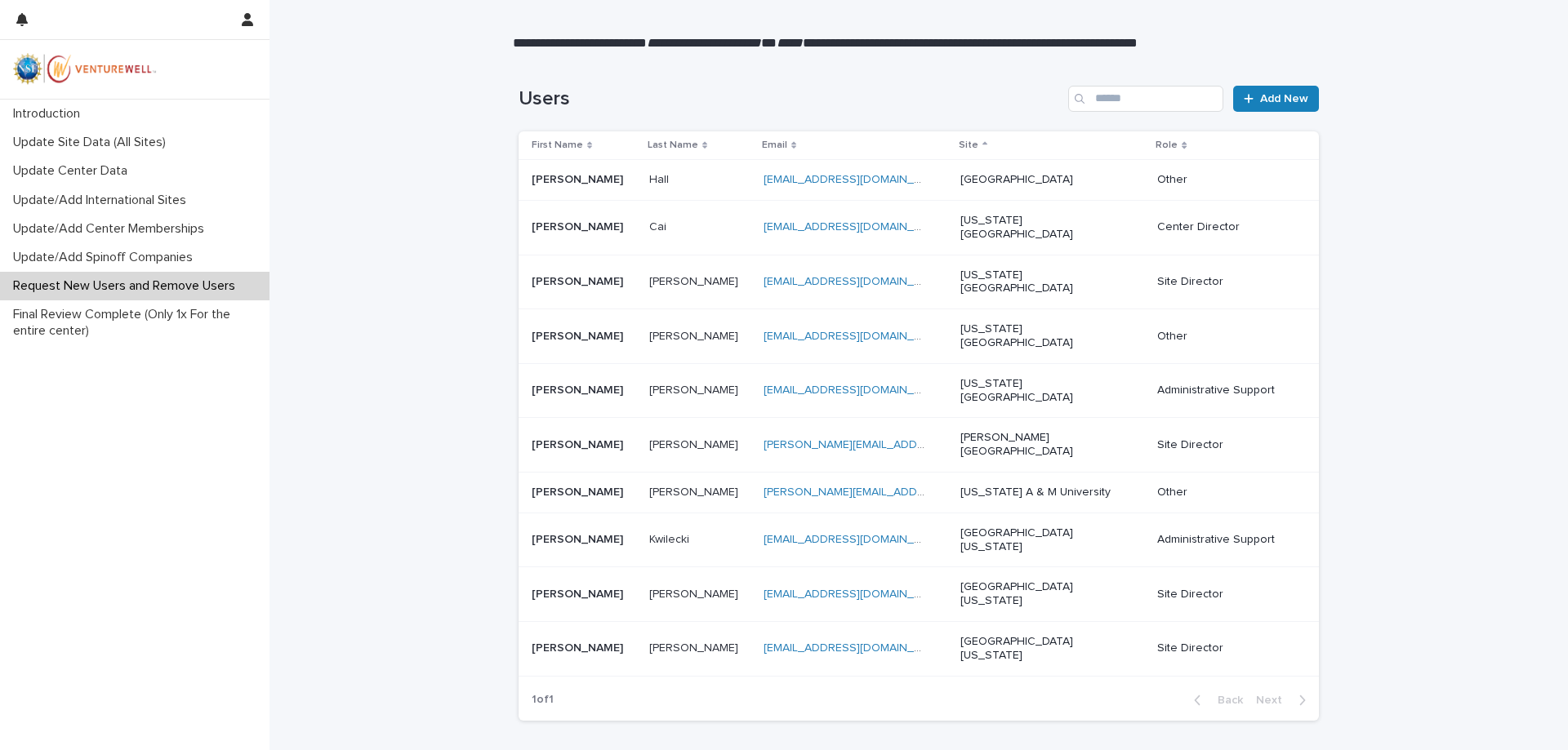
scroll to position [143, 0]
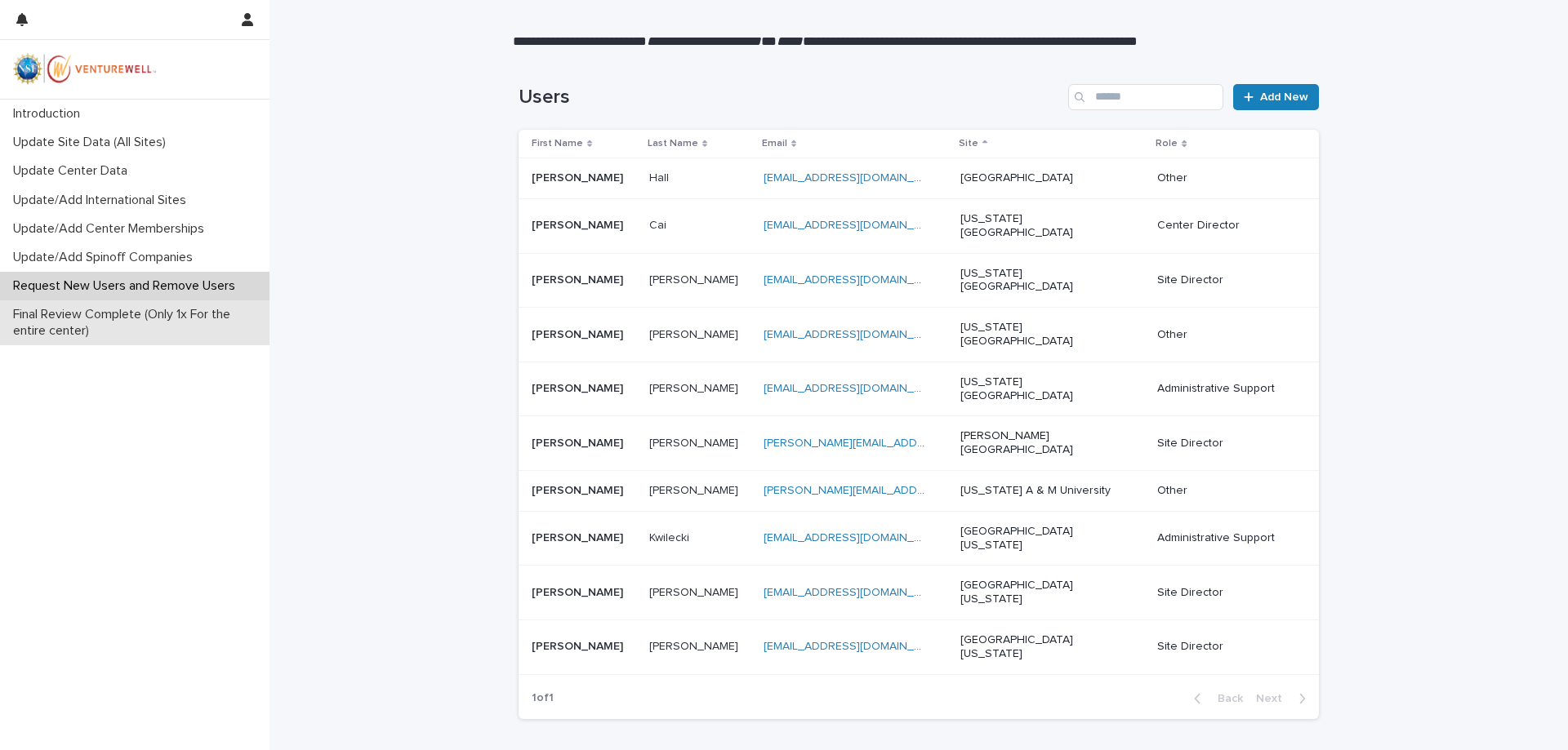
click at [180, 317] on p "Final Review Complete (Only 1x For the entire center)" at bounding box center [138, 322] width 263 height 31
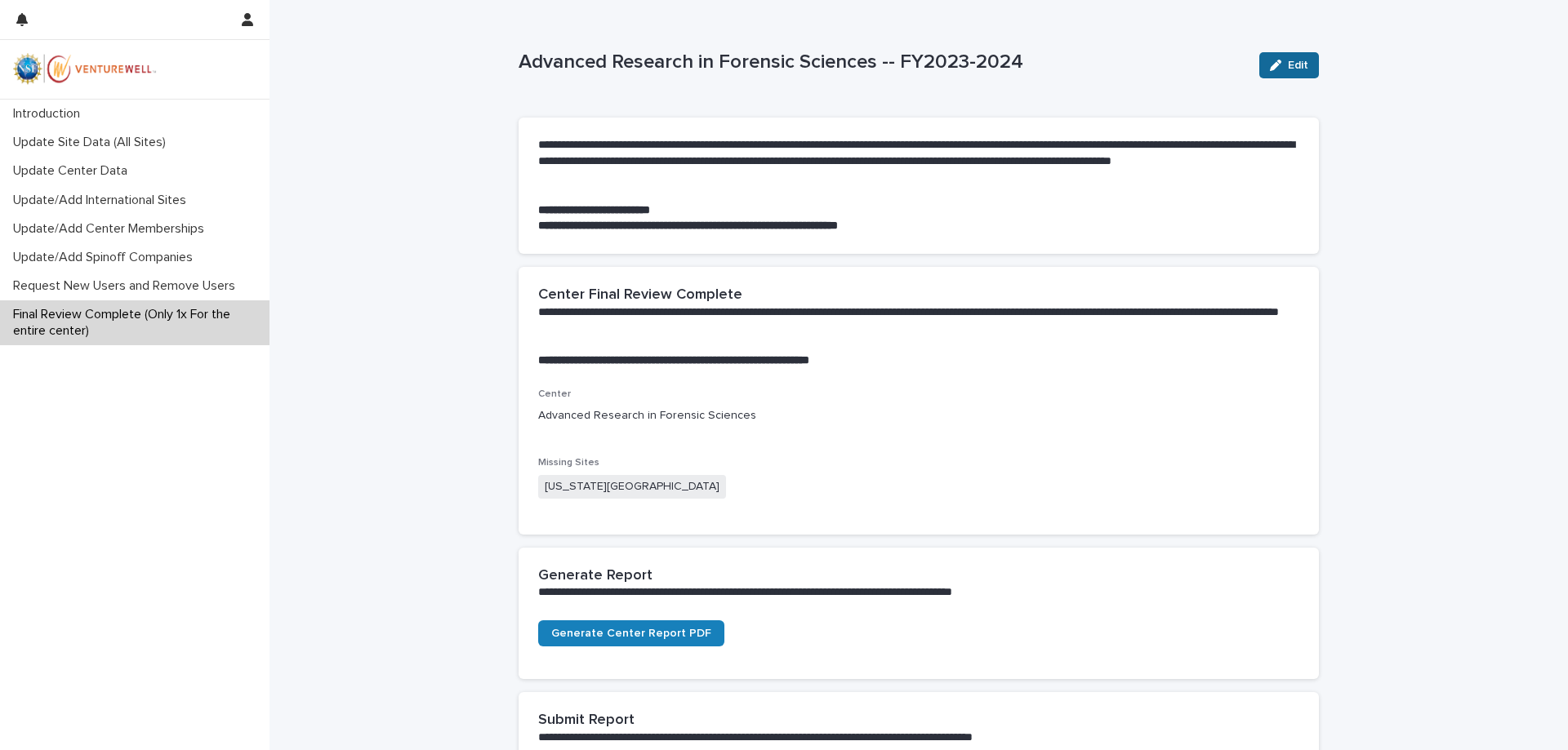
click at [1294, 67] on span "Edit" at bounding box center [1299, 65] width 21 height 11
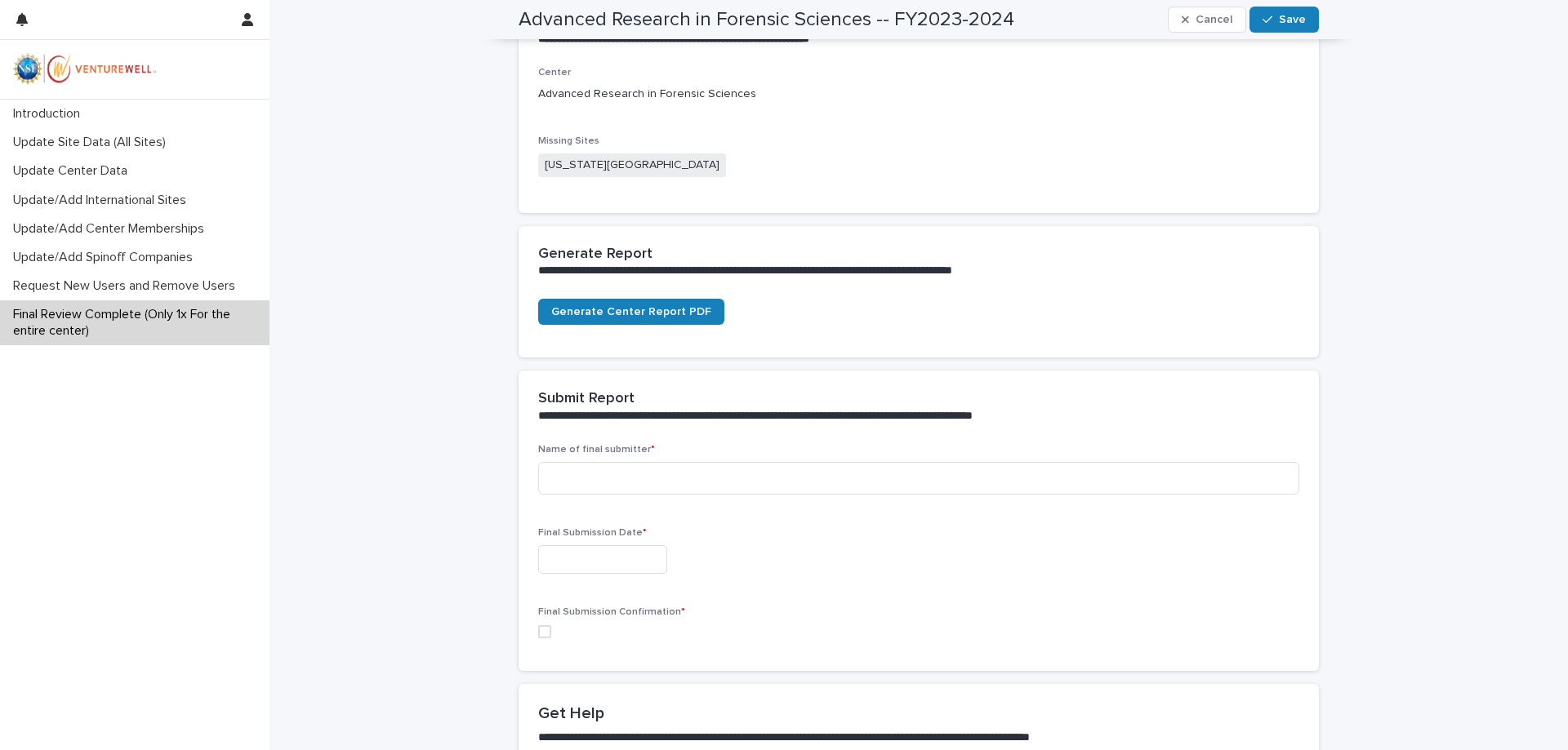
scroll to position [408, 0]
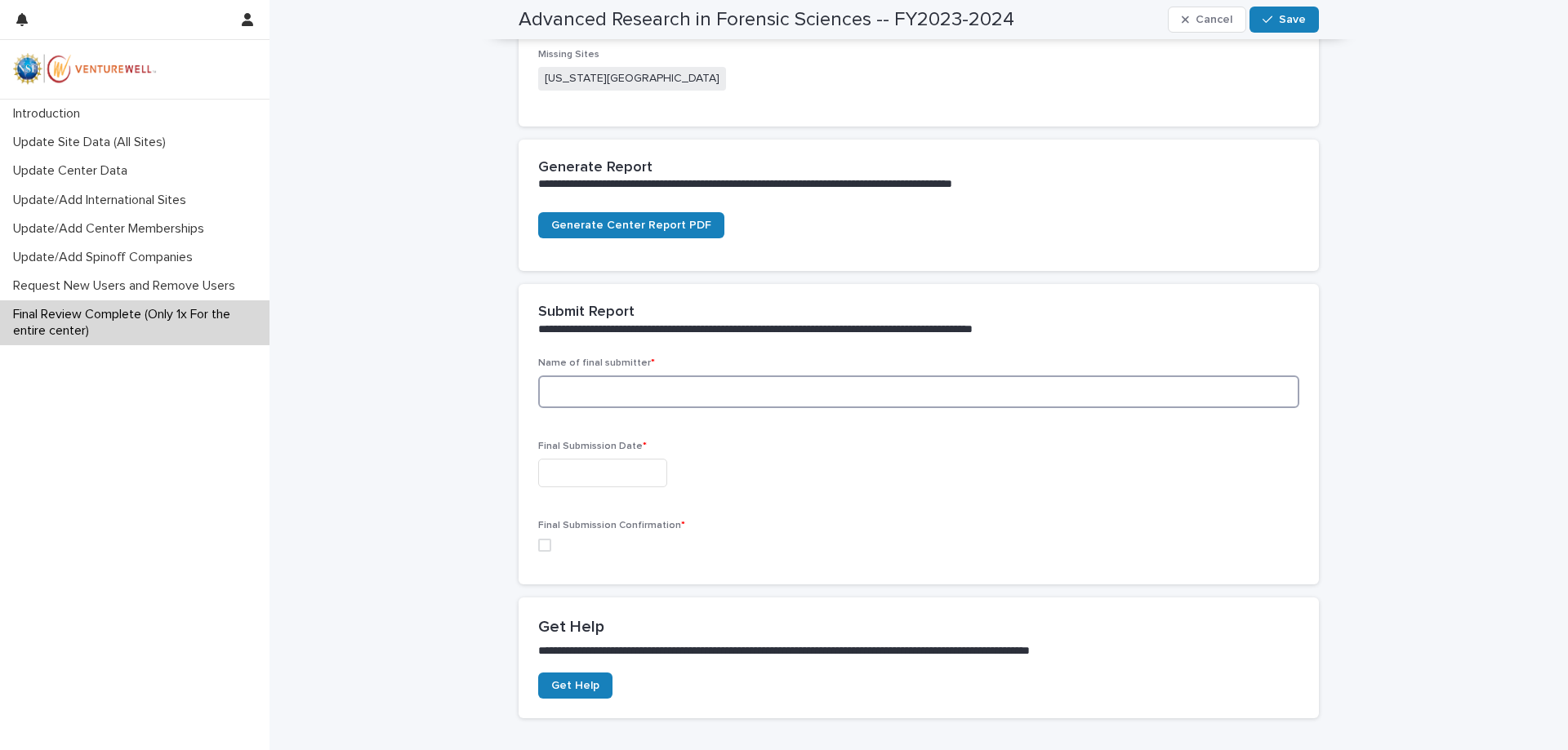
click at [565, 386] on input at bounding box center [918, 392] width 761 height 32
type input "**********"
click at [617, 472] on input "text" at bounding box center [602, 473] width 129 height 28
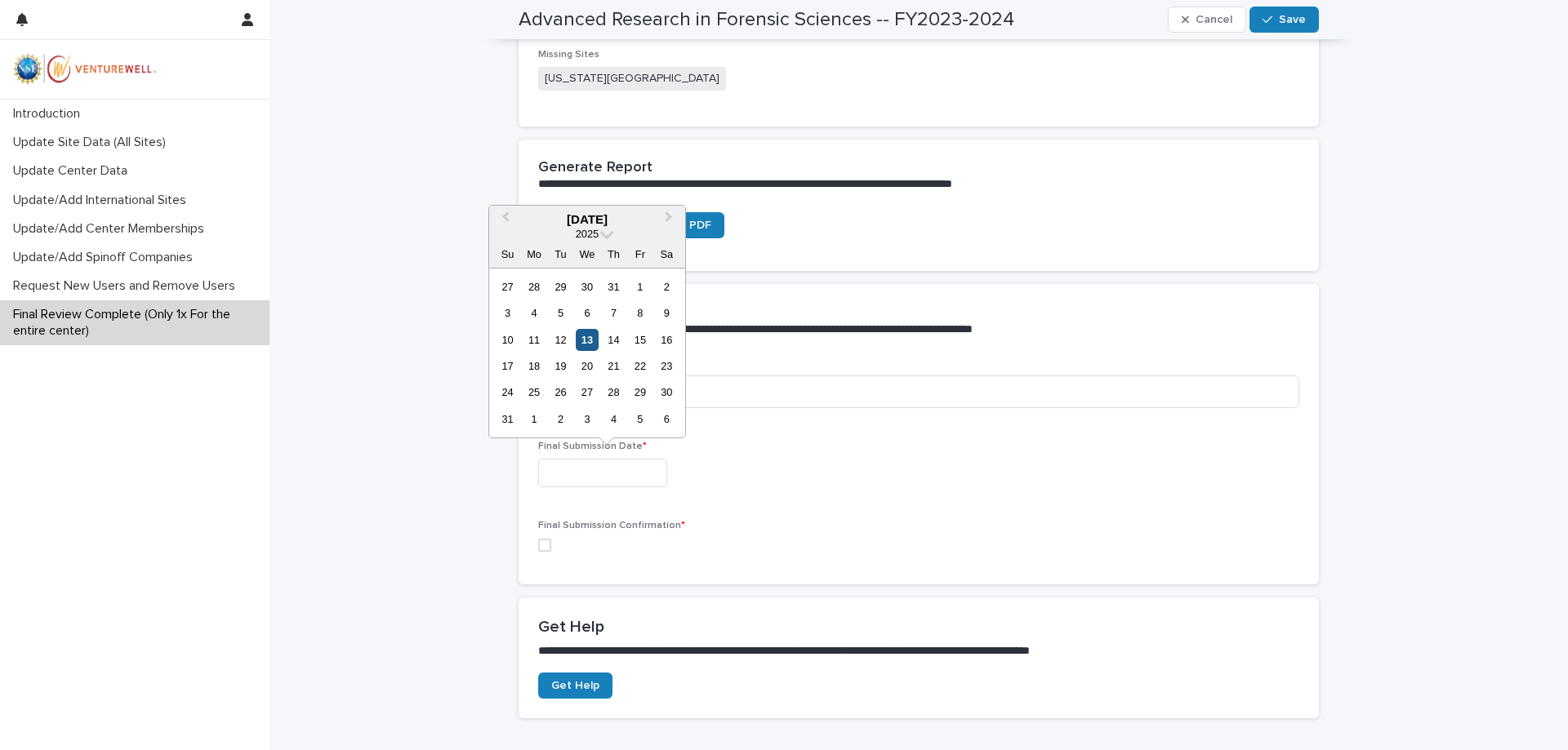
click at [581, 332] on div "13" at bounding box center [586, 339] width 22 height 22
type input "**********"
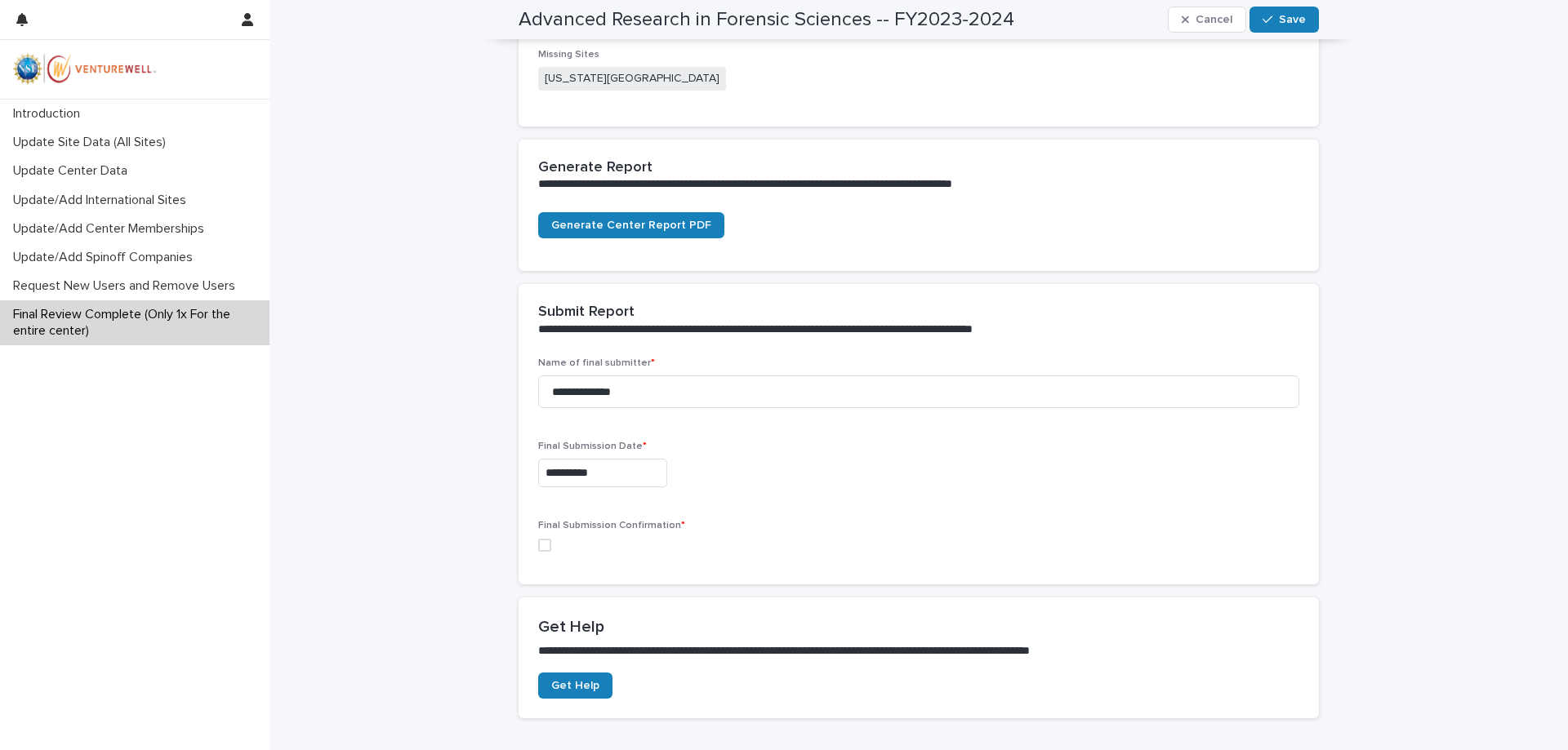
click at [538, 543] on span at bounding box center [544, 545] width 13 height 13
click at [1297, 15] on span "Save" at bounding box center [1292, 20] width 27 height 11
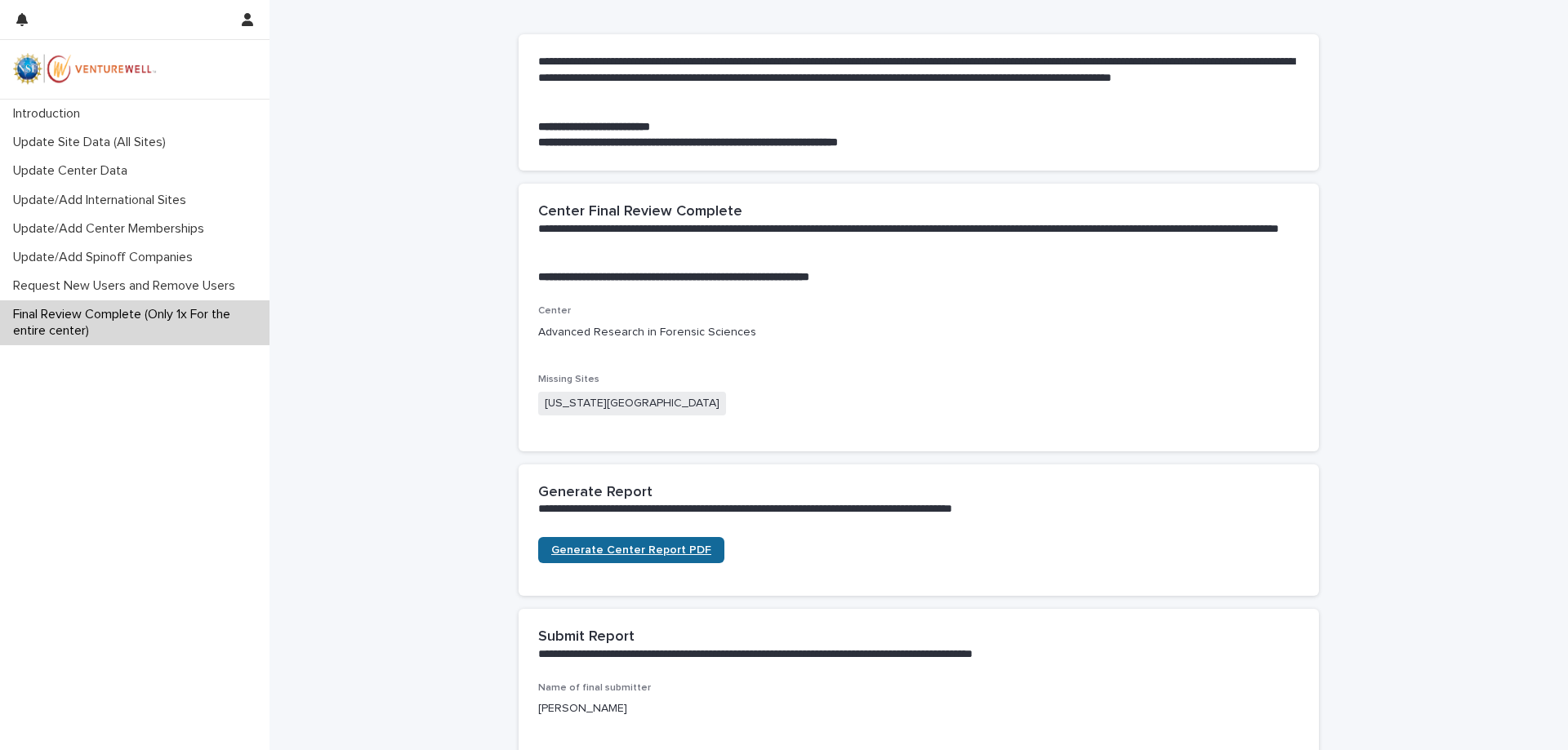
scroll to position [0, 0]
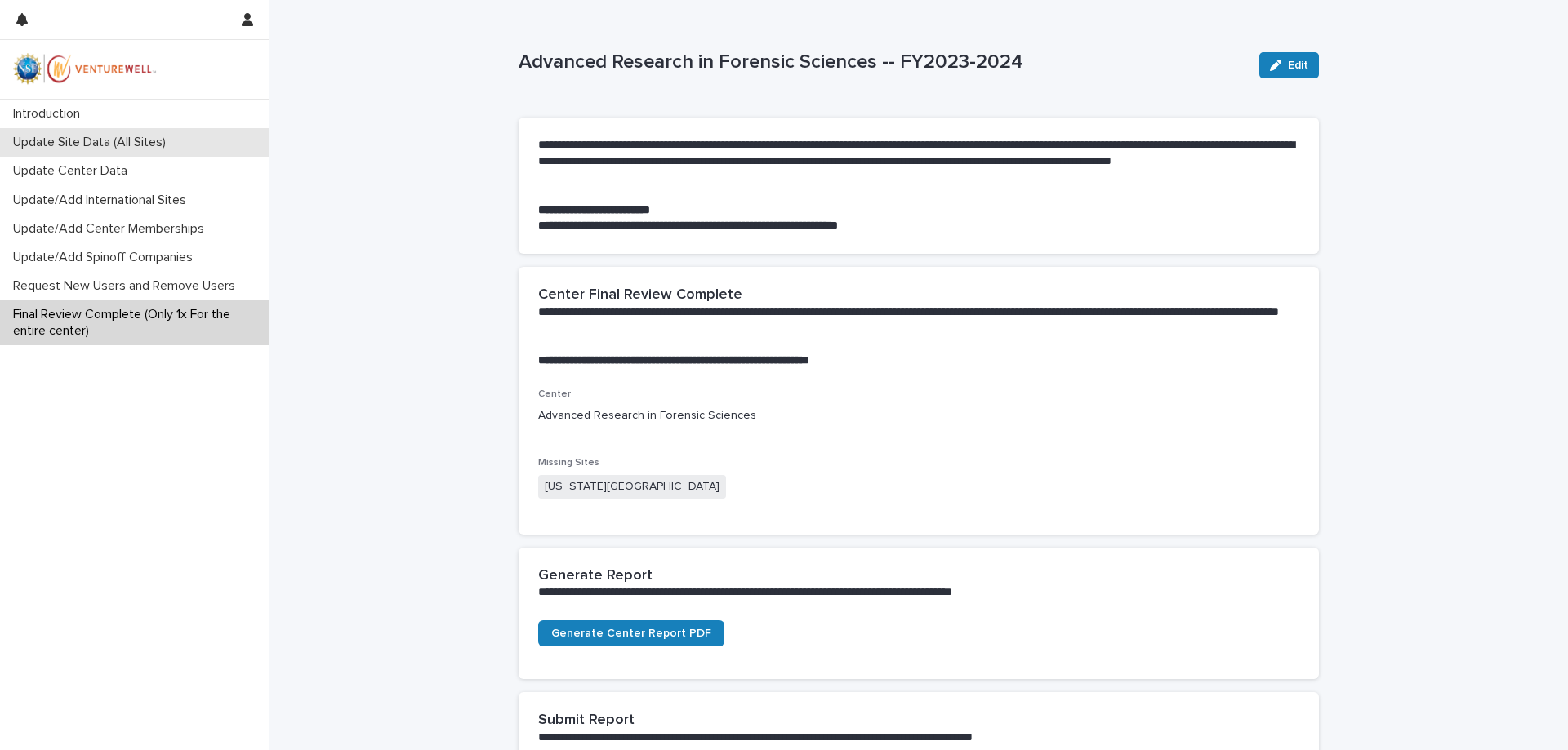
click at [127, 143] on p "Update Site Data (All Sites)" at bounding box center [93, 142] width 173 height 15
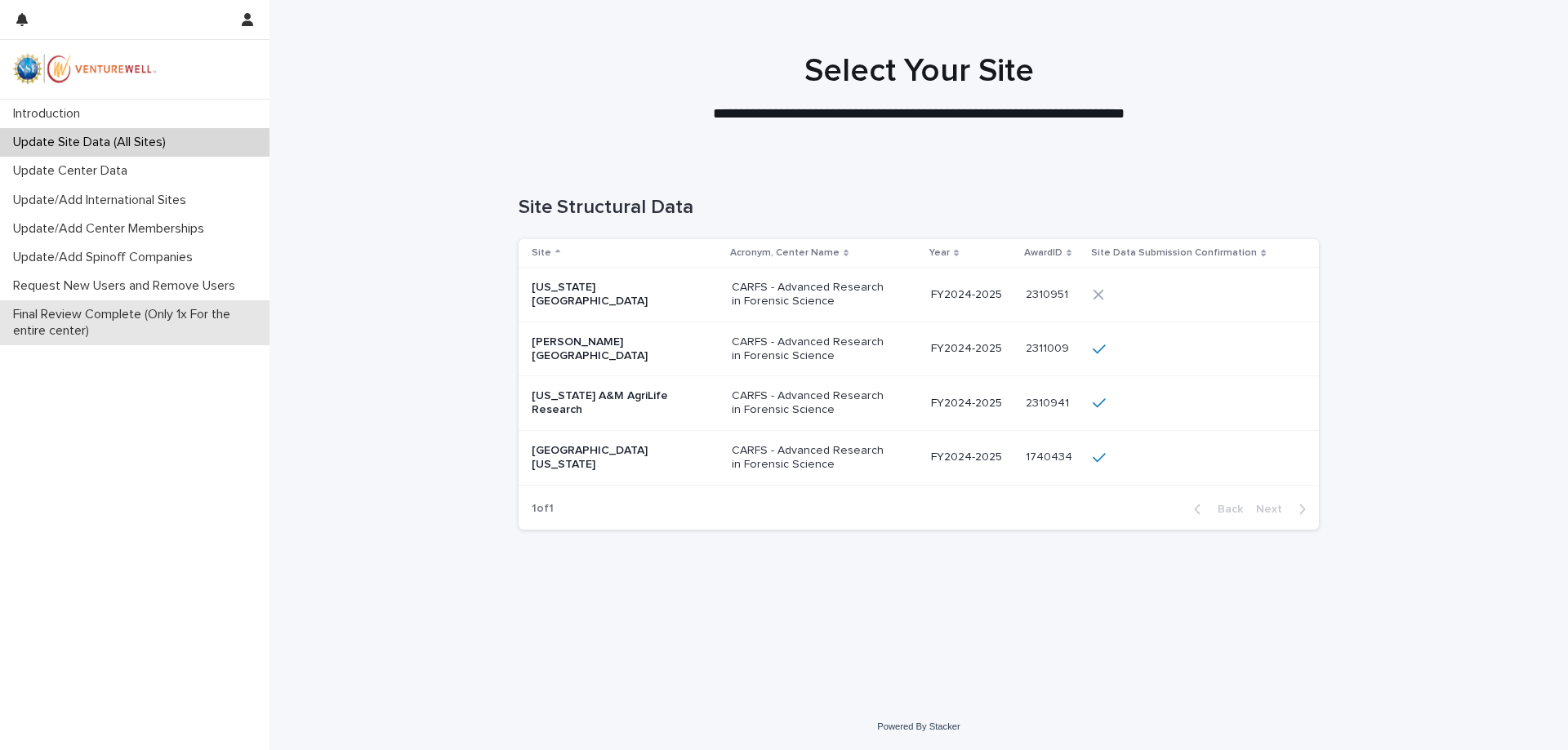
click at [191, 315] on p "Final Review Complete (Only 1x For the entire center)" at bounding box center [138, 322] width 263 height 31
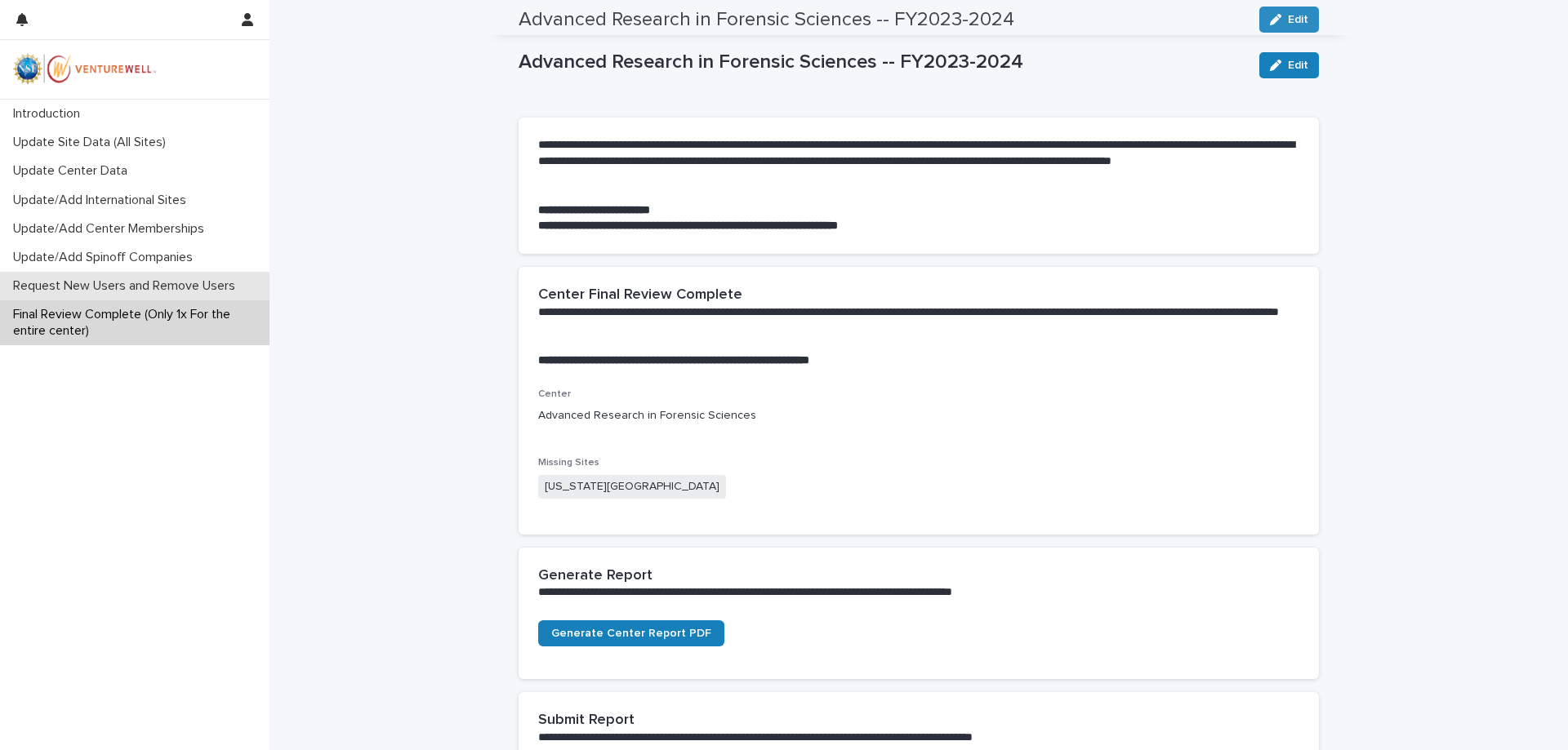
drag, startPoint x: 461, startPoint y: 366, endPoint x: 260, endPoint y: 296, distance: 212.8
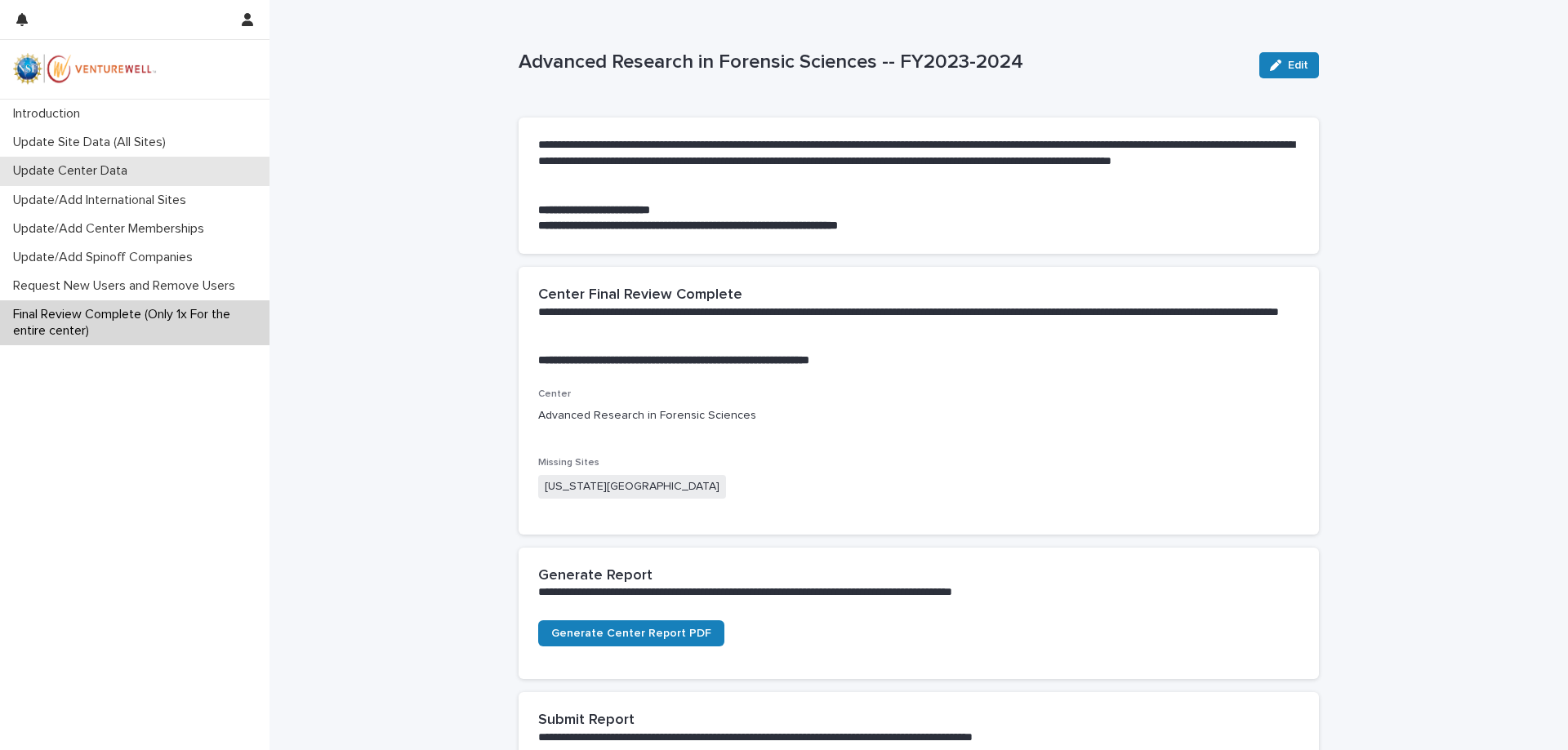
drag, startPoint x: 260, startPoint y: 296, endPoint x: 109, endPoint y: 169, distance: 197.3
click at [109, 169] on p "Update Center Data" at bounding box center [73, 171] width 134 height 15
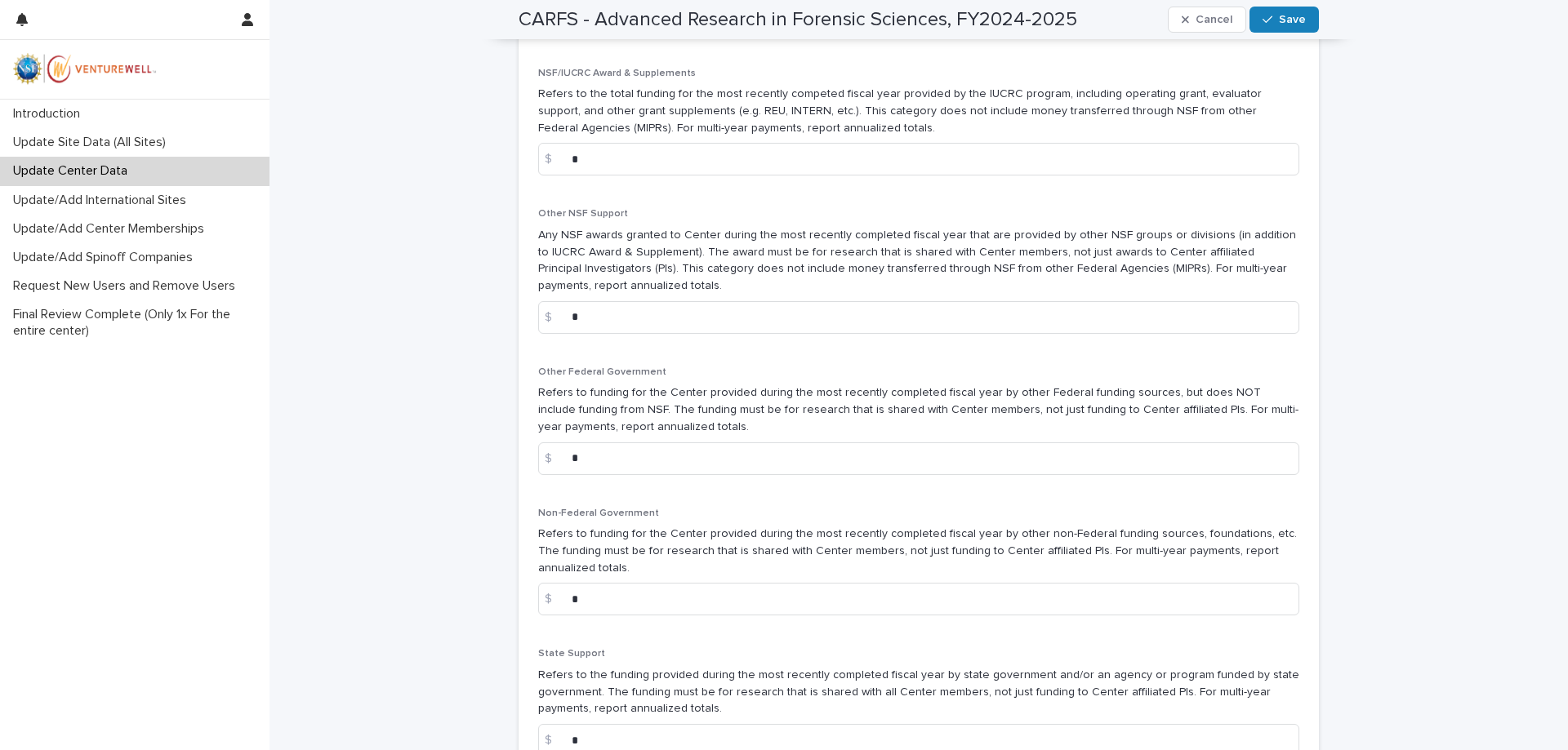
scroll to position [2122, 0]
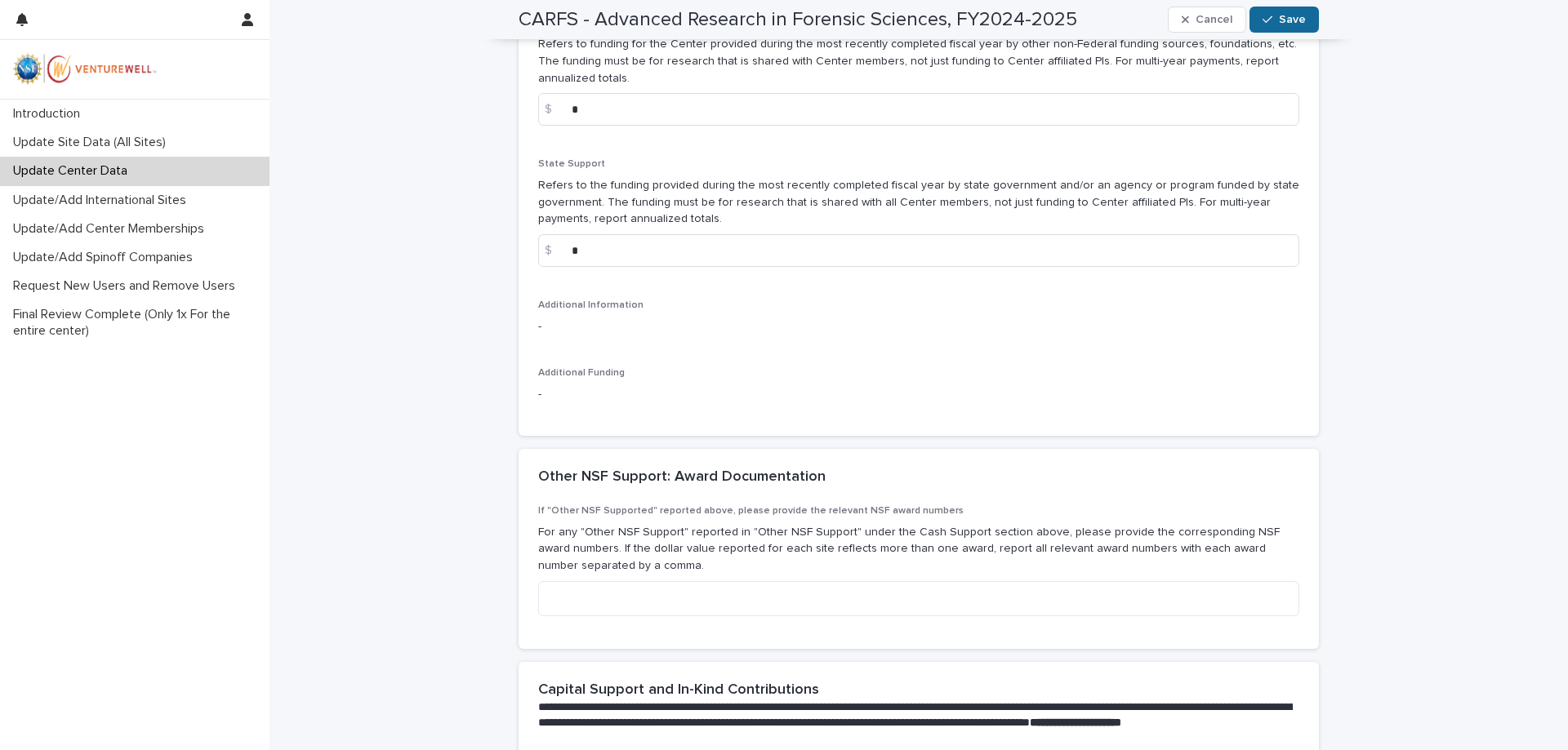
click at [1296, 13] on button "Save" at bounding box center [1283, 20] width 69 height 27
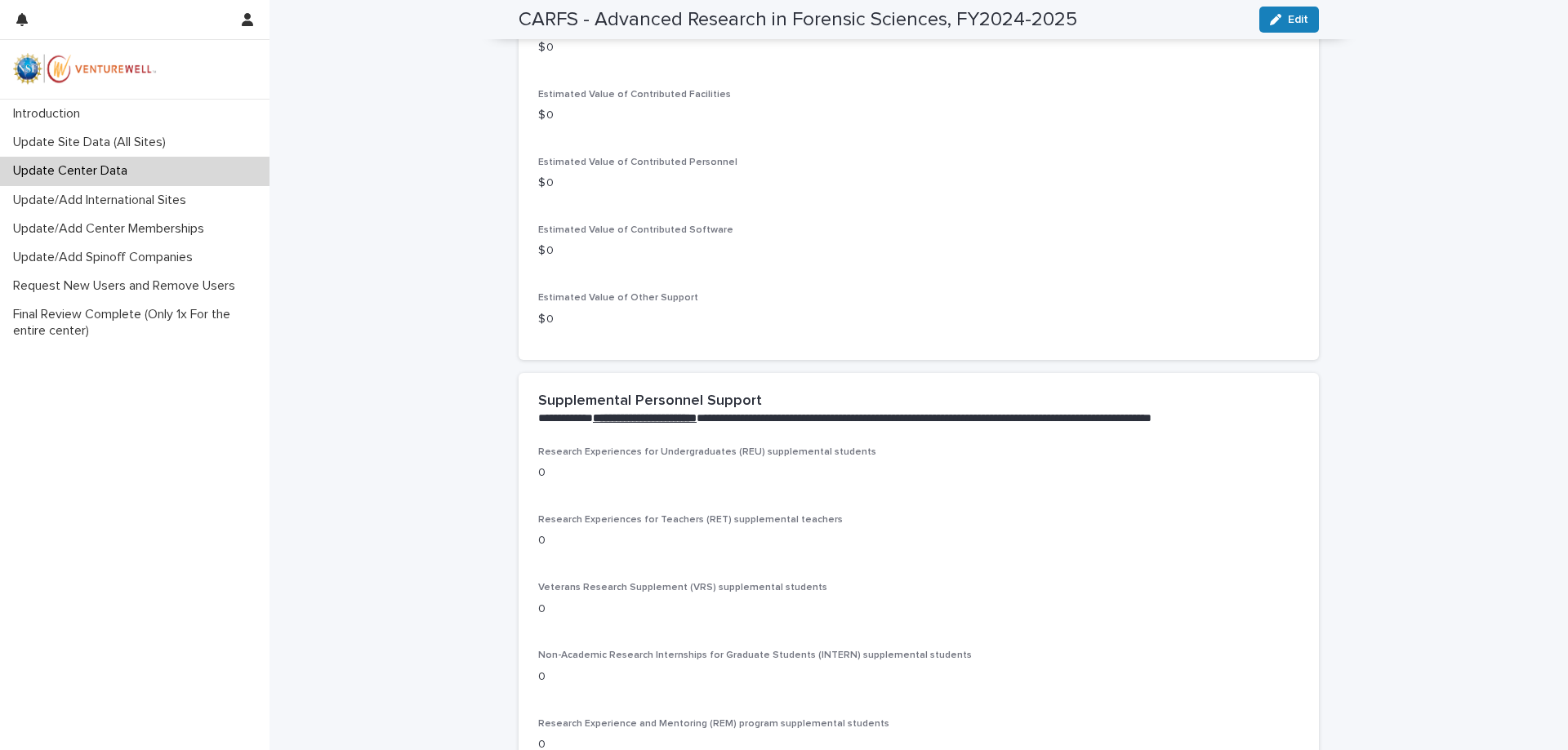
scroll to position [2436, 0]
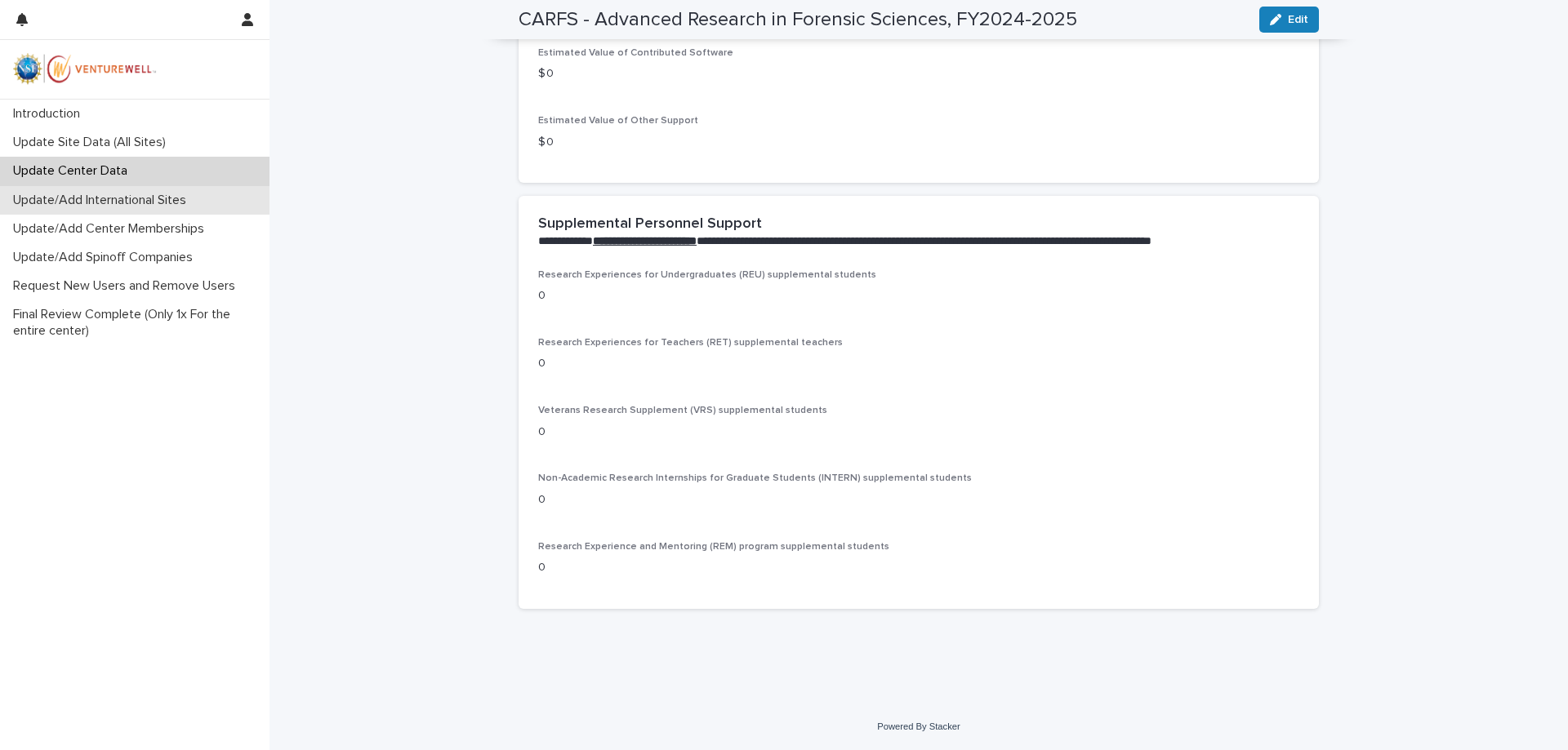
click at [156, 201] on p "Update/Add International Sites" at bounding box center [102, 200] width 193 height 15
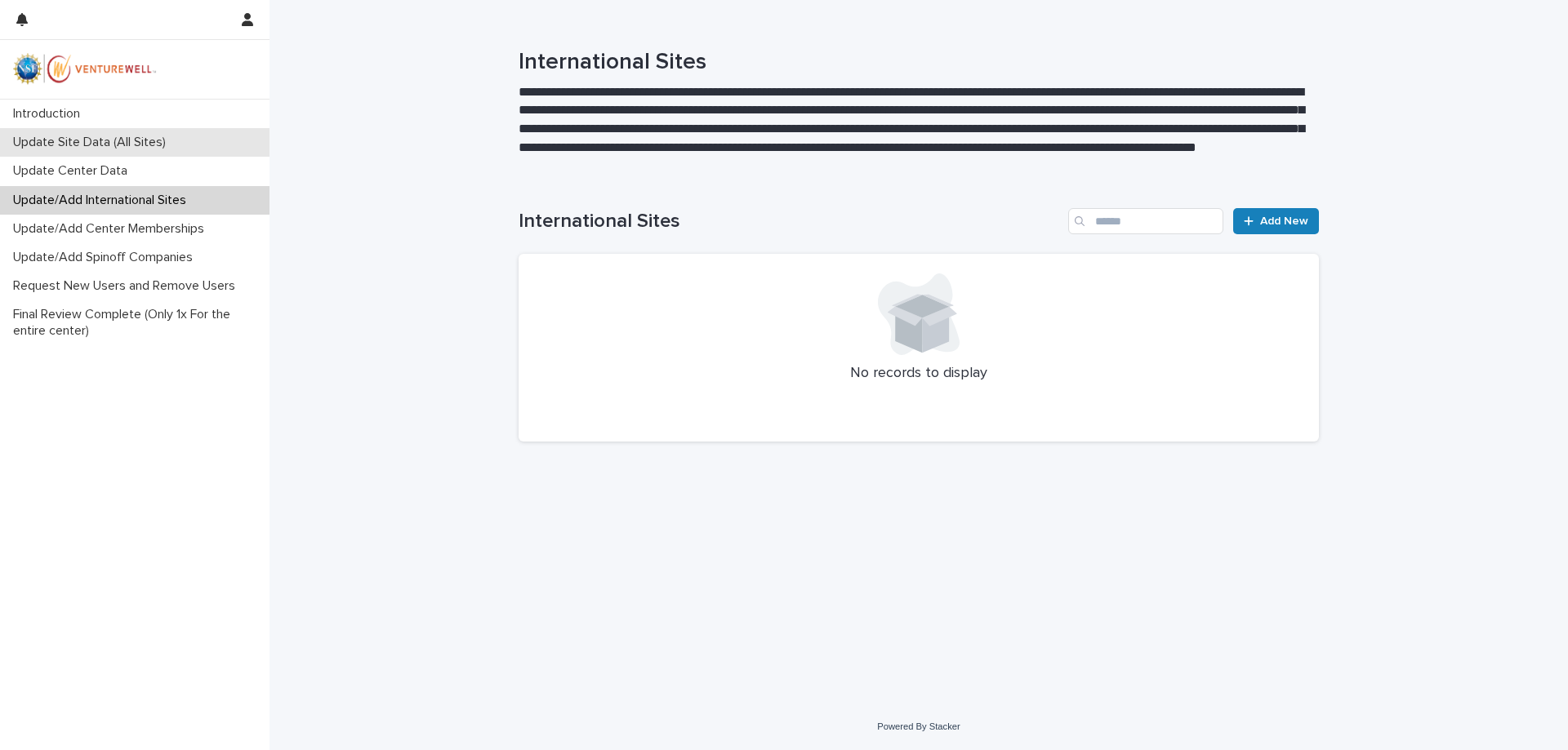
click at [125, 146] on p "Update Site Data (All Sites)" at bounding box center [93, 142] width 173 height 15
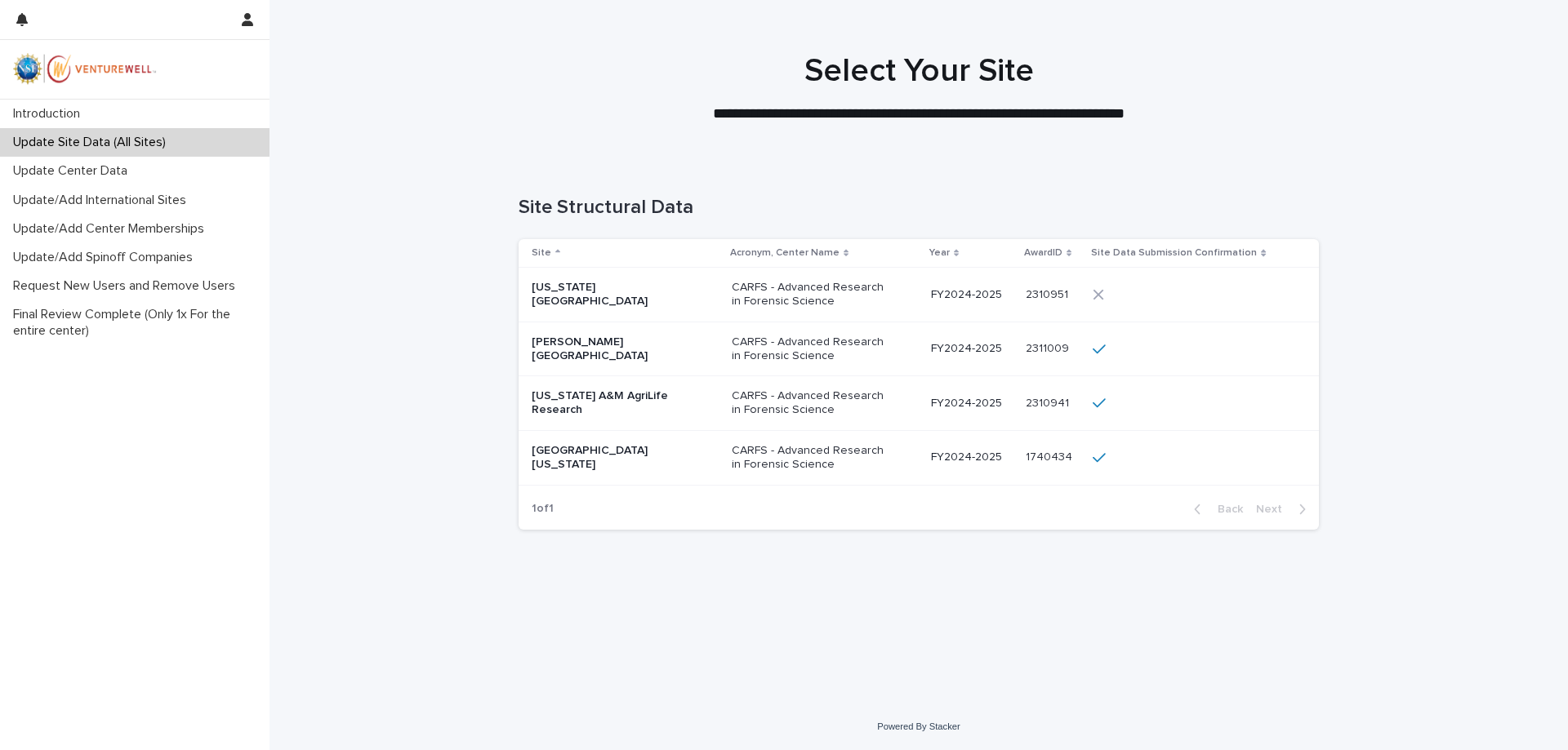
click at [1104, 293] on icon at bounding box center [1098, 295] width 10 height 10
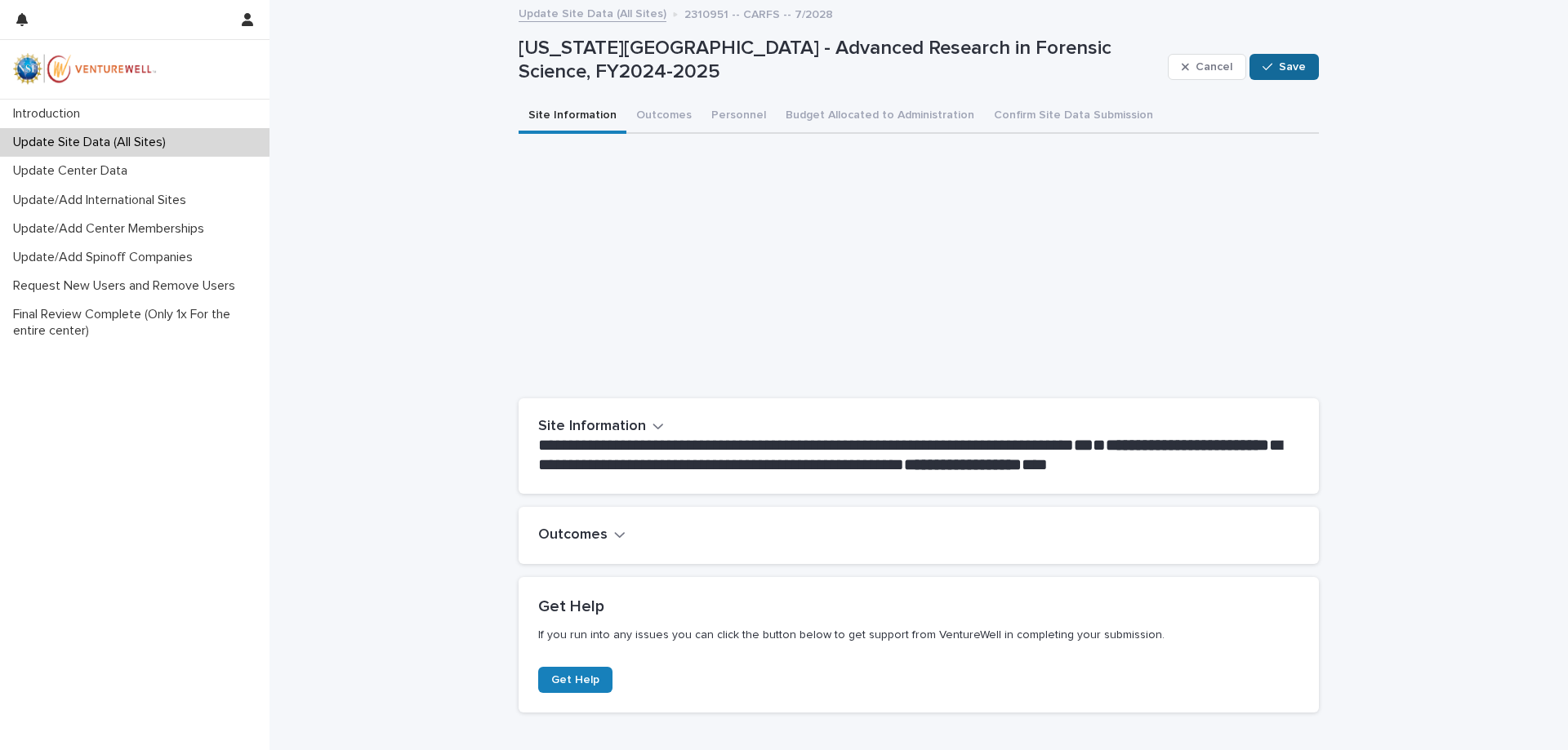
click at [1279, 62] on span "Save" at bounding box center [1292, 67] width 27 height 11
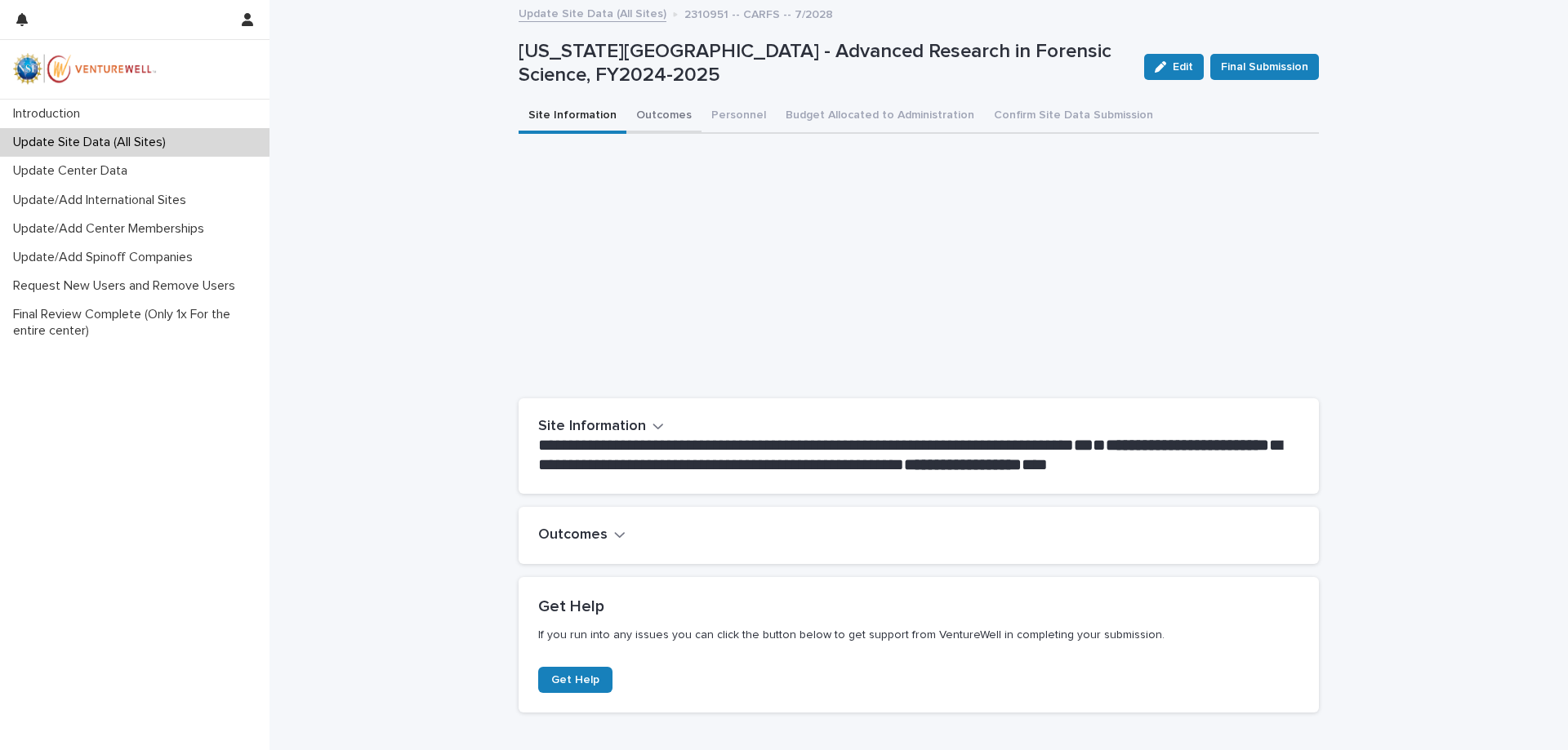
click at [643, 110] on button "Outcomes" at bounding box center [663, 117] width 75 height 34
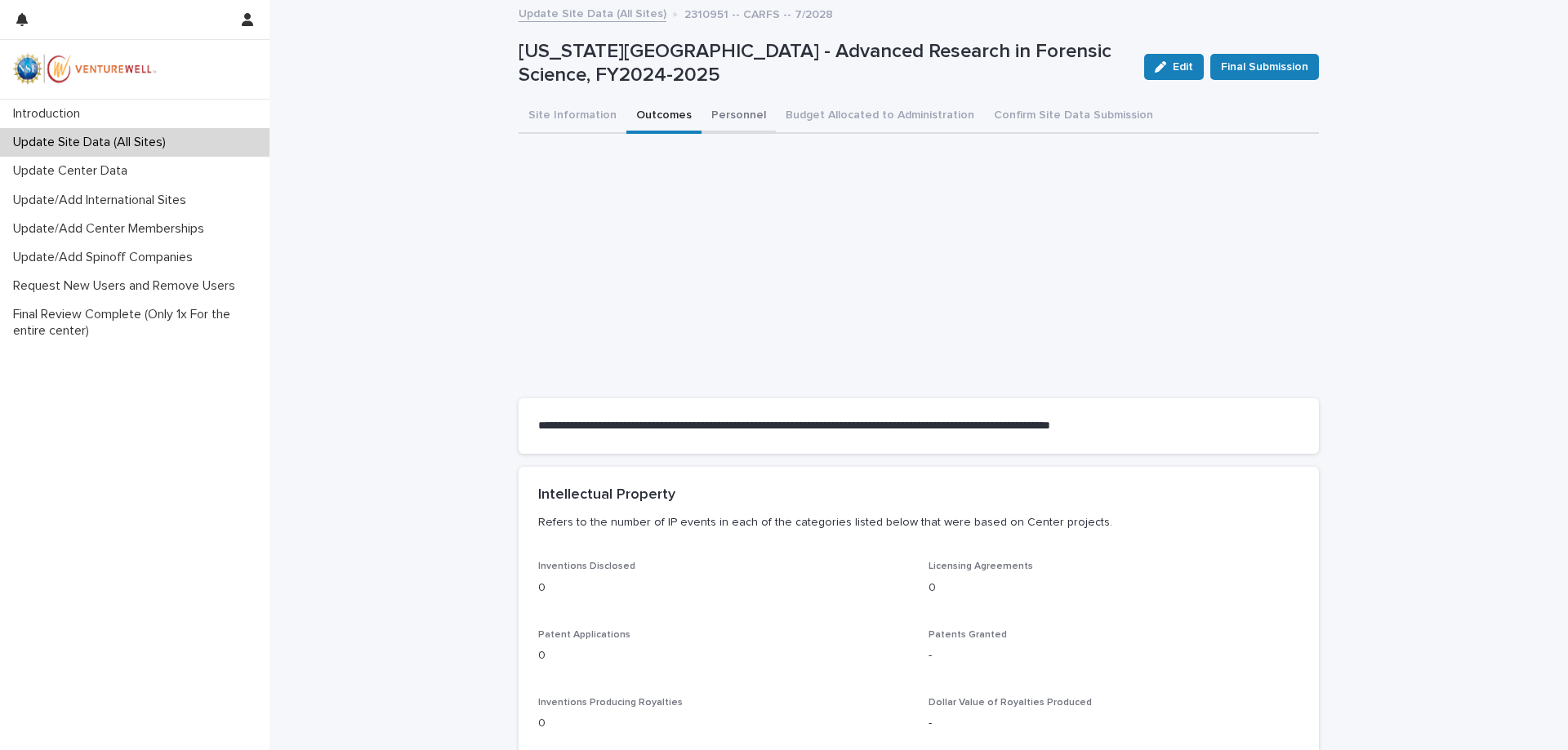
click at [728, 110] on button "Personnel" at bounding box center [739, 117] width 74 height 34
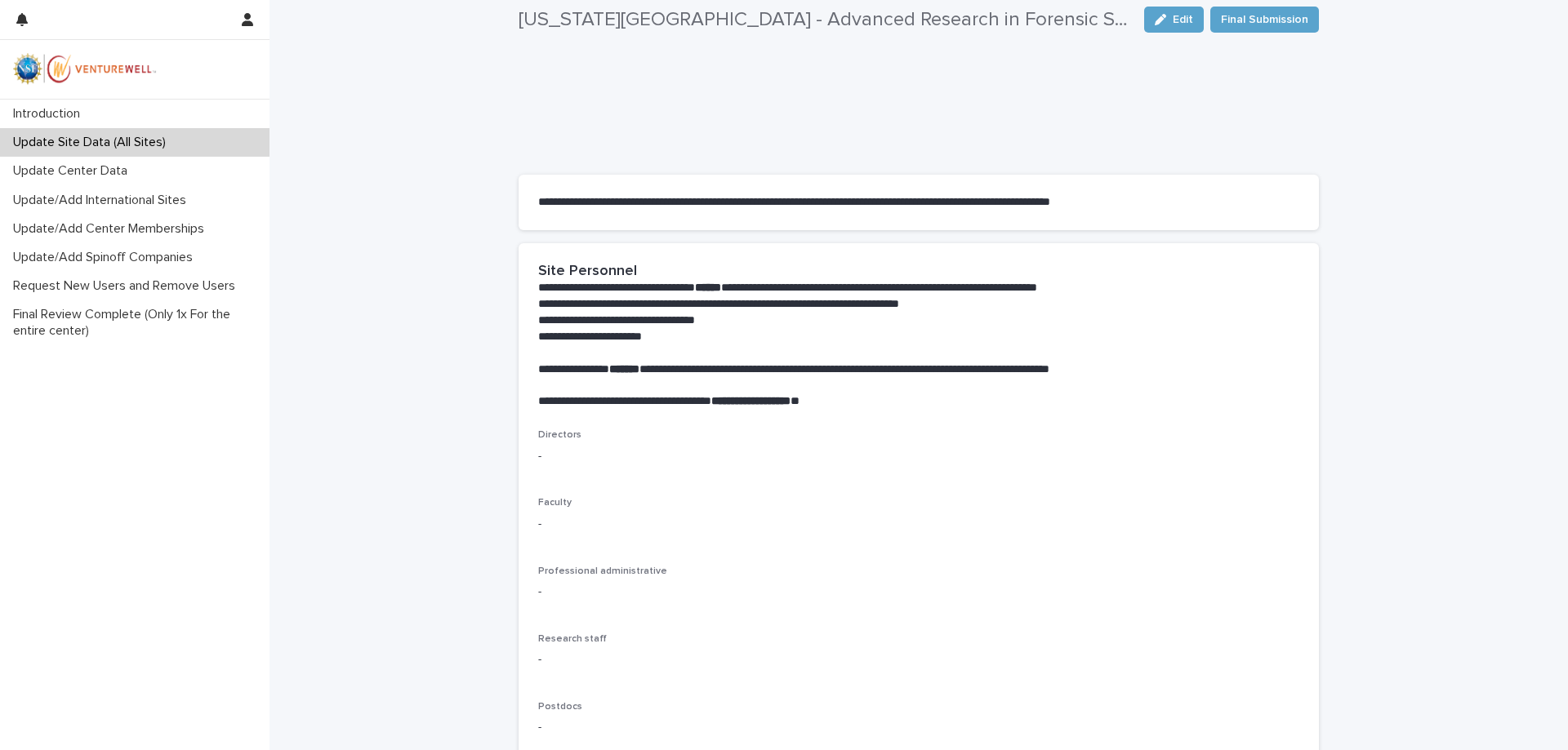
scroll to position [245, 0]
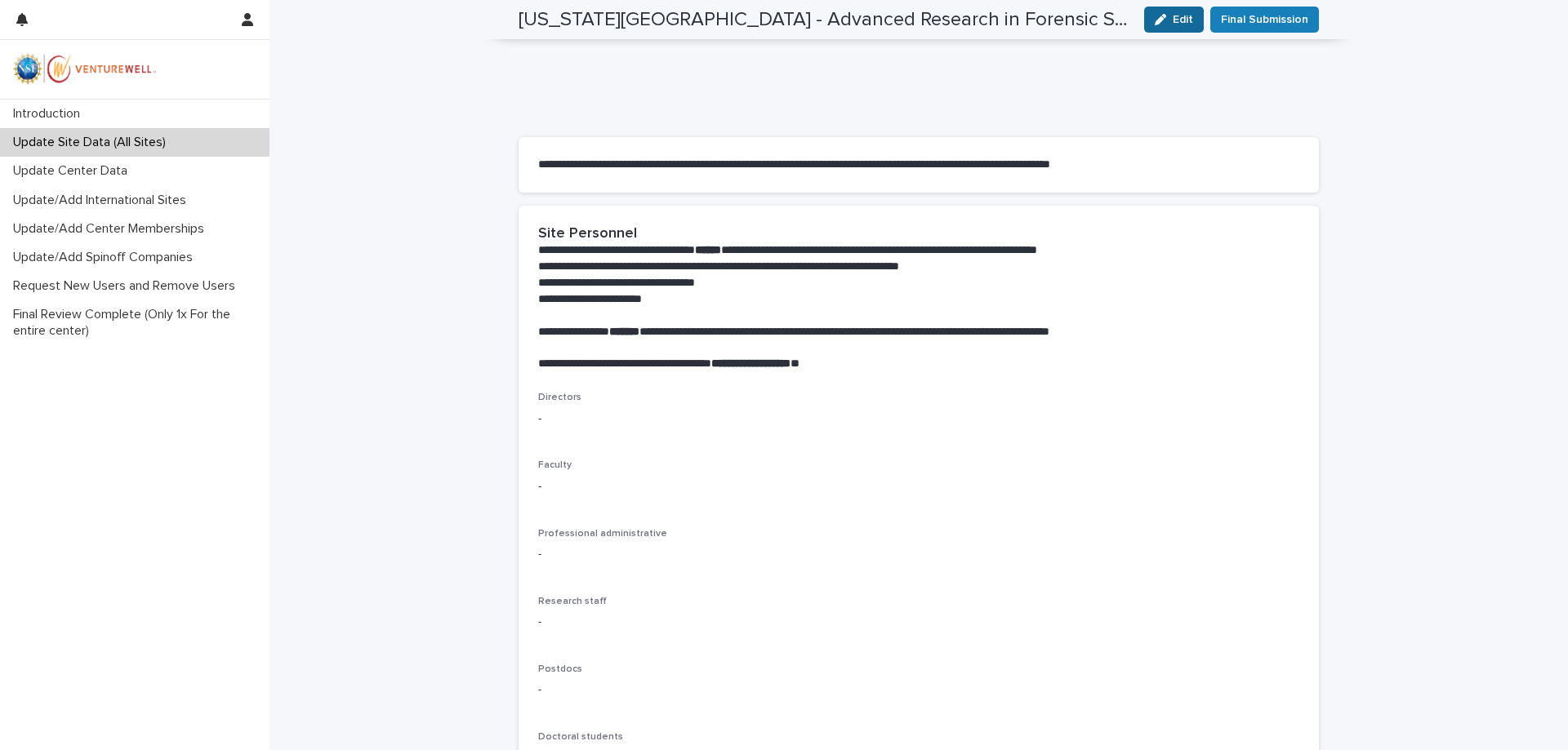
click at [1161, 17] on icon "button" at bounding box center [1160, 20] width 11 height 11
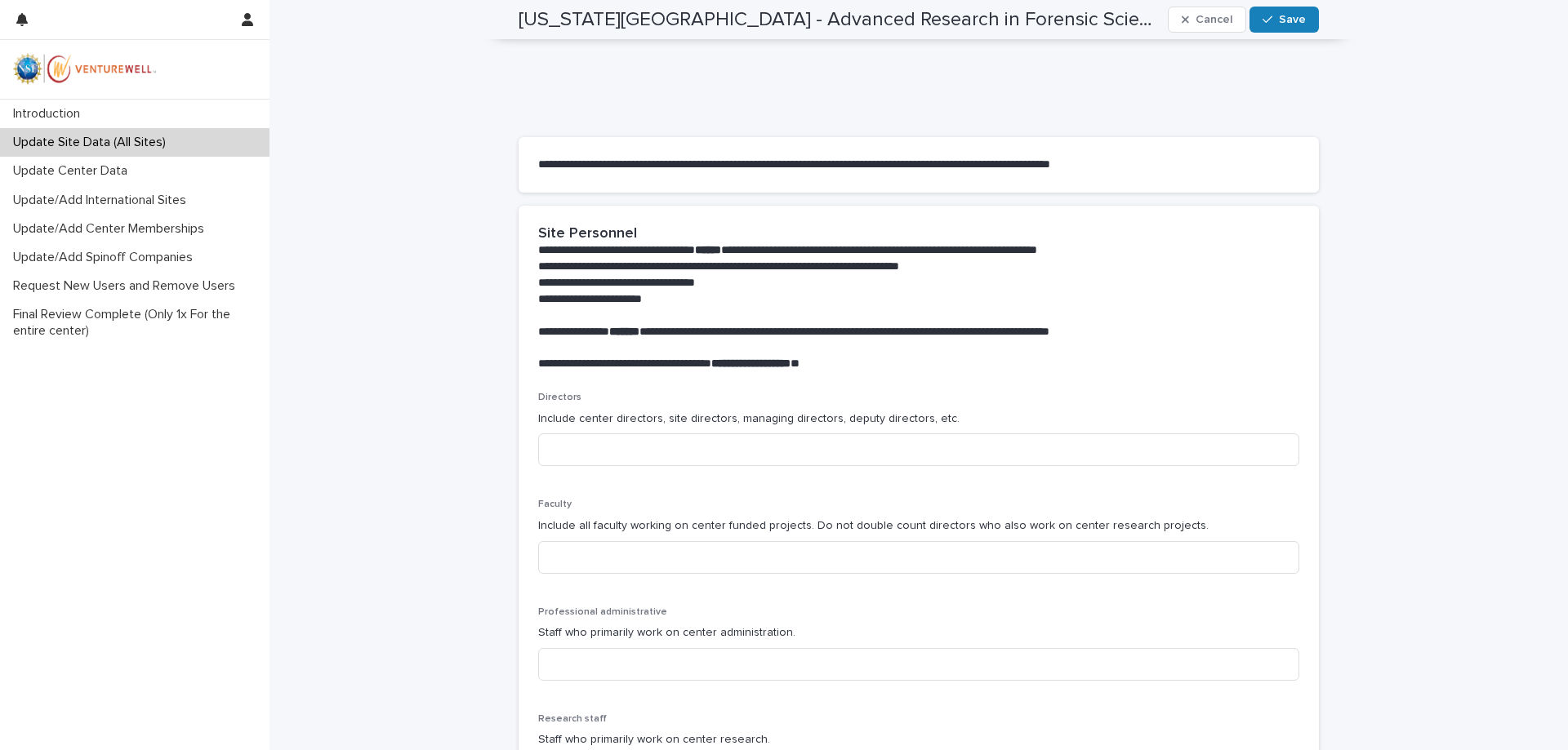
scroll to position [367, 0]
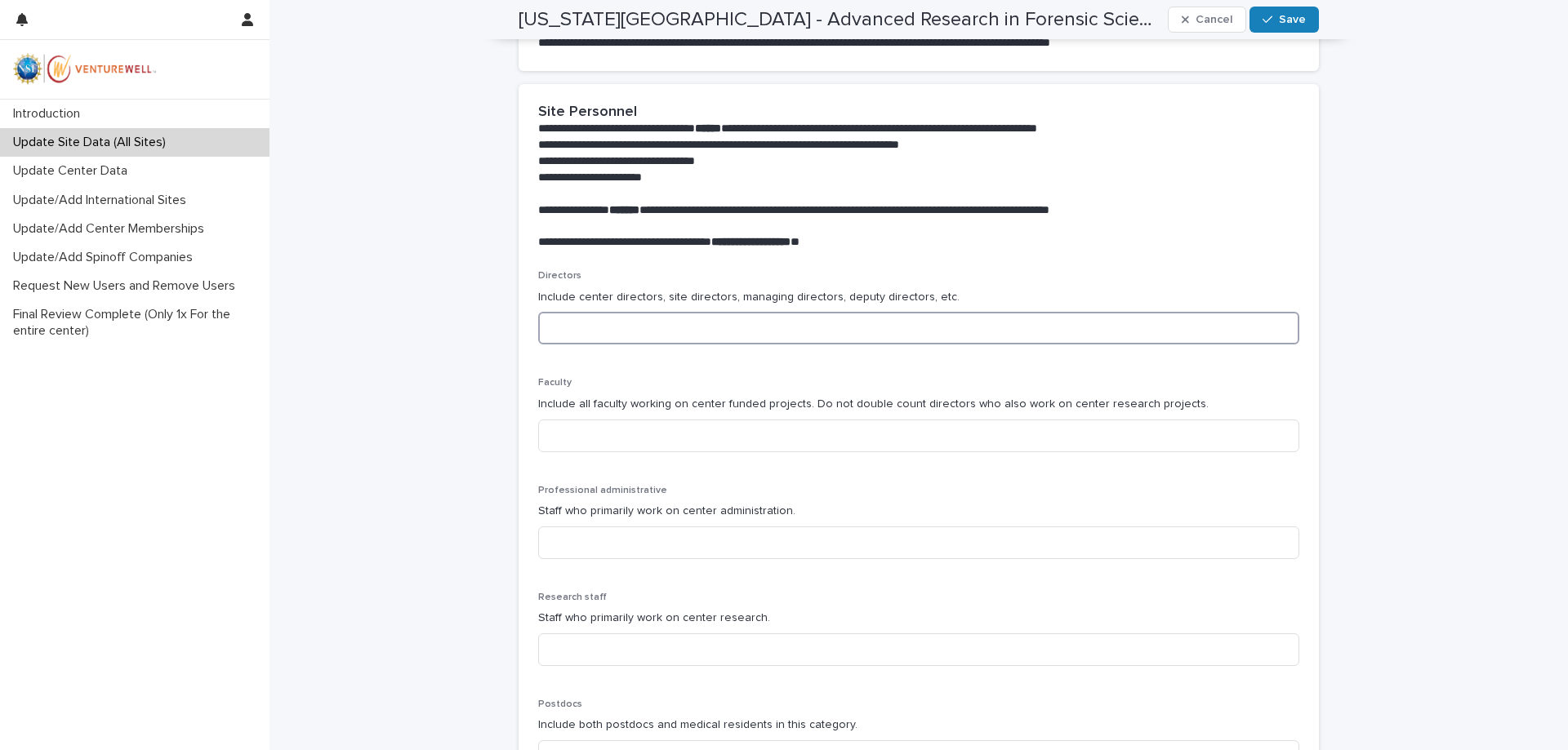
click at [587, 331] on input at bounding box center [918, 328] width 761 height 32
type input "*"
click at [610, 440] on input at bounding box center [918, 435] width 761 height 32
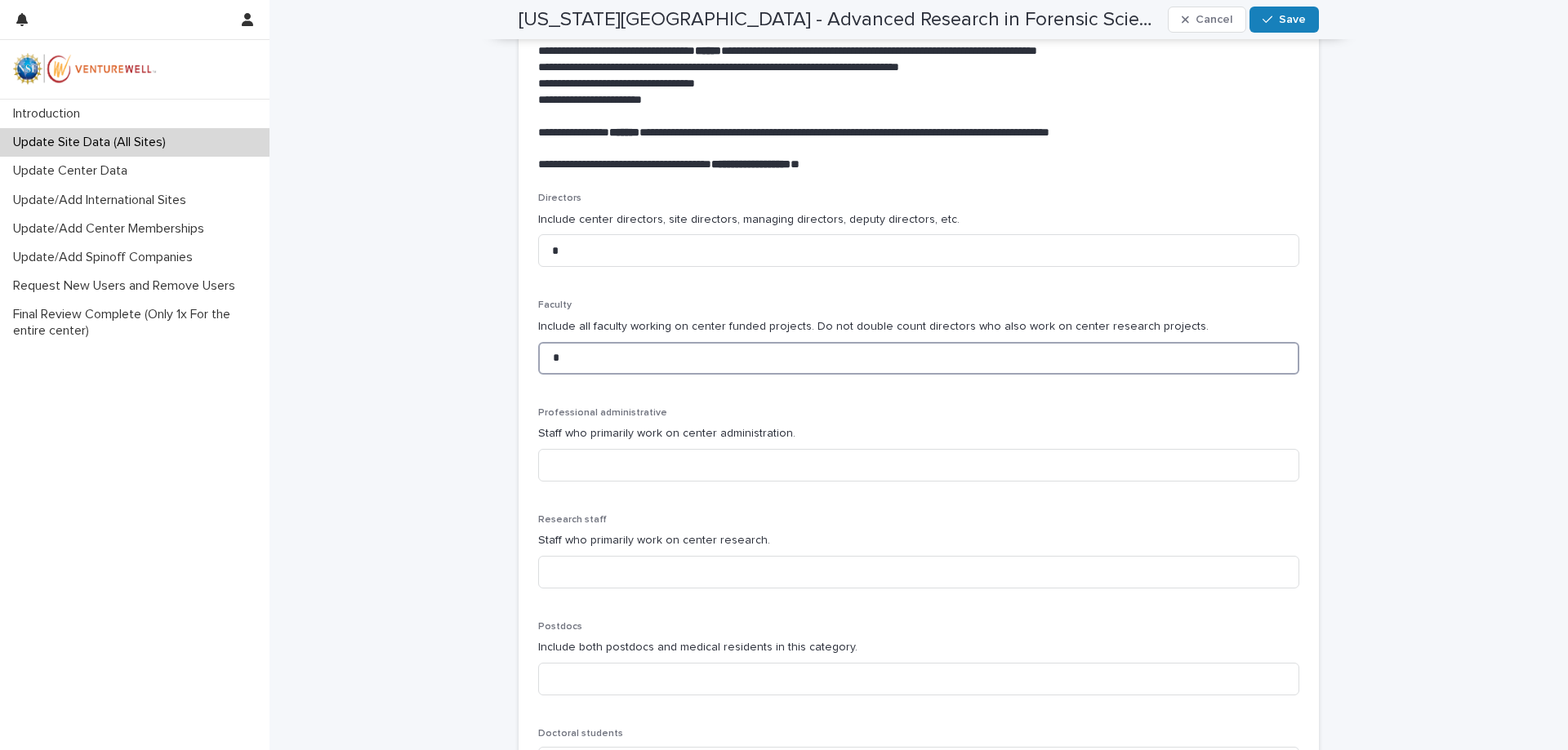
scroll to position [530, 0]
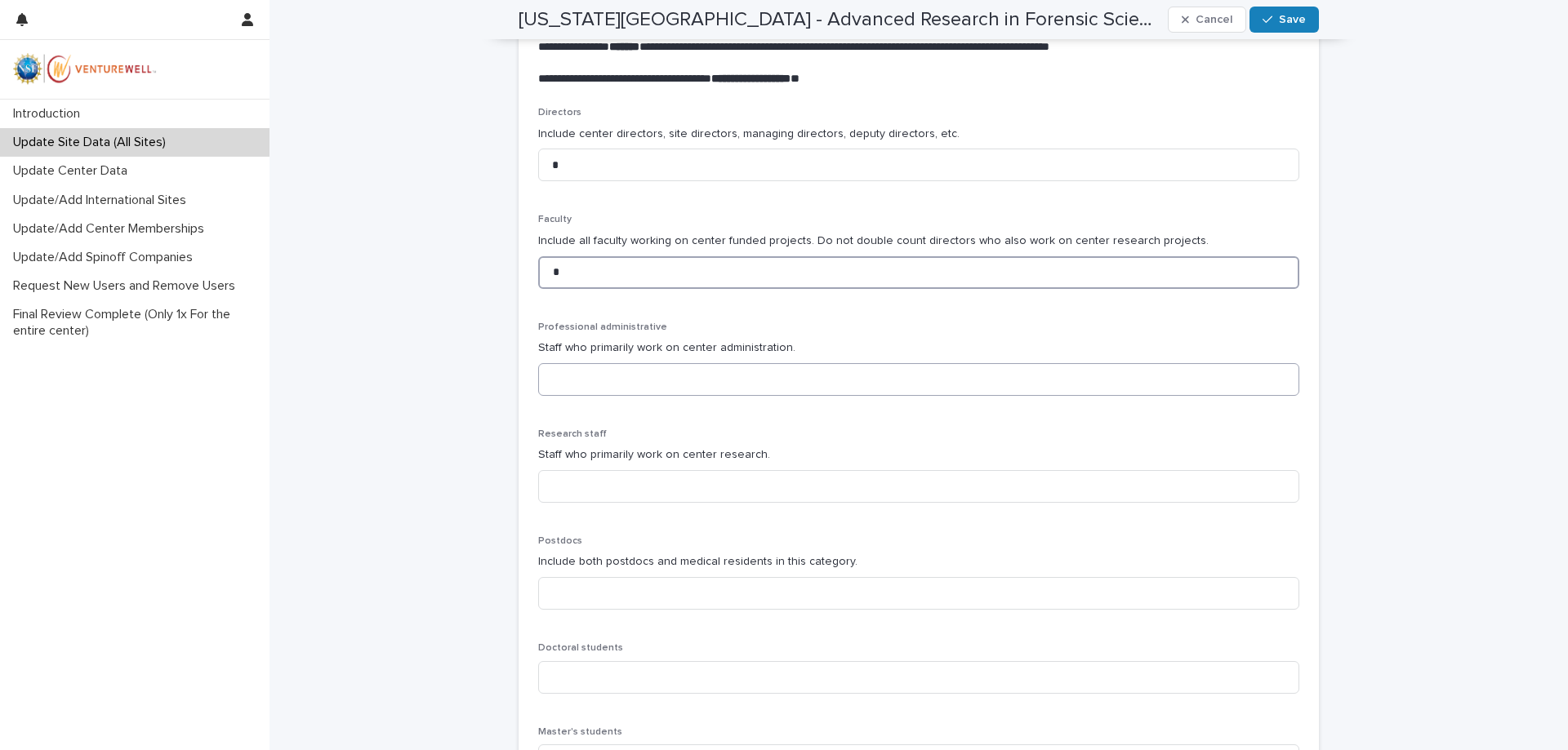
type input "*"
click at [591, 380] on input at bounding box center [918, 379] width 761 height 32
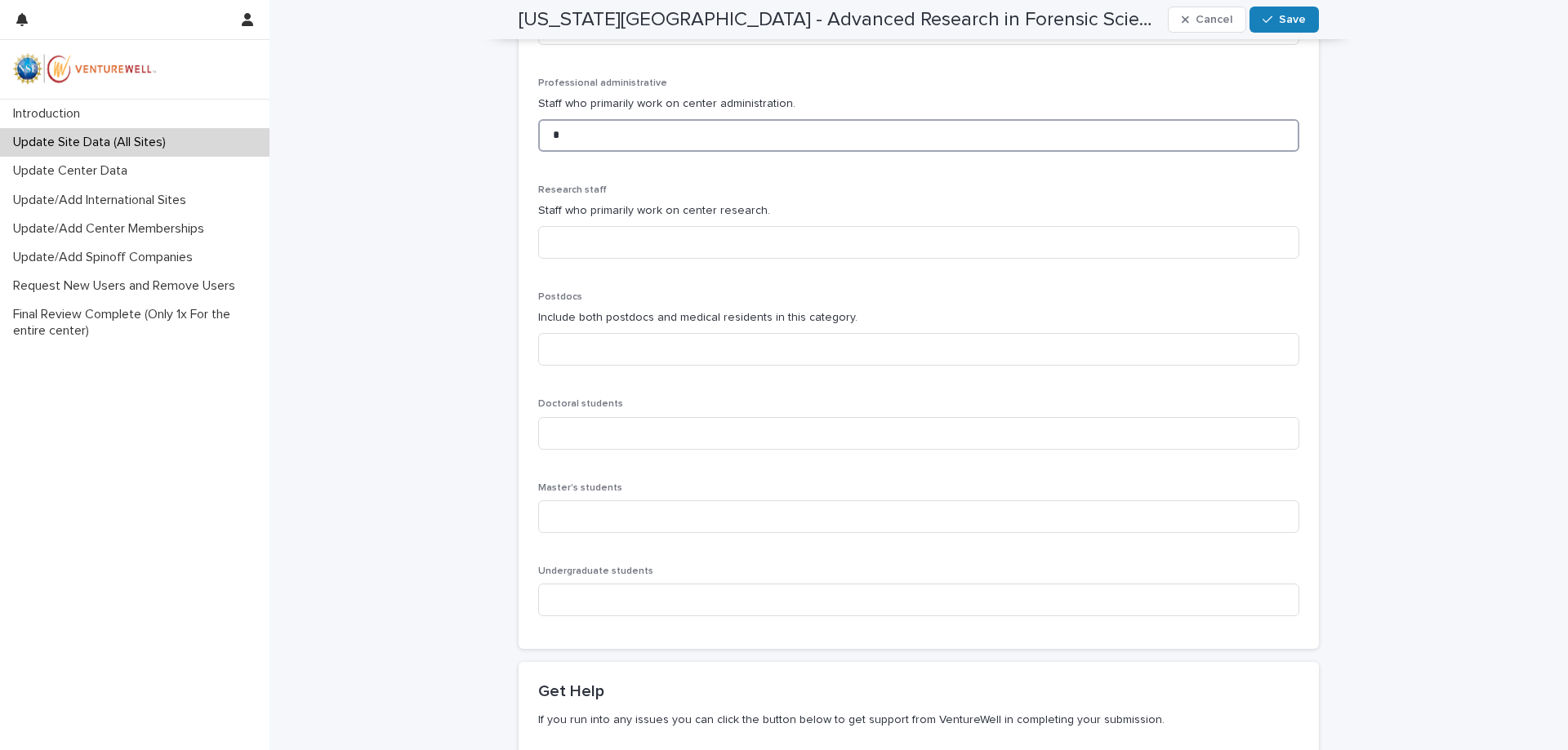
scroll to position [775, 0]
type input "*"
click at [590, 247] on input at bounding box center [918, 242] width 761 height 32
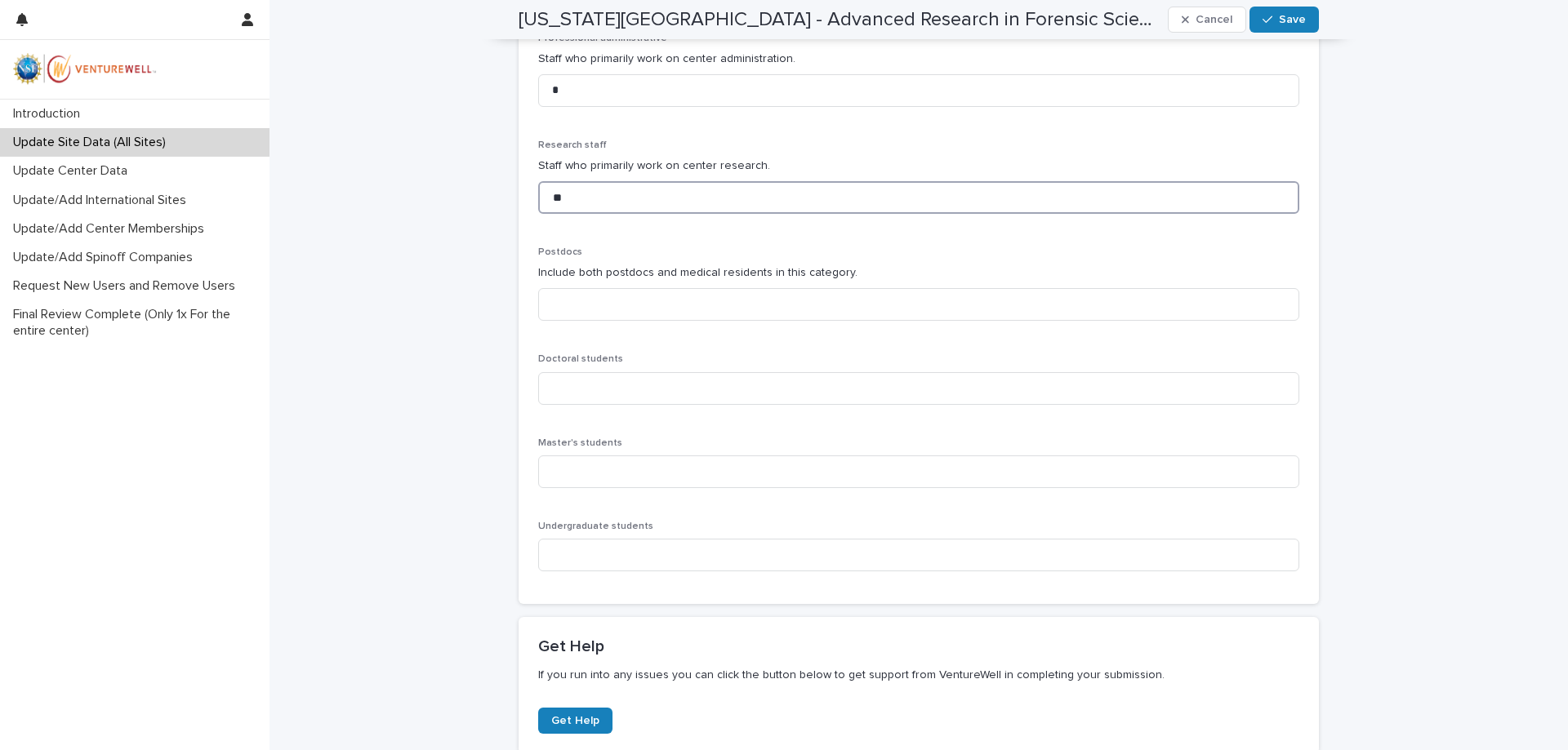
scroll to position [856, 0]
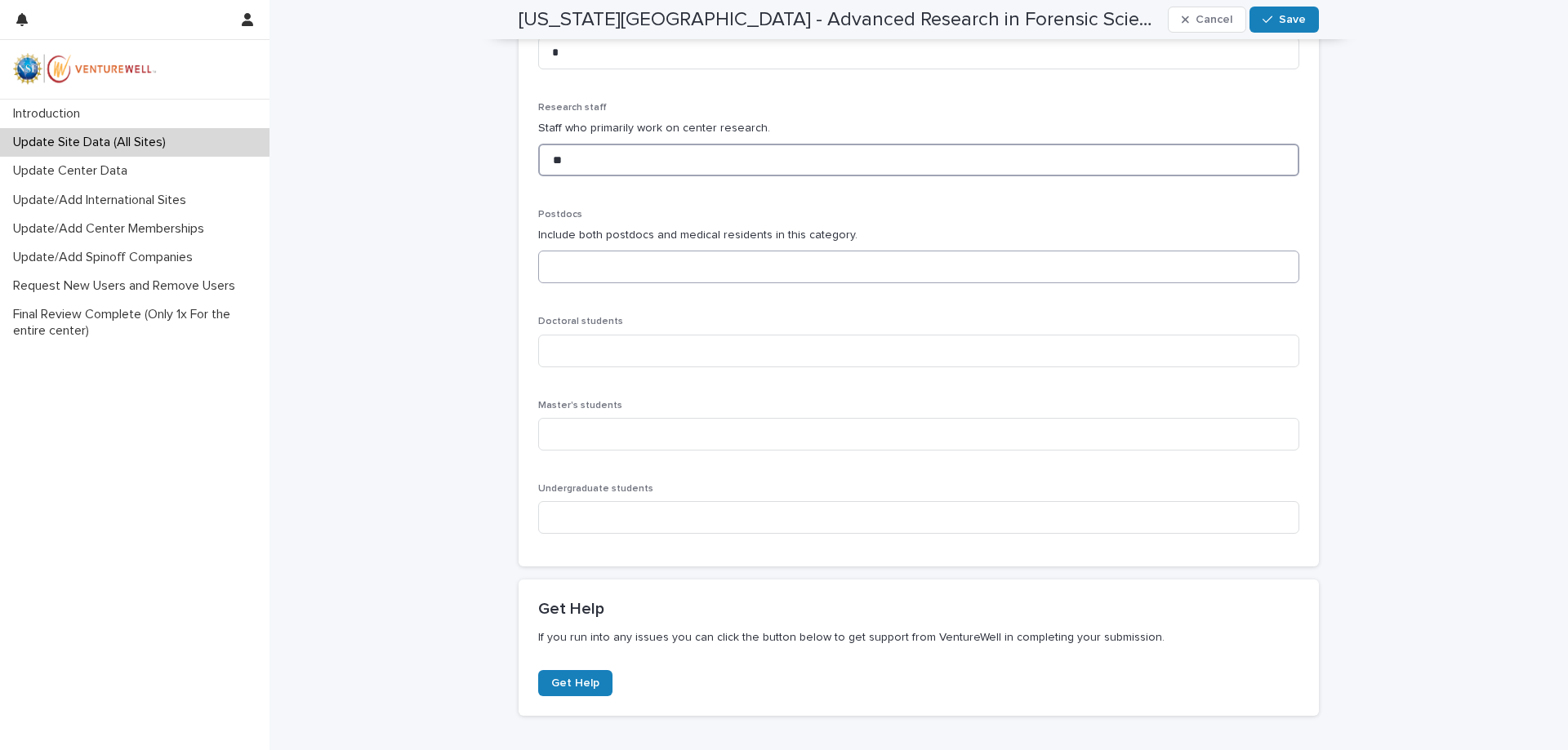
type input "**"
click at [584, 271] on input at bounding box center [918, 266] width 761 height 32
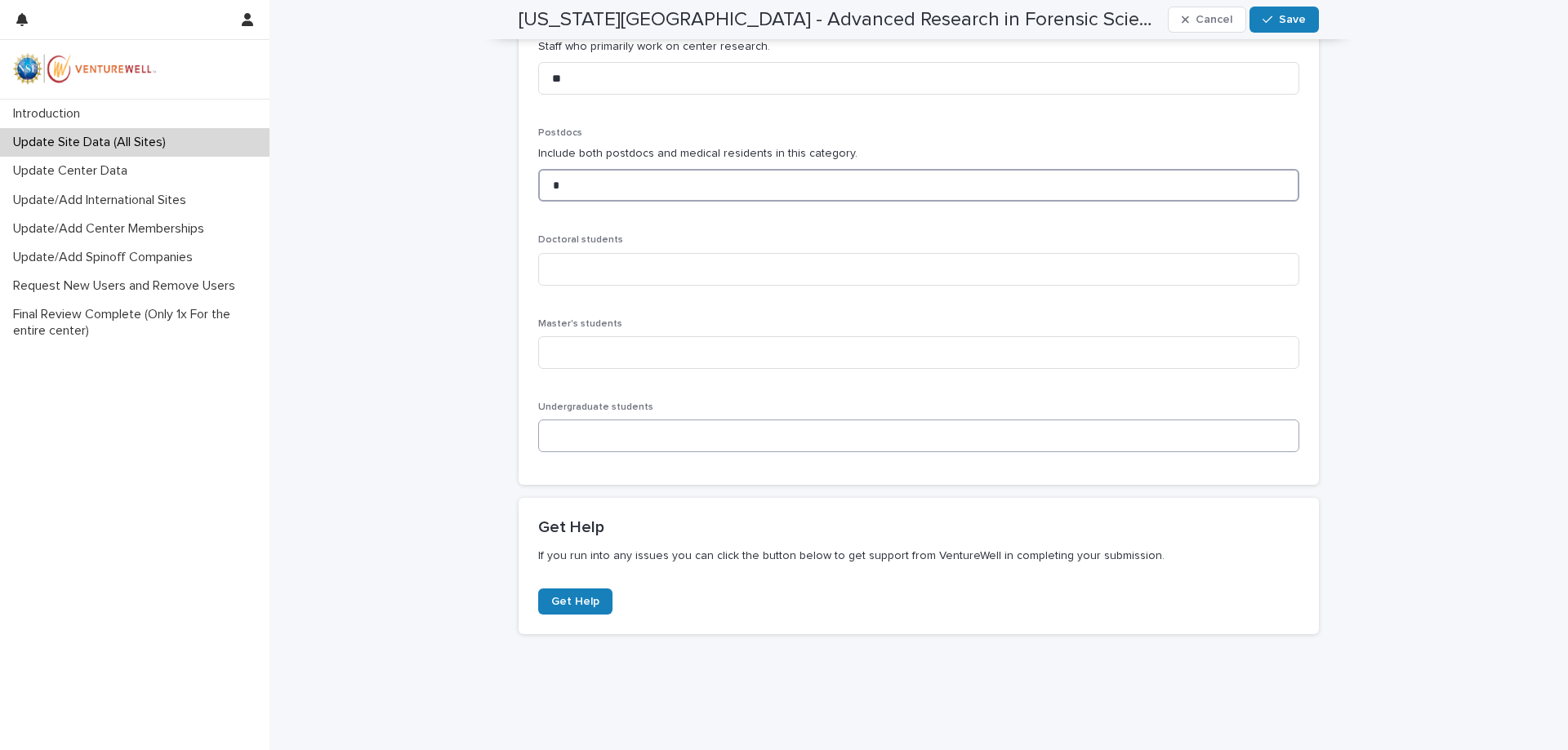
type input "*"
click at [584, 443] on input at bounding box center [918, 435] width 761 height 32
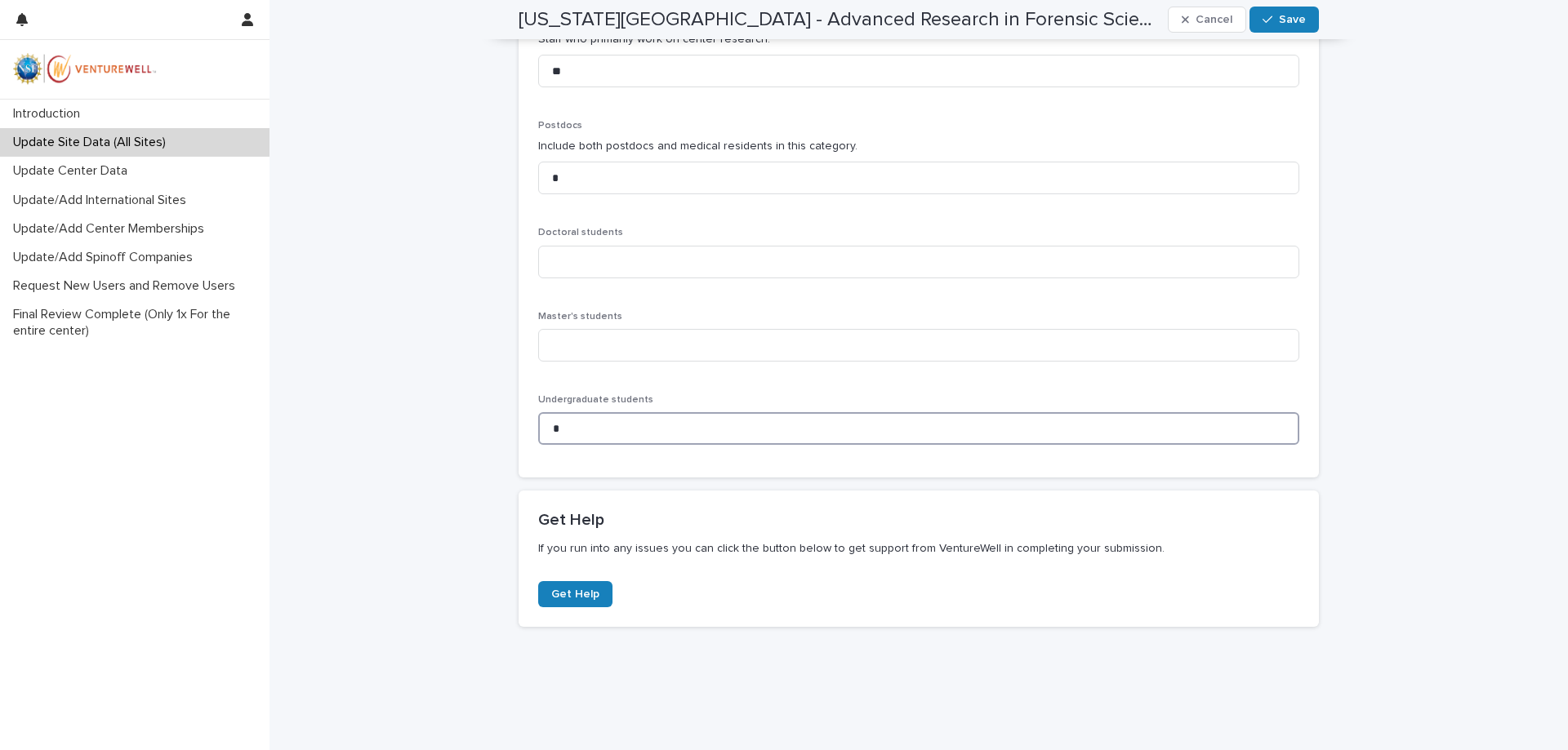
scroll to position [775, 0]
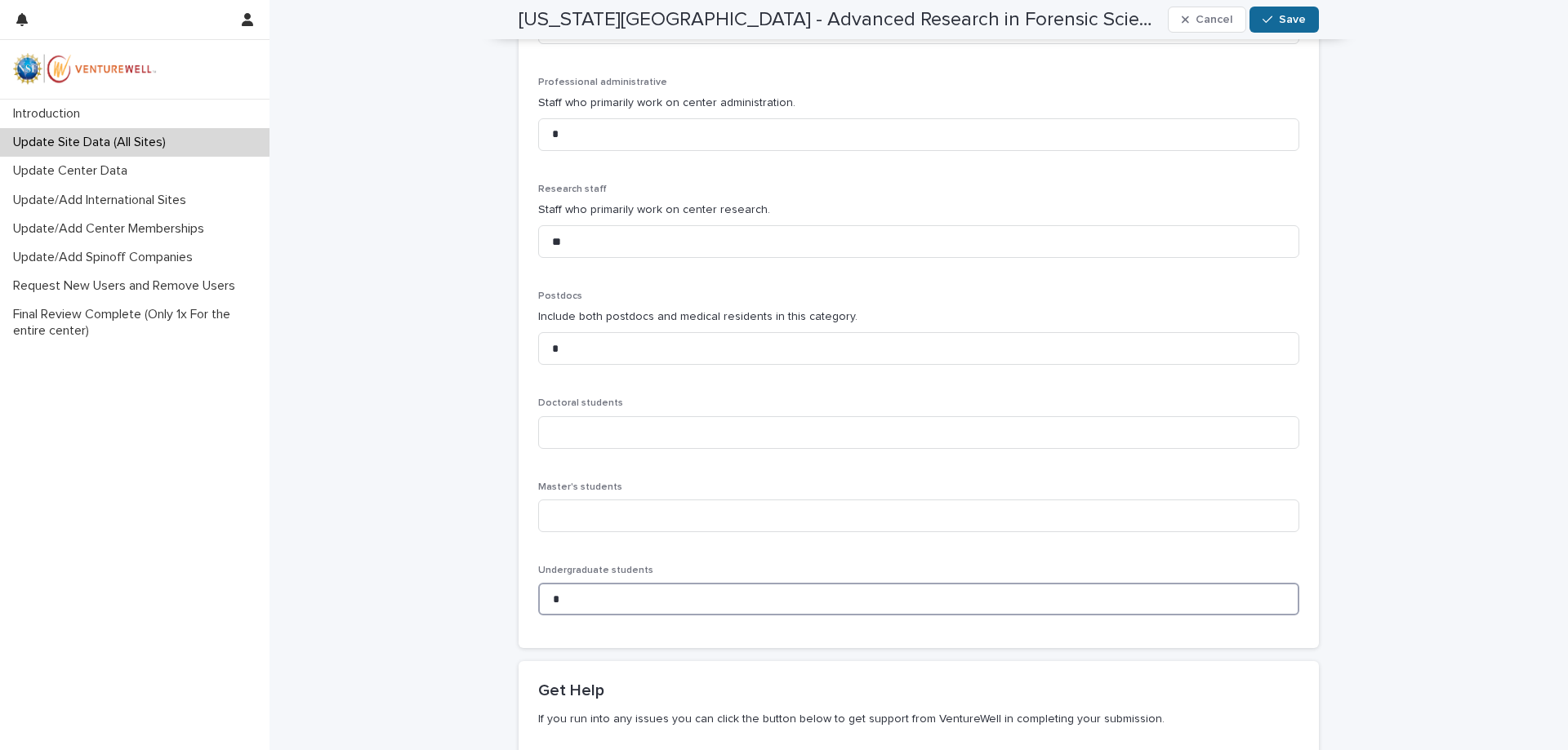
type input "*"
click at [1280, 18] on span "Save" at bounding box center [1292, 20] width 27 height 11
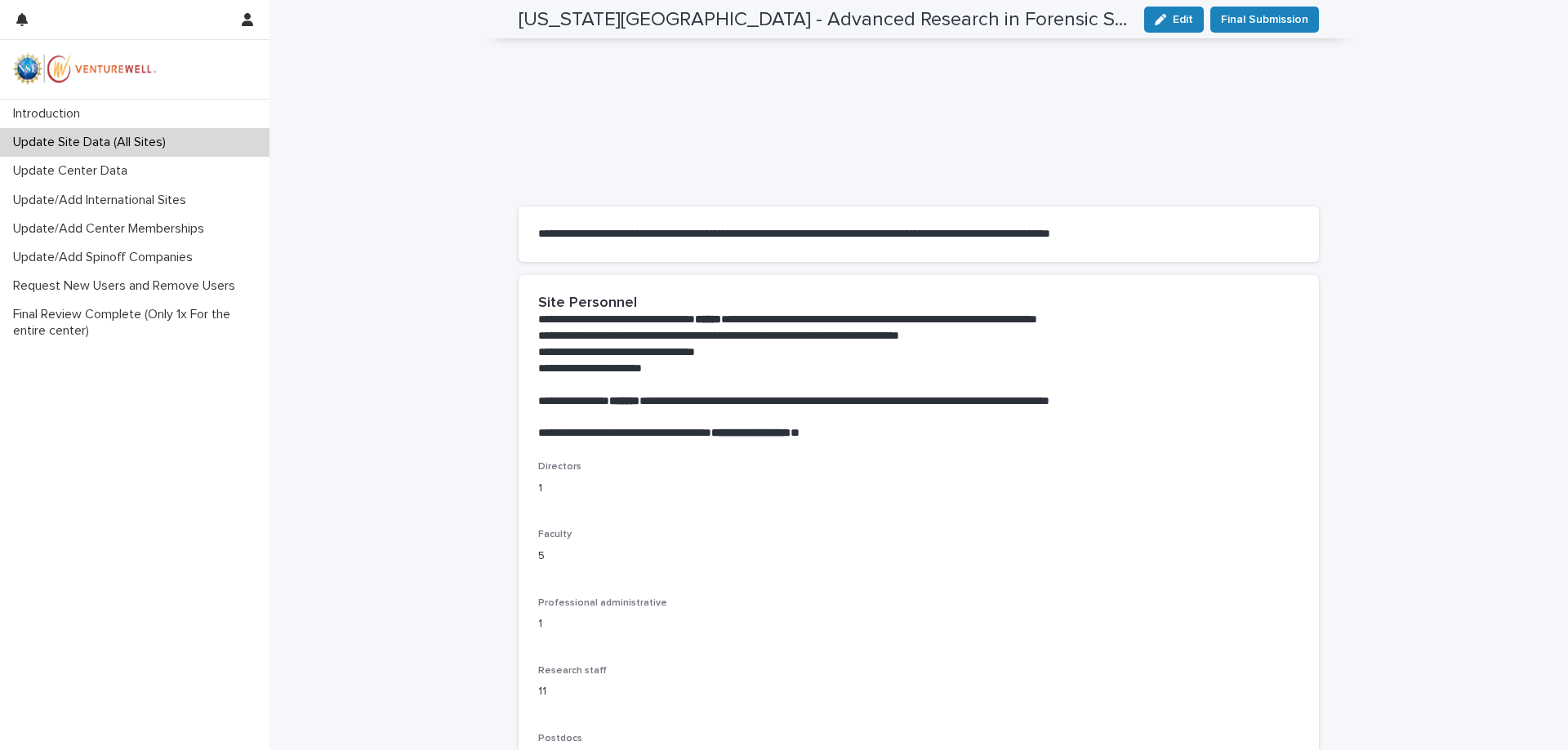
scroll to position [0, 0]
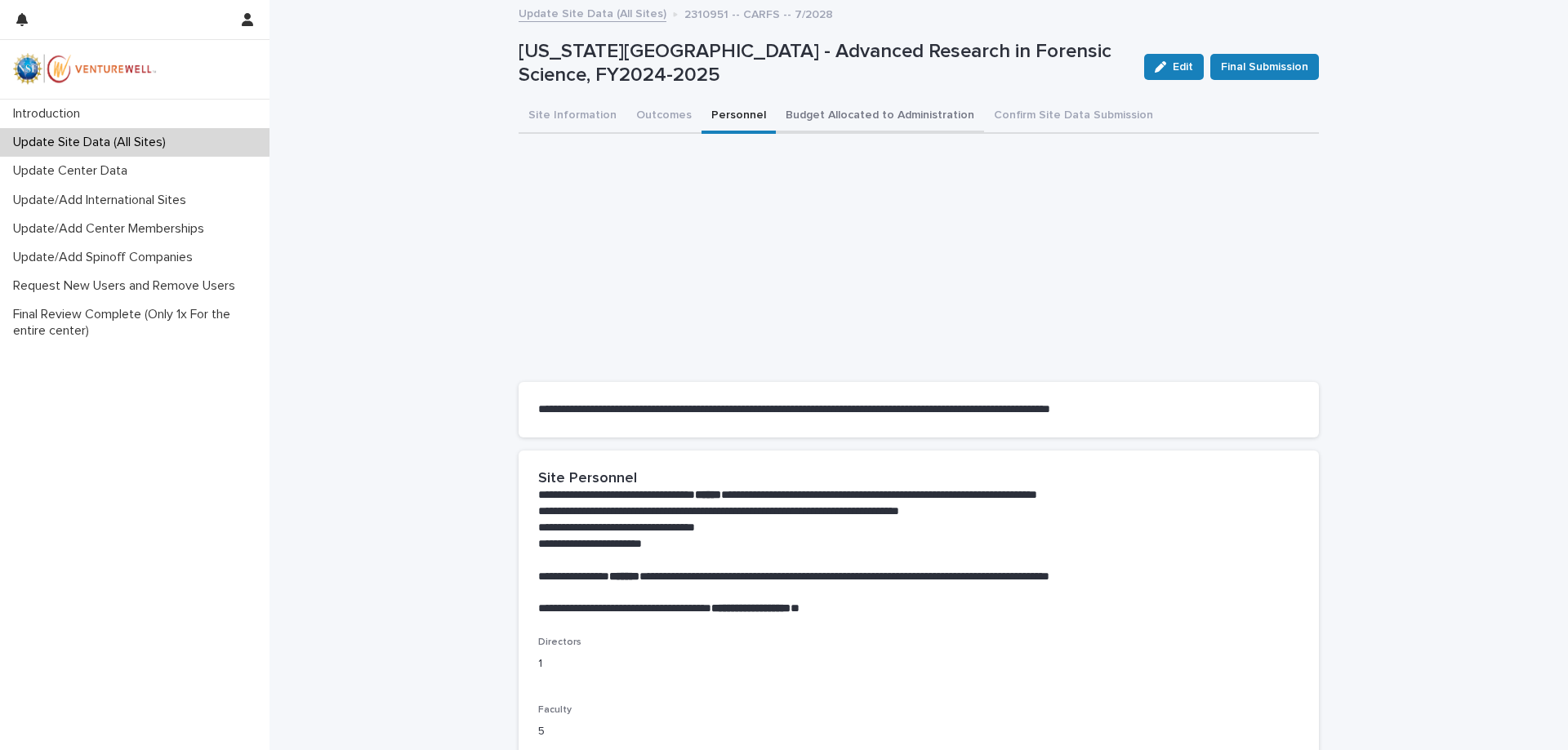
click at [806, 108] on button "Budget Allocated to Administration" at bounding box center [880, 117] width 209 height 34
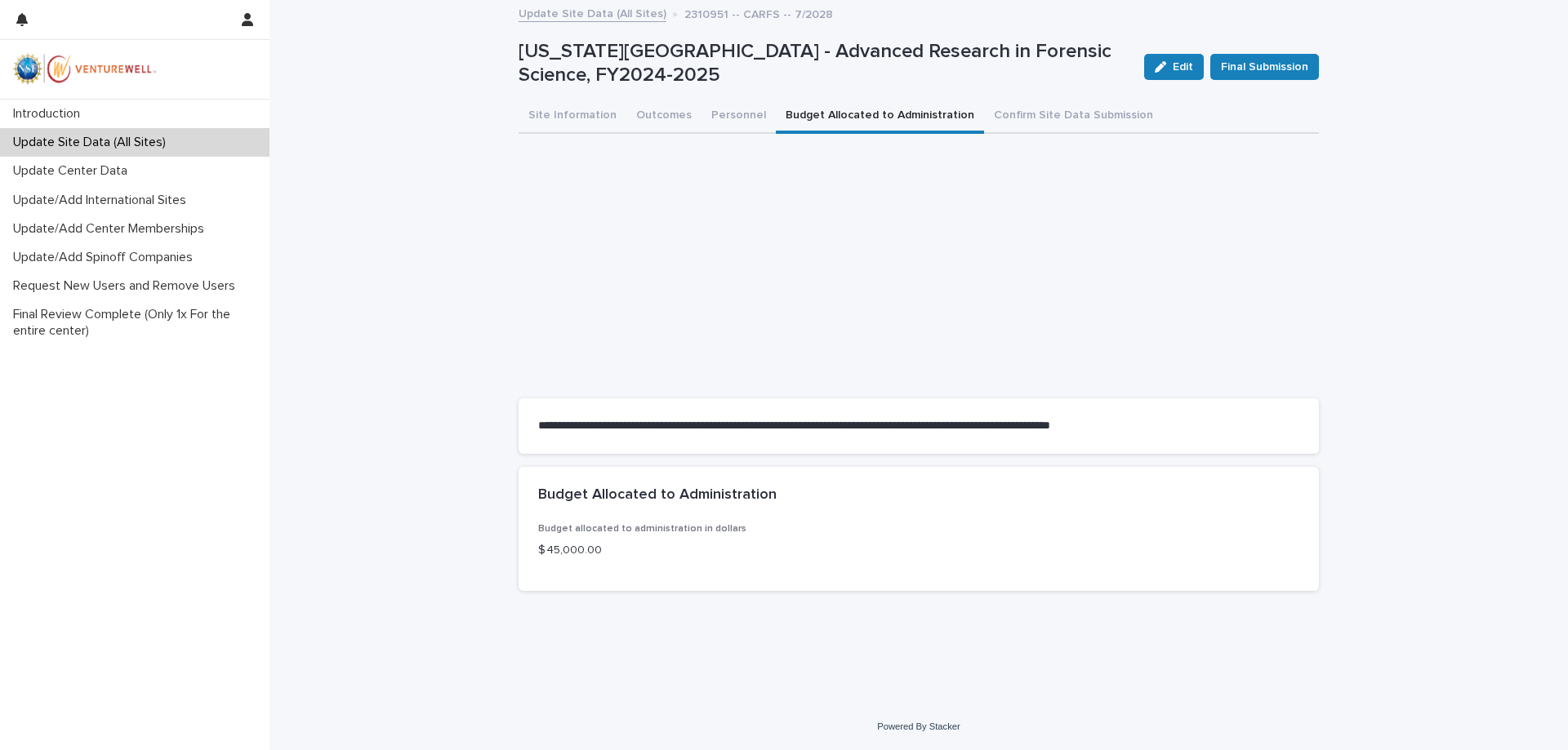
click at [632, 552] on p "$ 45,000.00" at bounding box center [918, 551] width 761 height 17
drag, startPoint x: 554, startPoint y: 555, endPoint x: 649, endPoint y: 549, distance: 95.2
click at [649, 549] on p "$ 45,000.00" at bounding box center [918, 551] width 761 height 17
click at [694, 650] on div "**********" at bounding box center [918, 332] width 817 height 661
click at [1171, 64] on div "button" at bounding box center [1163, 67] width 18 height 11
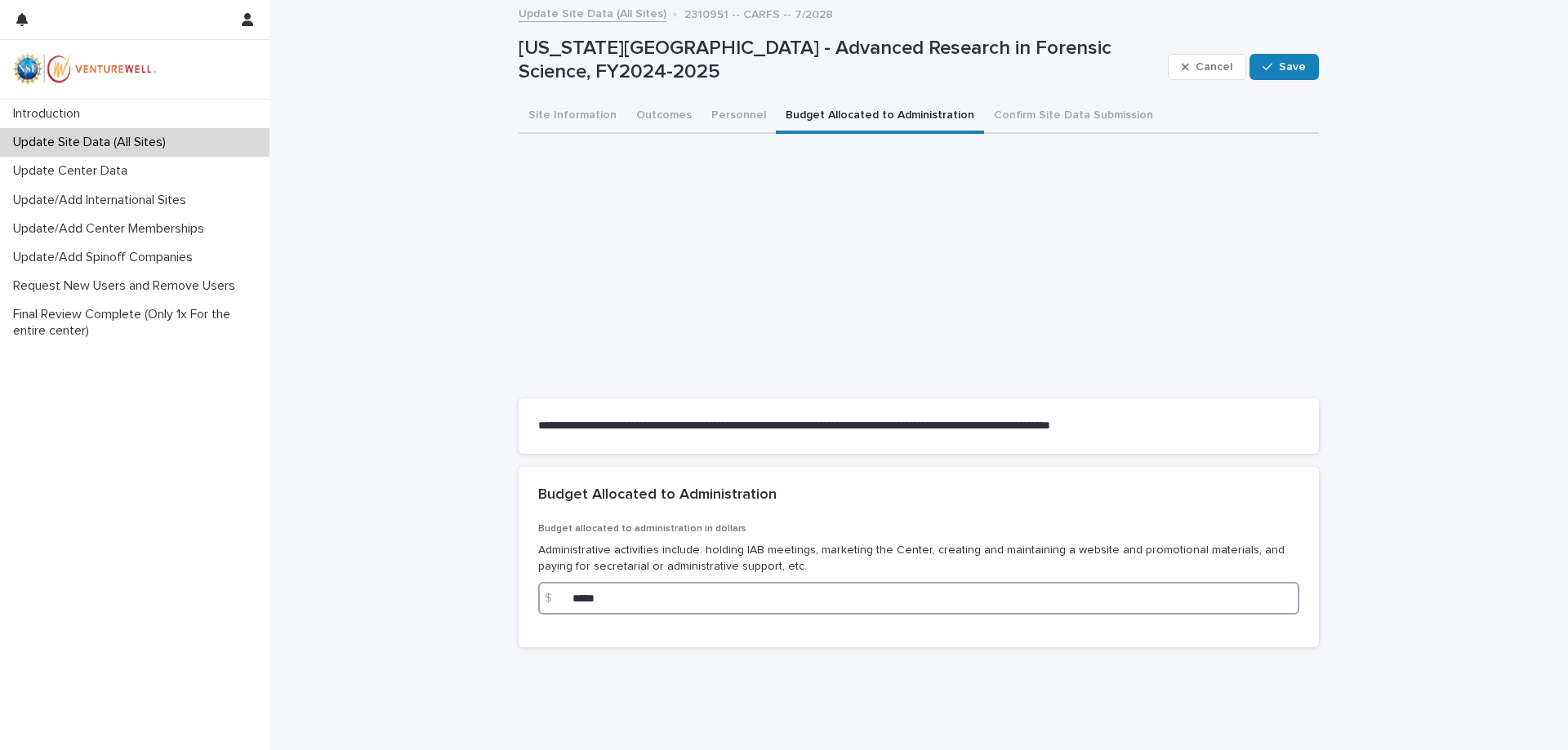
drag, startPoint x: 598, startPoint y: 596, endPoint x: 563, endPoint y: 596, distance: 35.0
click at [563, 596] on div "$ *****" at bounding box center [918, 598] width 761 height 32
type input "*****"
click at [596, 635] on div "Budget allocated to administration in dollars Administrative activities include…" at bounding box center [919, 585] width 801 height 124
click at [1284, 68] on span "Save" at bounding box center [1292, 67] width 27 height 11
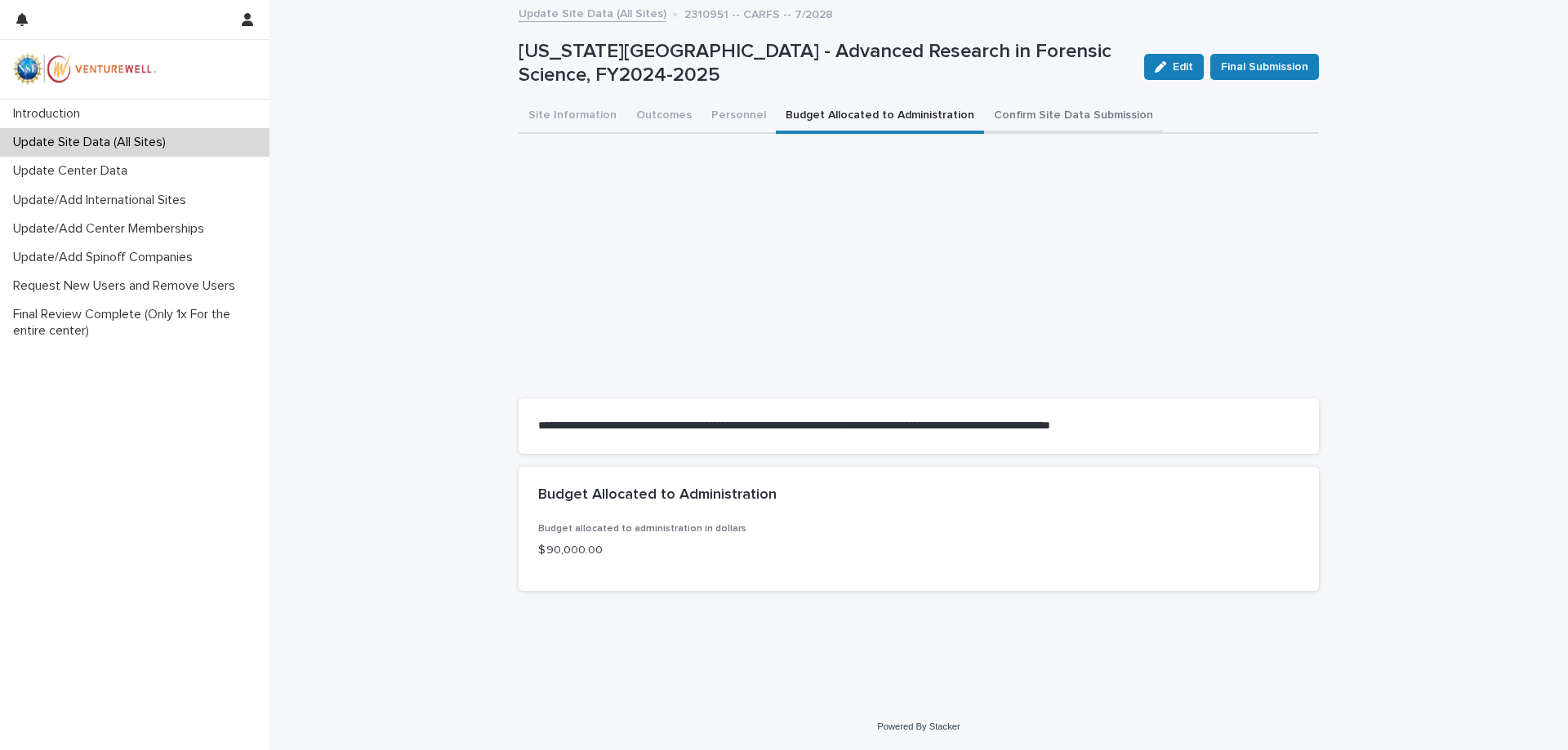
click at [1020, 115] on button "Confirm Site Data Submission" at bounding box center [1073, 117] width 179 height 34
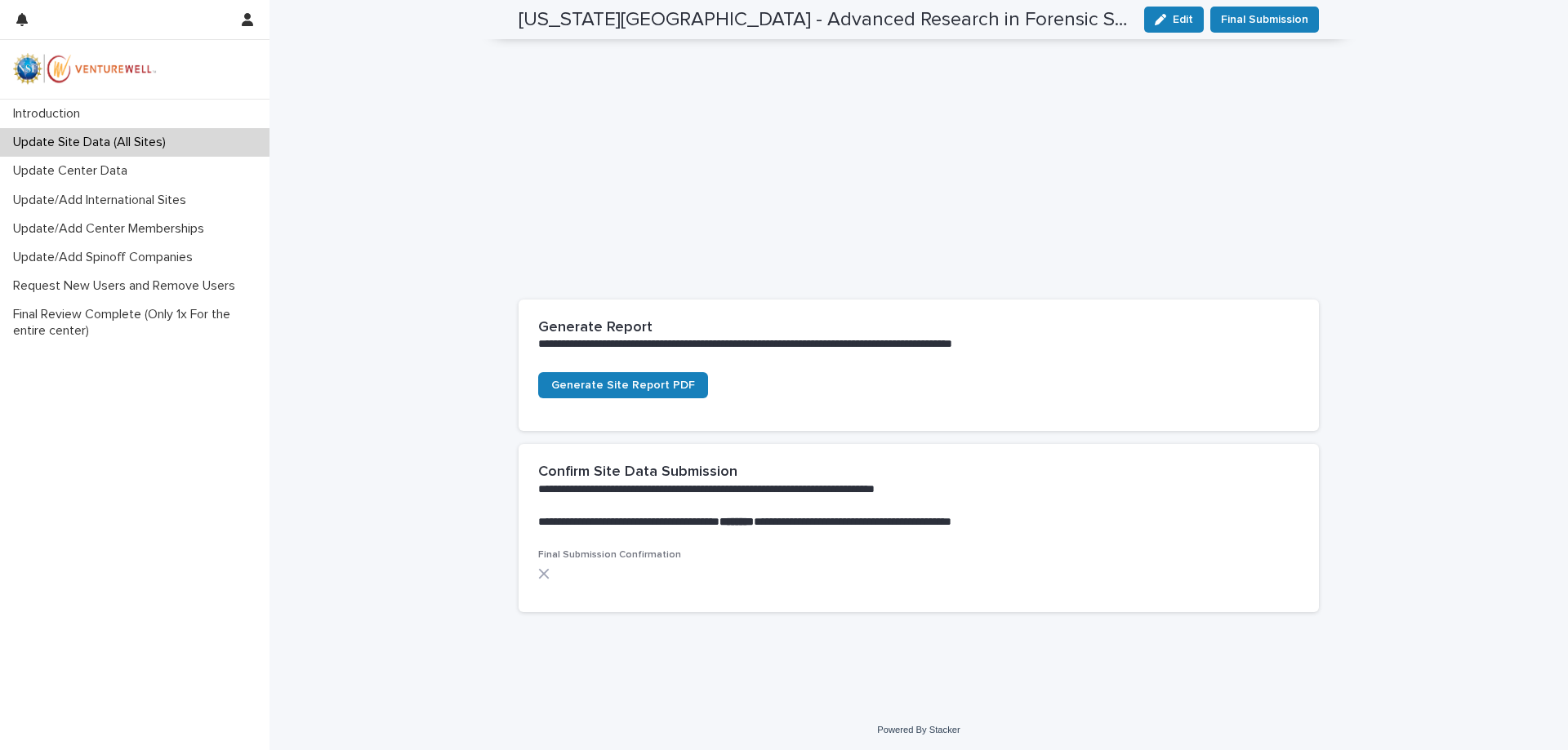
scroll to position [184, 0]
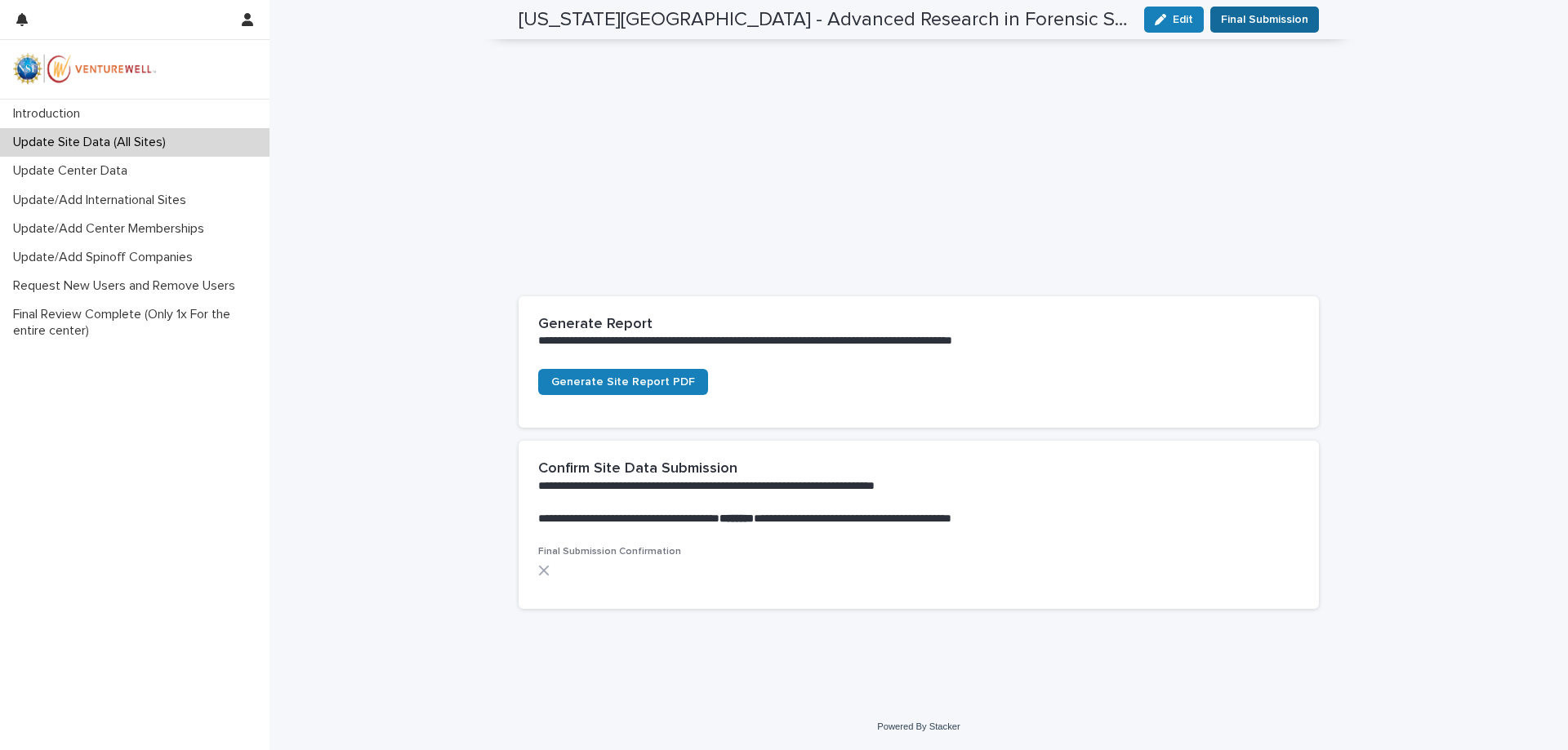
click at [1248, 16] on span "Final Submission" at bounding box center [1264, 19] width 87 height 16
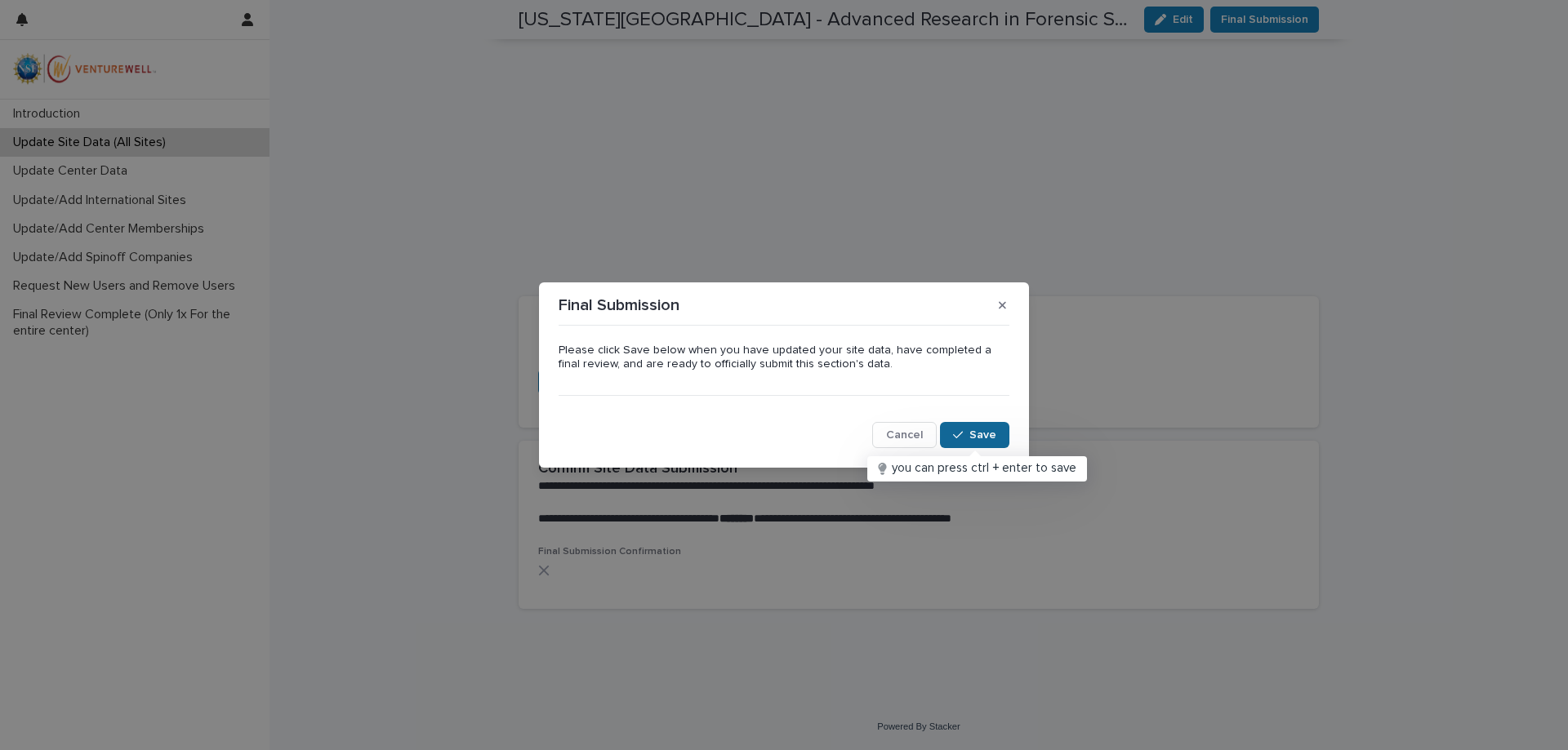
click at [980, 434] on span "Save" at bounding box center [983, 435] width 27 height 11
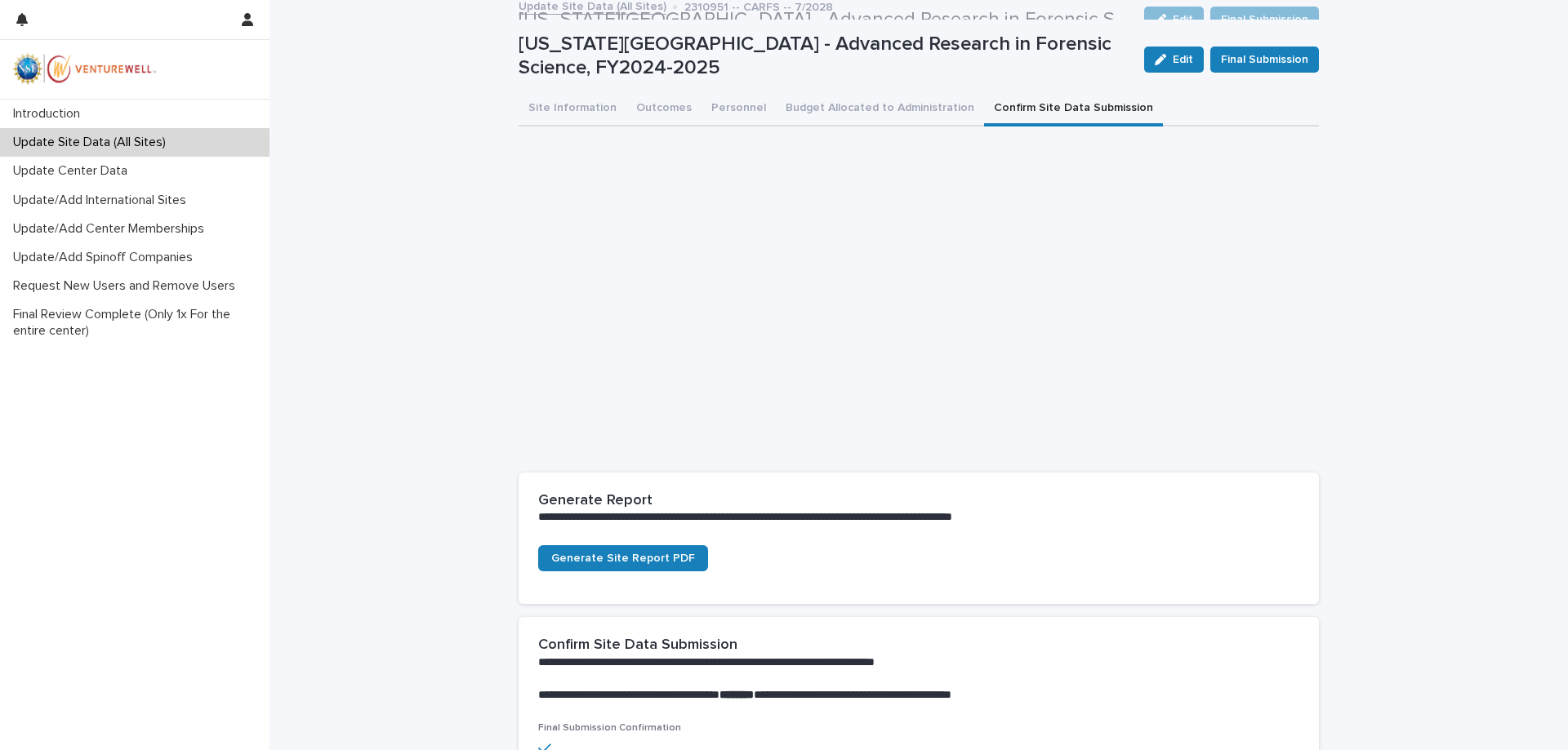
scroll to position [0, 0]
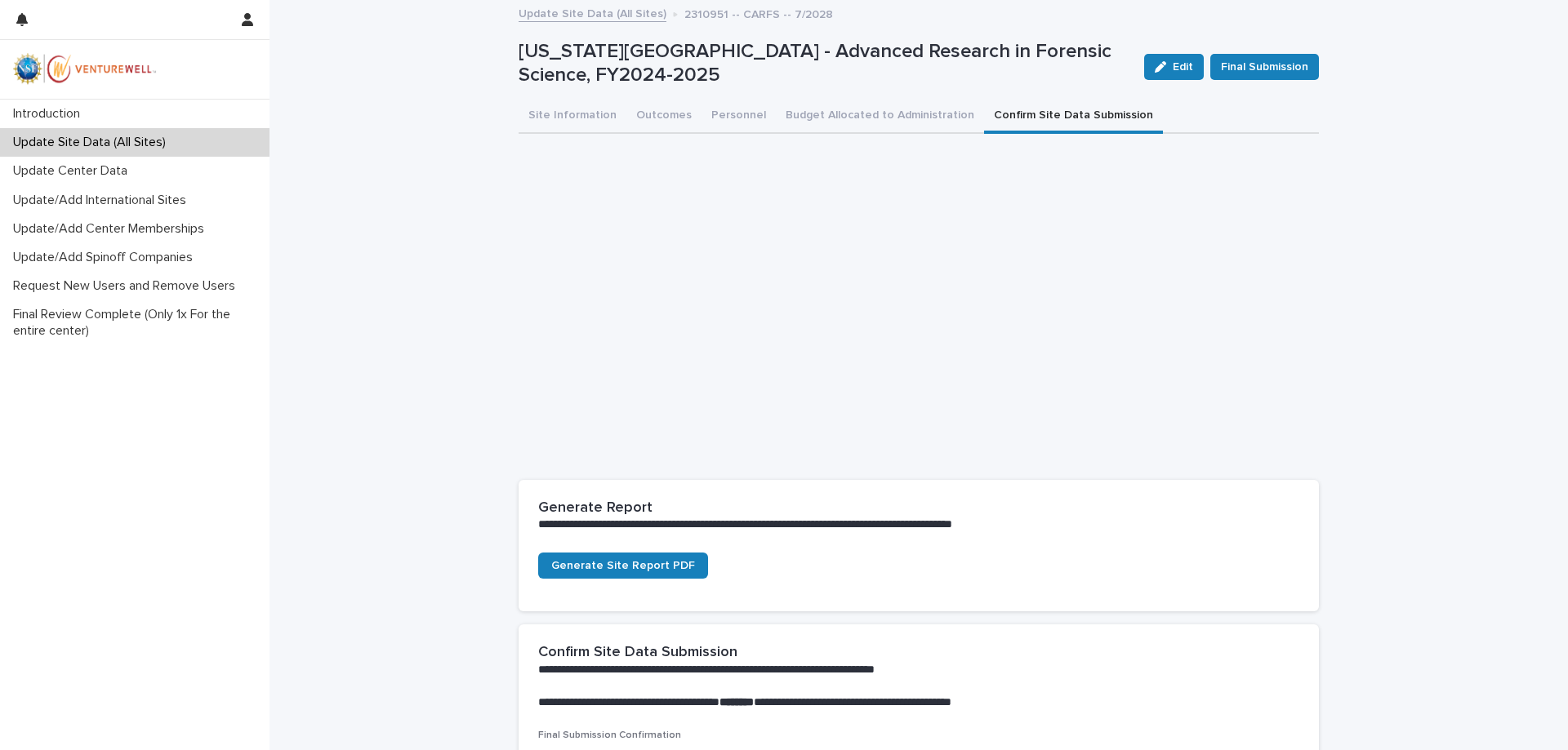
click at [100, 144] on p "Update Site Data (All Sites)" at bounding box center [93, 142] width 173 height 15
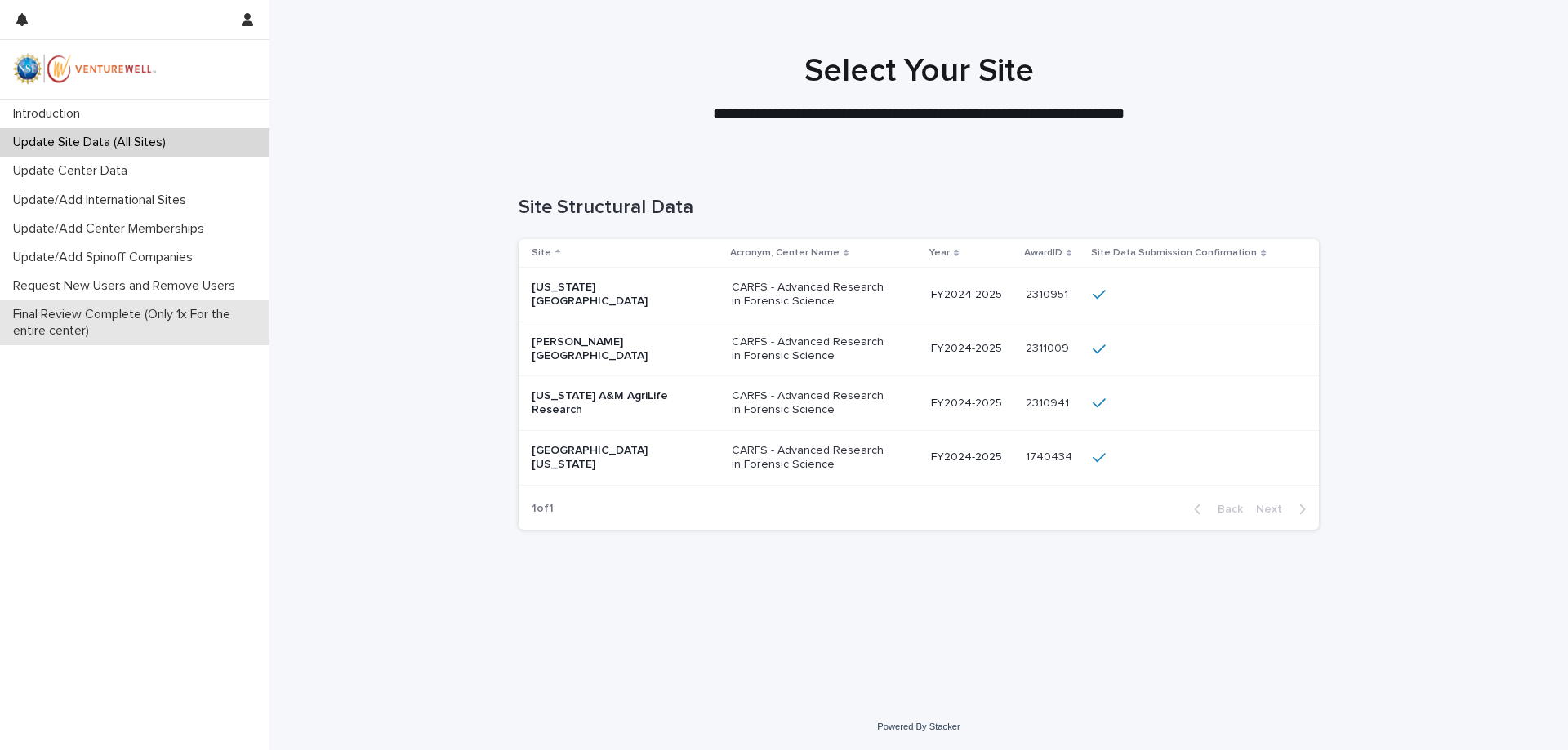
click at [74, 321] on p "Final Review Complete (Only 1x For the entire center)" at bounding box center [138, 322] width 263 height 31
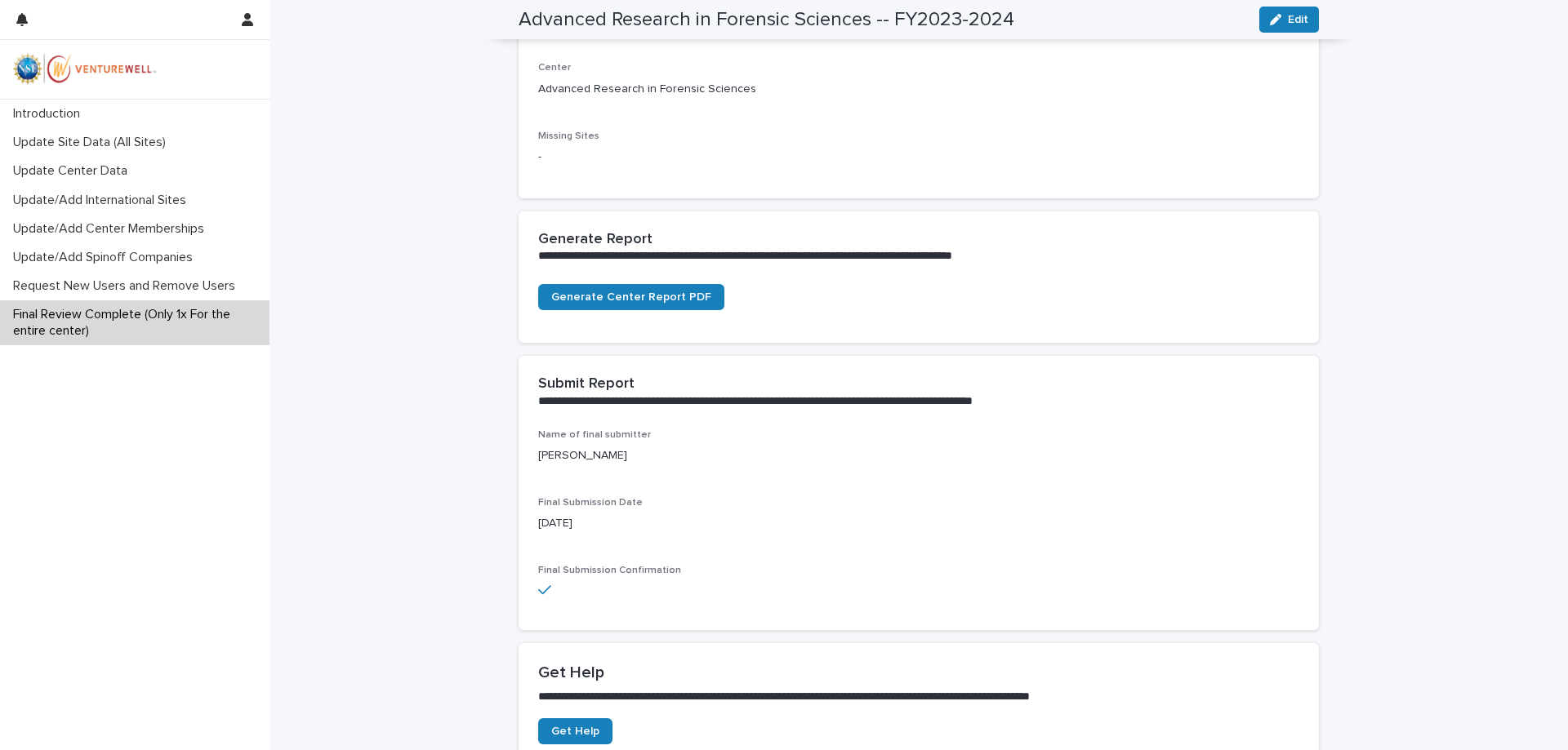
scroll to position [482, 0]
